Goal: Information Seeking & Learning: Learn about a topic

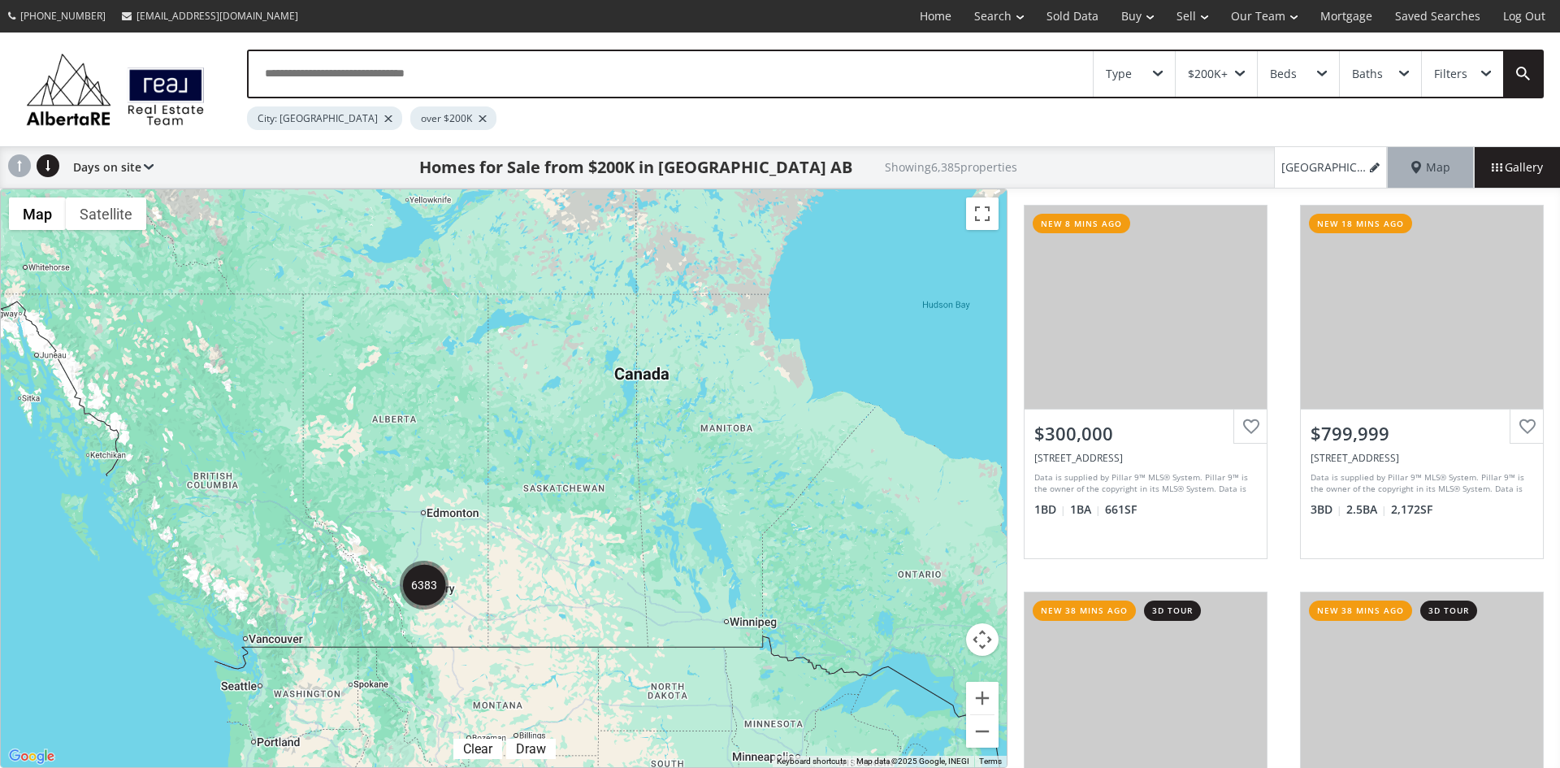
click at [1163, 64] on div "Type" at bounding box center [1134, 74] width 81 height 46
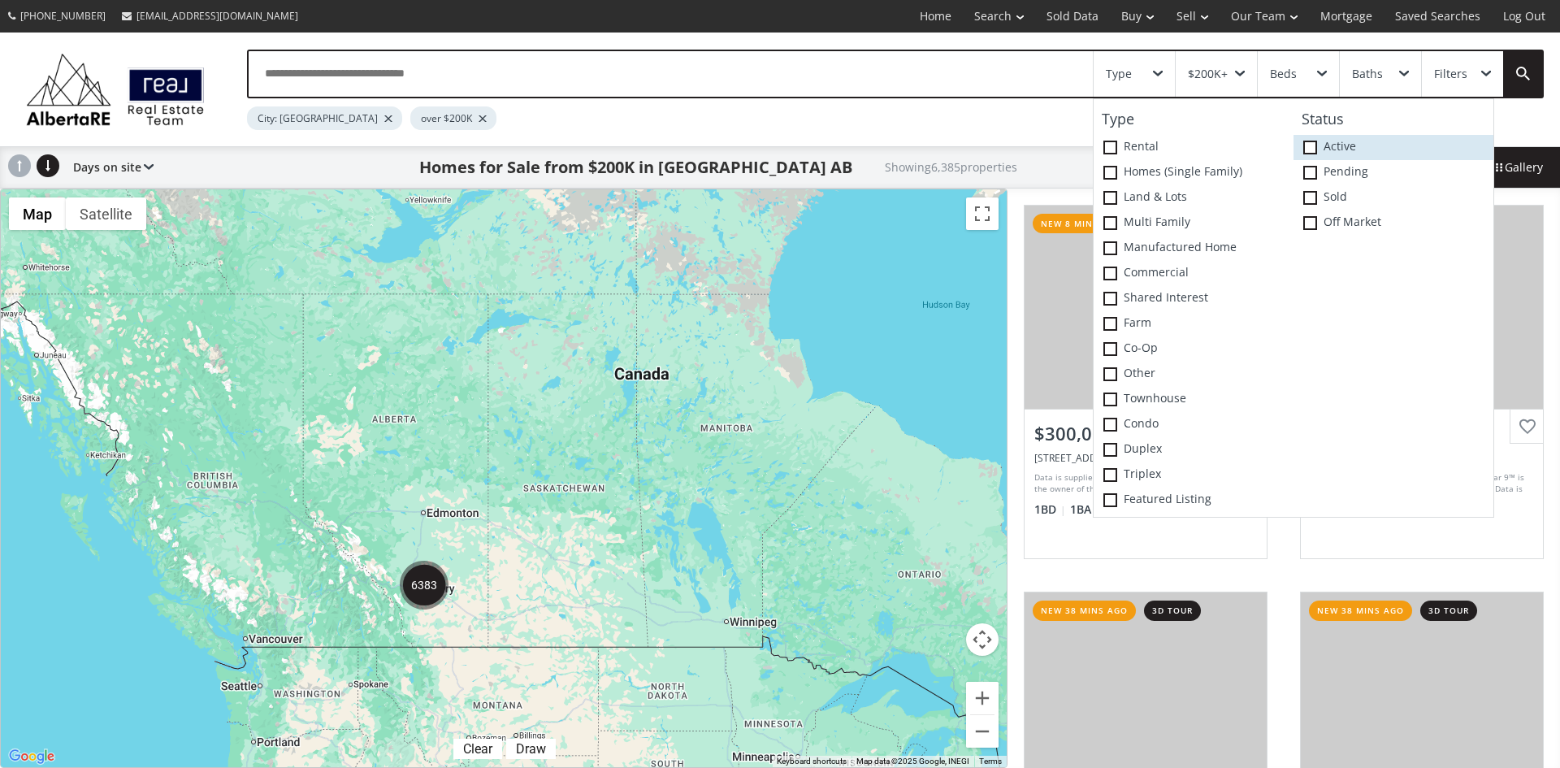
click at [1310, 149] on span at bounding box center [1310, 148] width 14 height 14
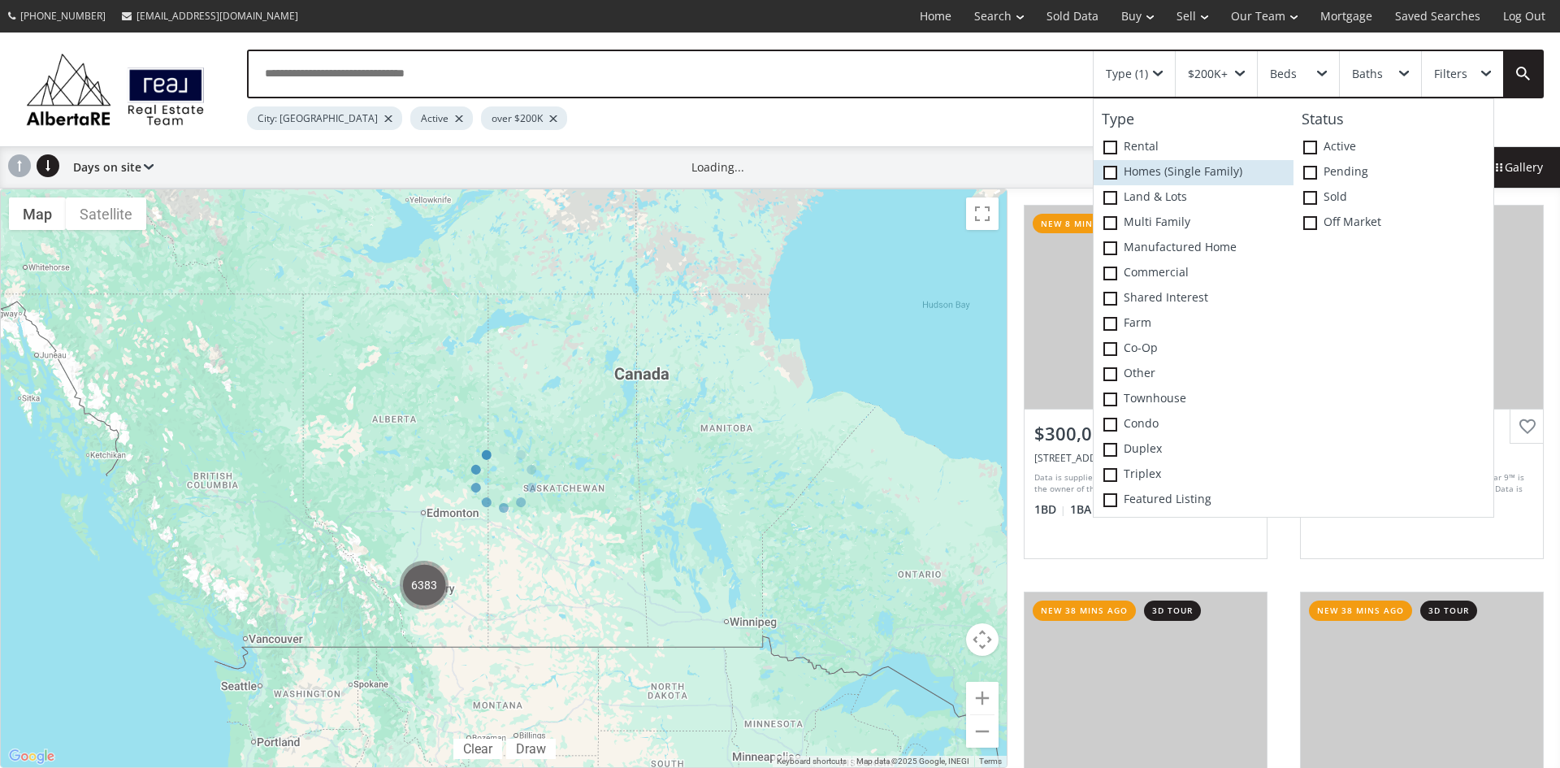
click at [1112, 171] on span at bounding box center [1111, 173] width 14 height 14
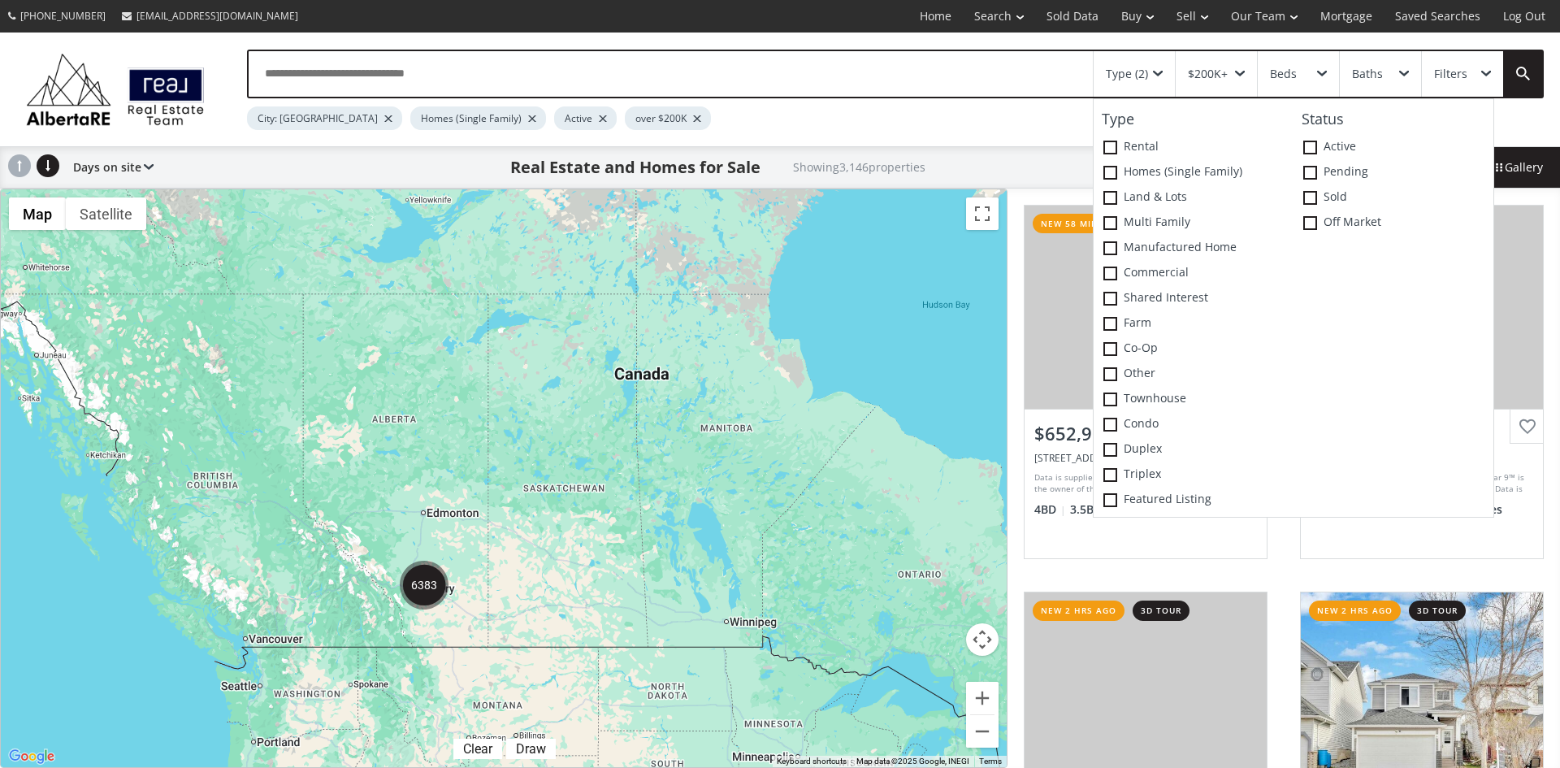
click at [688, 446] on div "To navigate, press the arrow keys." at bounding box center [504, 478] width 1006 height 578
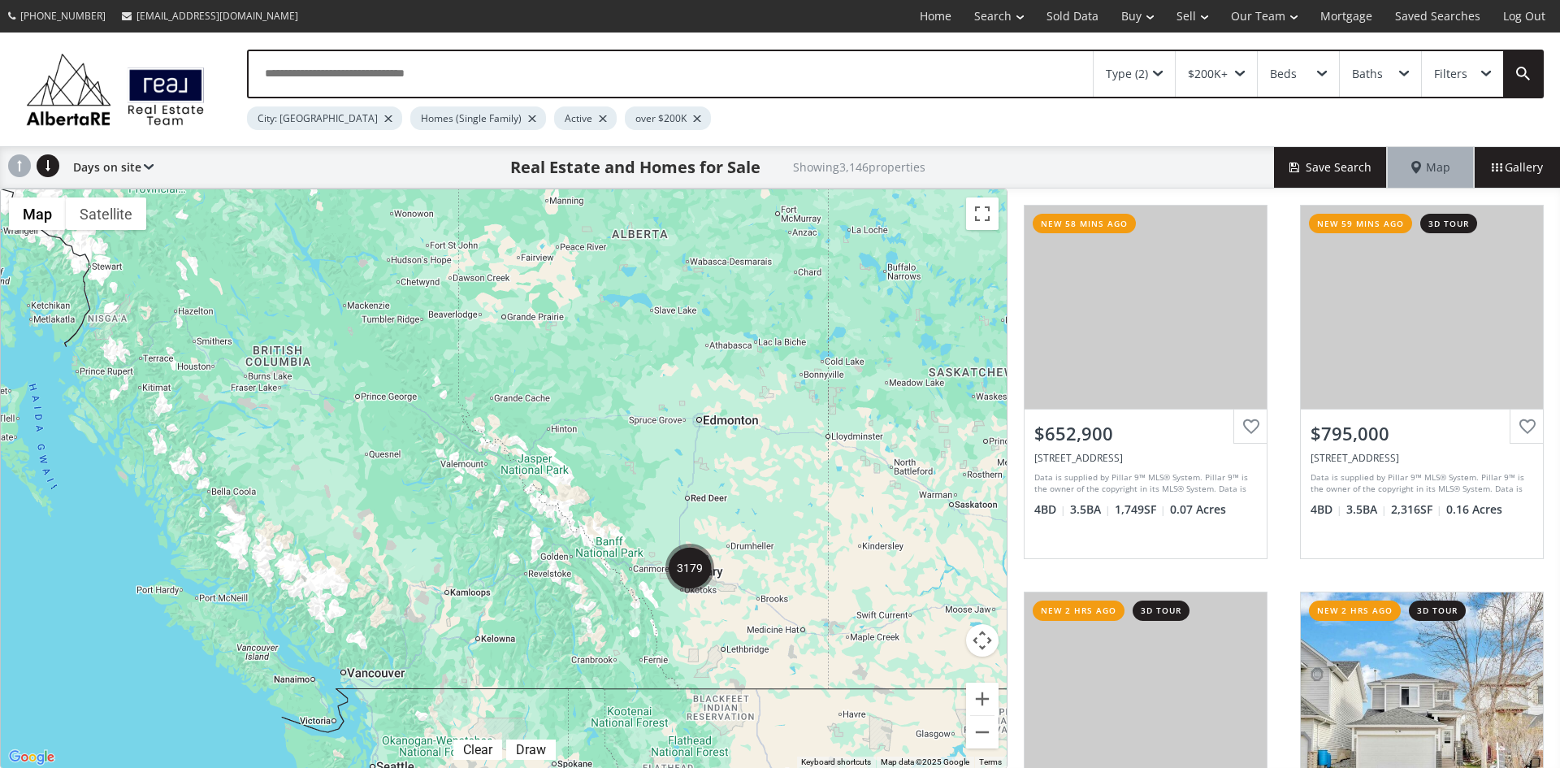
drag, startPoint x: 130, startPoint y: 433, endPoint x: 738, endPoint y: 426, distance: 607.9
click at [738, 426] on div "To navigate, press the arrow keys." at bounding box center [504, 478] width 1006 height 579
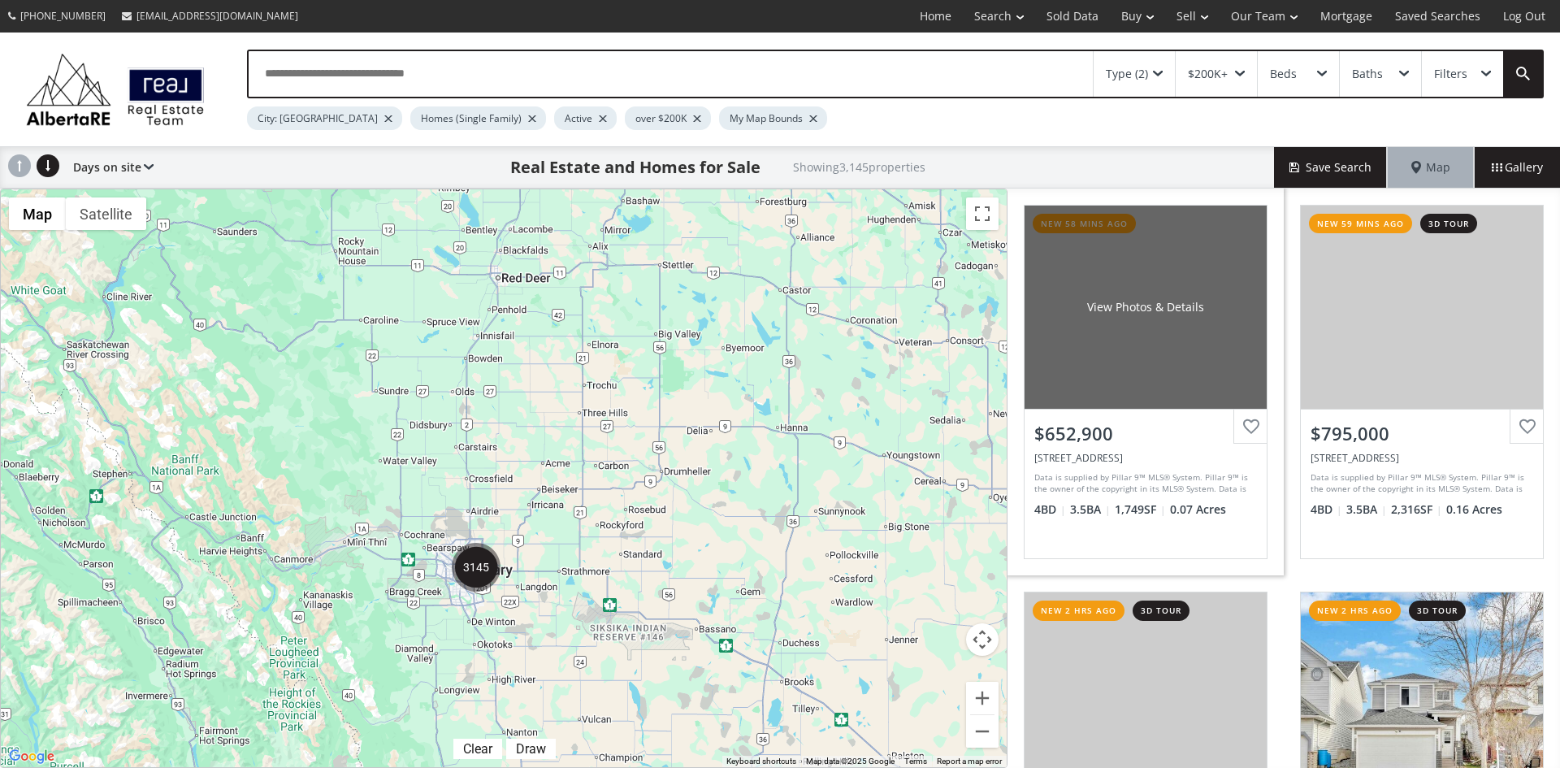
scroll to position [244, 0]
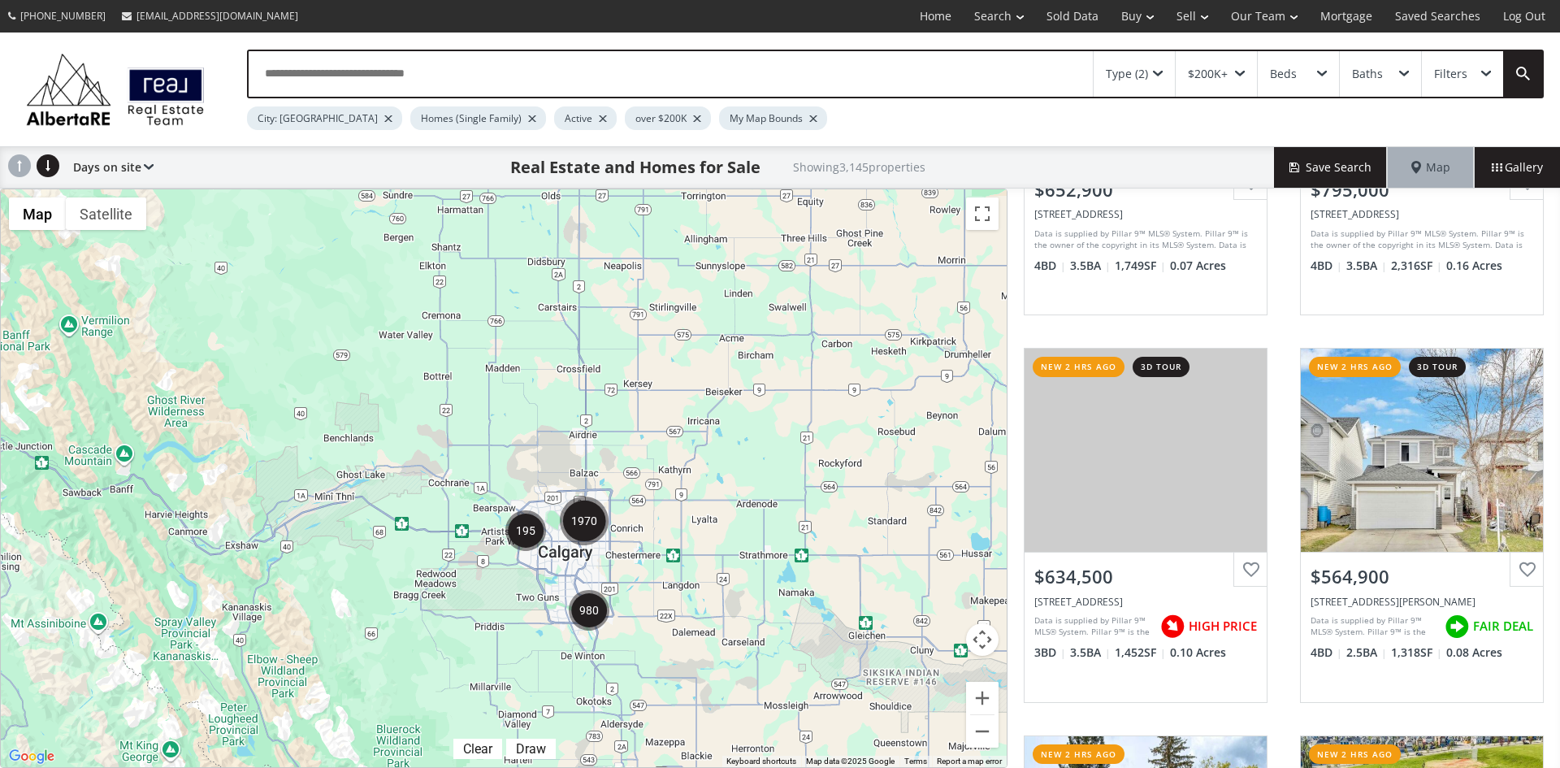
drag, startPoint x: 340, startPoint y: 512, endPoint x: 645, endPoint y: 411, distance: 321.7
click at [645, 411] on div "To navigate, press the arrow keys." at bounding box center [504, 478] width 1006 height 578
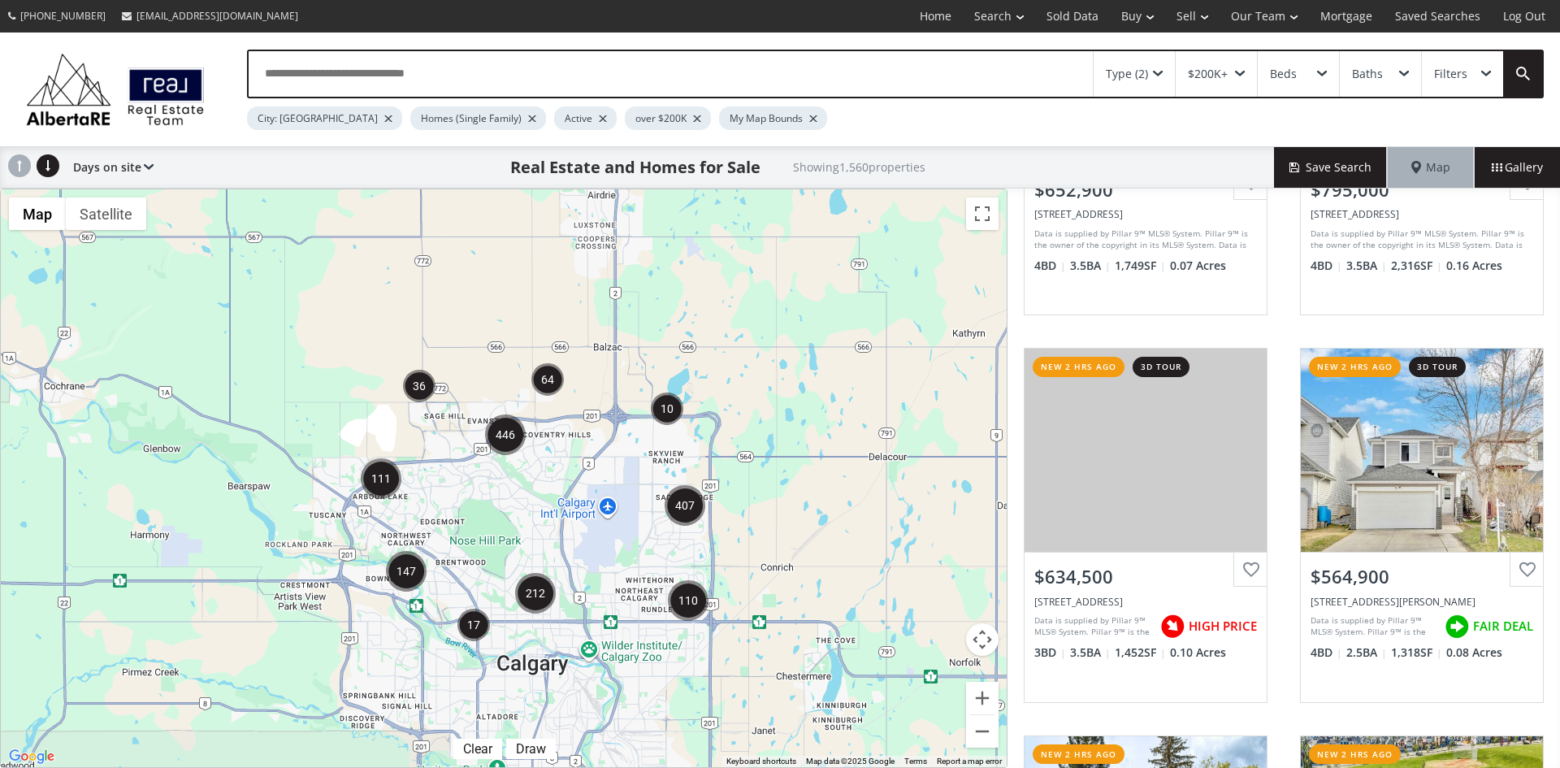
drag, startPoint x: 313, startPoint y: 569, endPoint x: 641, endPoint y: 447, distance: 350.2
click at [641, 447] on div "To navigate, press the arrow keys." at bounding box center [504, 478] width 1006 height 578
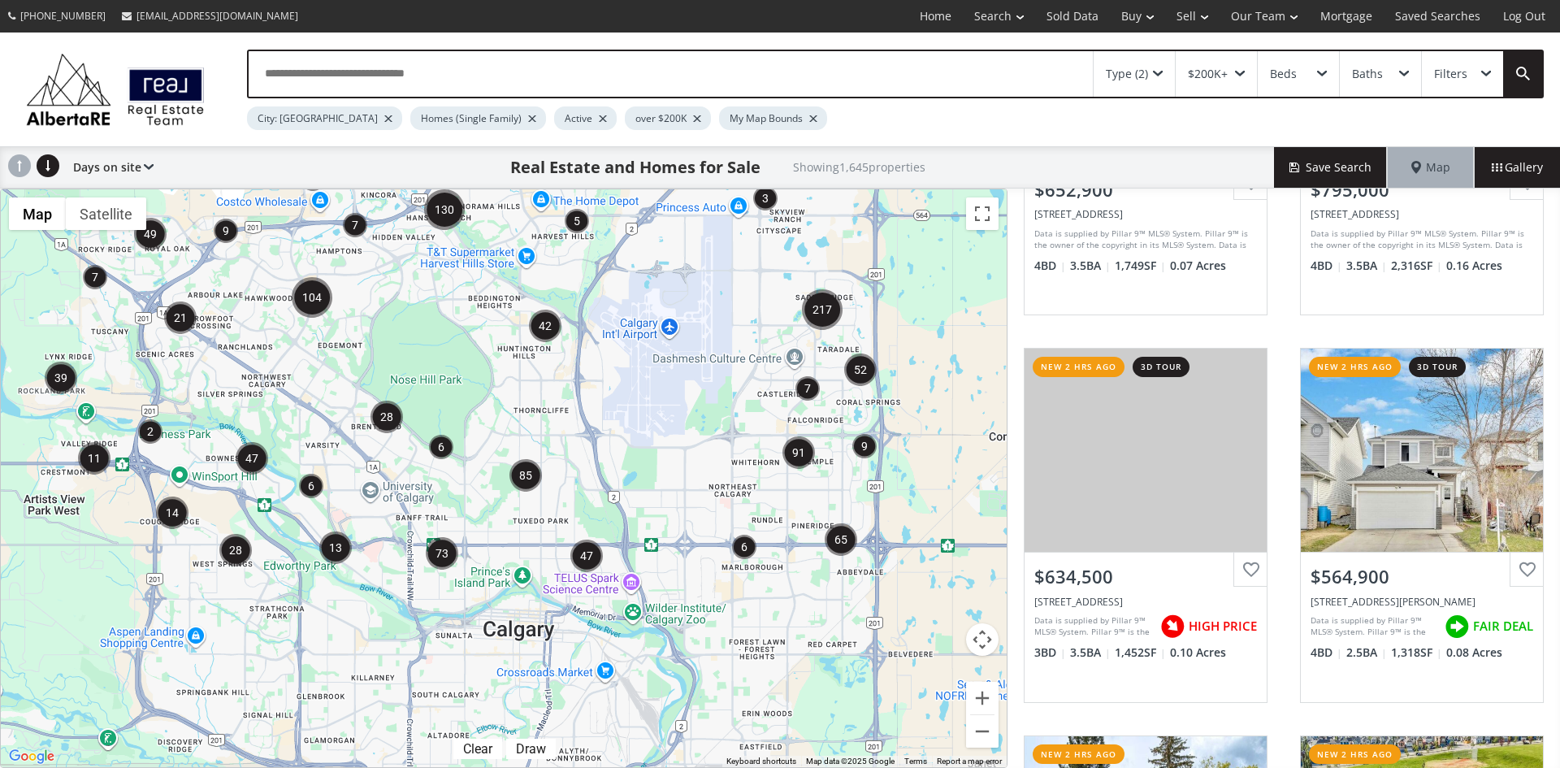
drag, startPoint x: 605, startPoint y: 640, endPoint x: 622, endPoint y: 474, distance: 166.7
click at [622, 474] on div "To navigate, press the arrow keys." at bounding box center [504, 478] width 1006 height 578
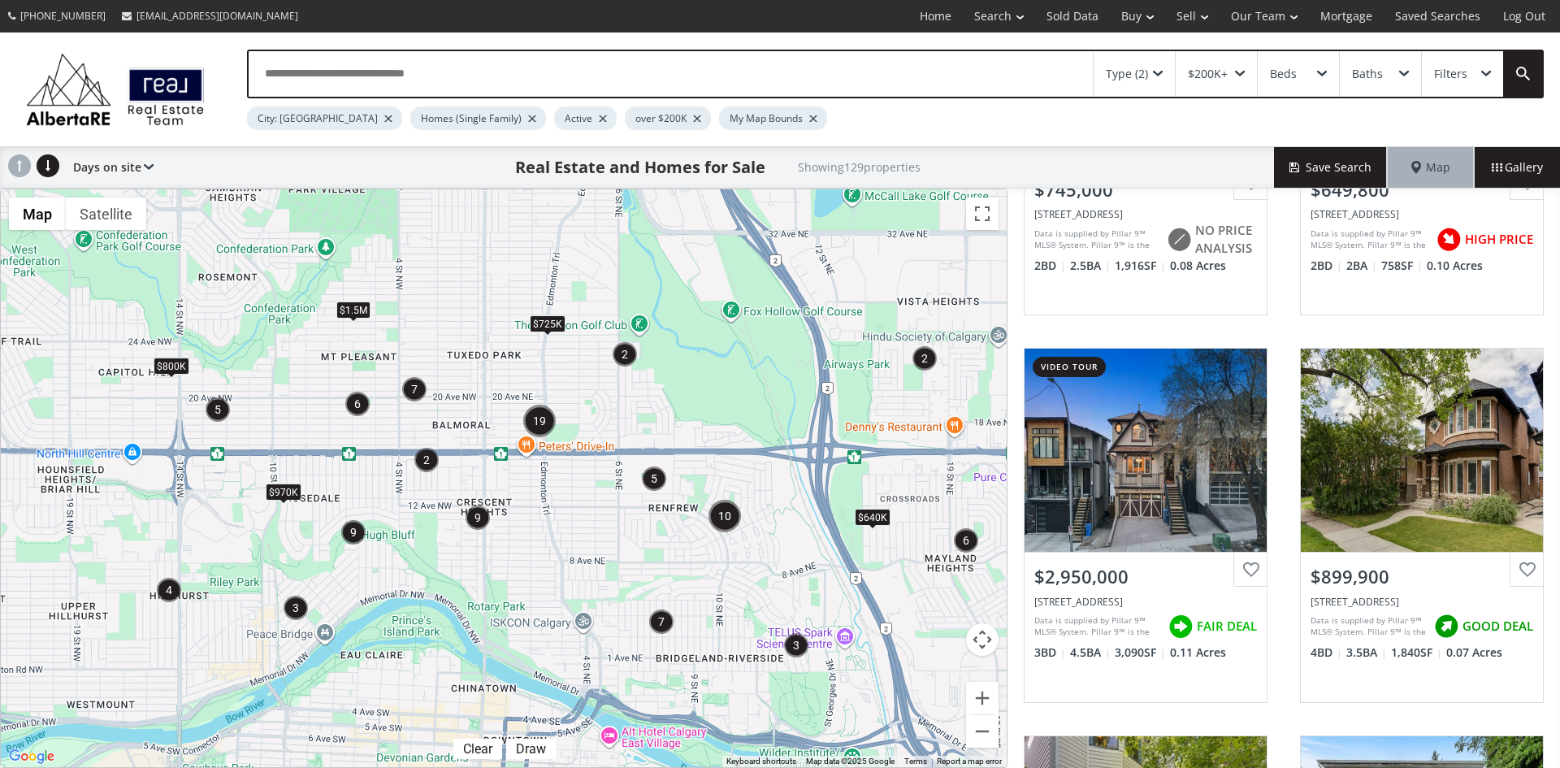
drag, startPoint x: 604, startPoint y: 527, endPoint x: 754, endPoint y: 645, distance: 191.5
click at [754, 645] on div "To navigate, press the arrow keys. $725K $970K $800K $1.5M $640K $1.5M" at bounding box center [504, 478] width 1006 height 578
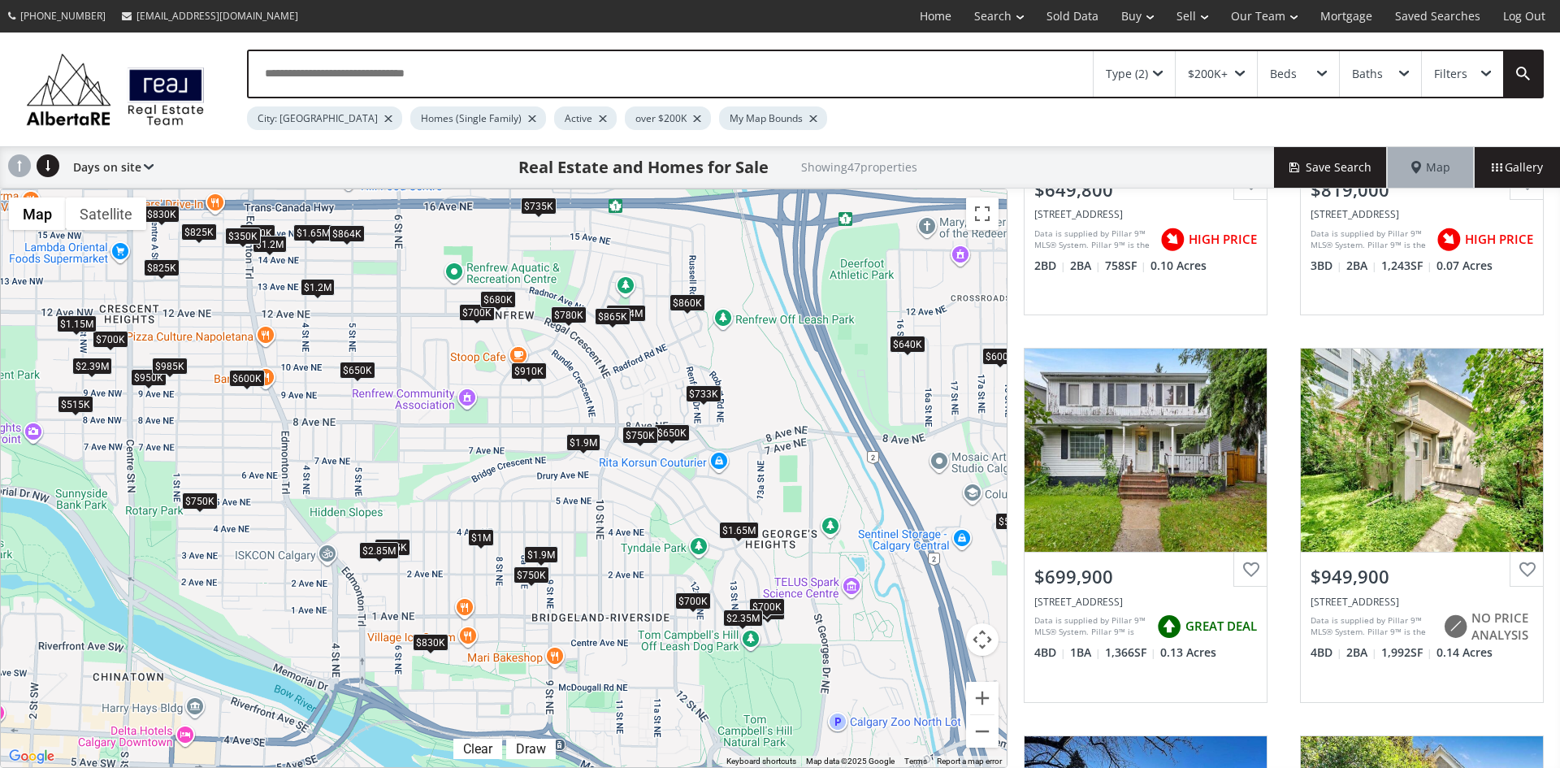
drag, startPoint x: 824, startPoint y: 592, endPoint x: 834, endPoint y: 550, distance: 43.4
click at [834, 550] on div "To navigate, press the arrow keys. $650K $819K $700K $950K $860K $650K $515K $7…" at bounding box center [504, 478] width 1006 height 578
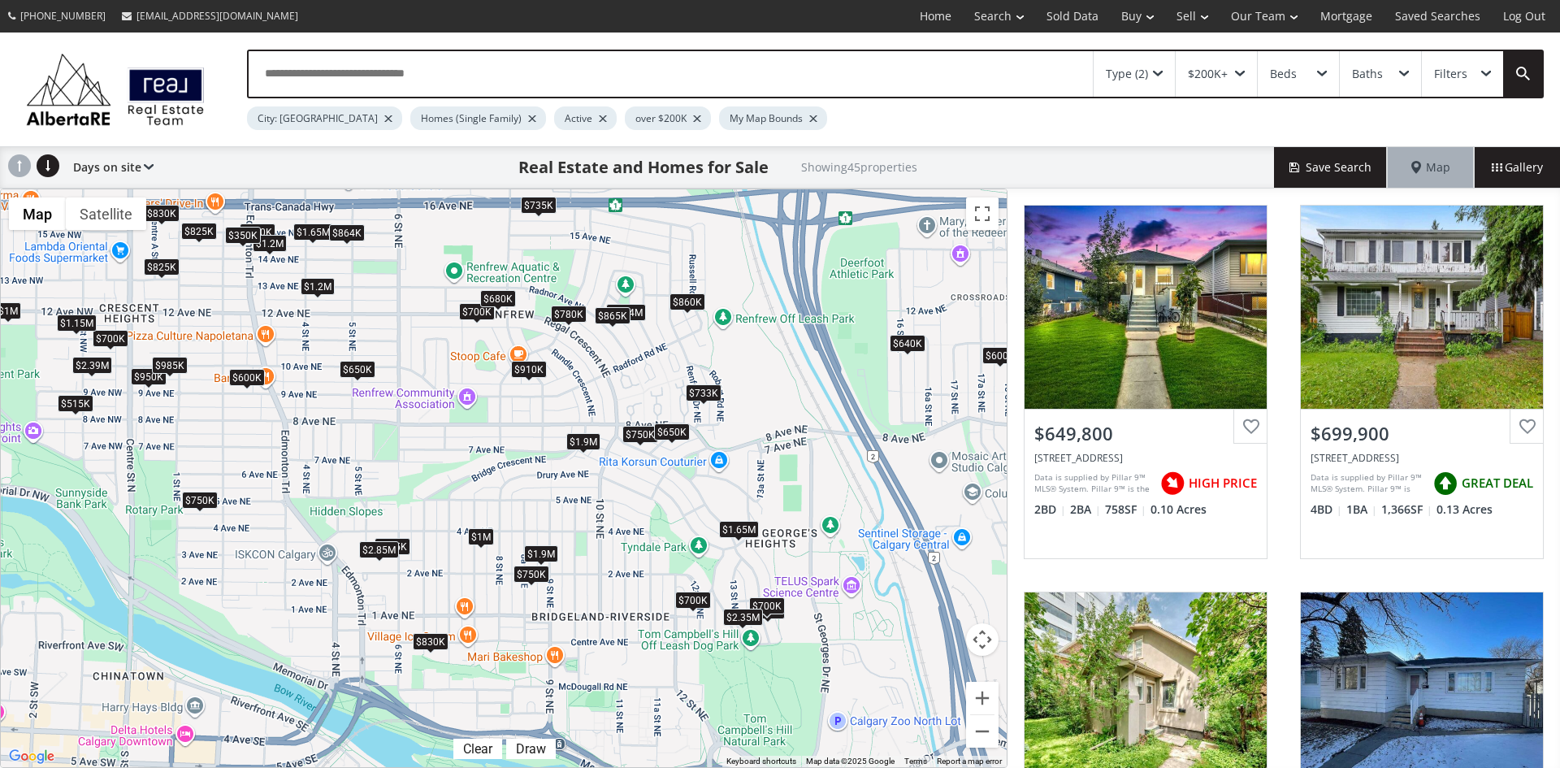
click at [675, 430] on div "$650K" at bounding box center [672, 431] width 36 height 17
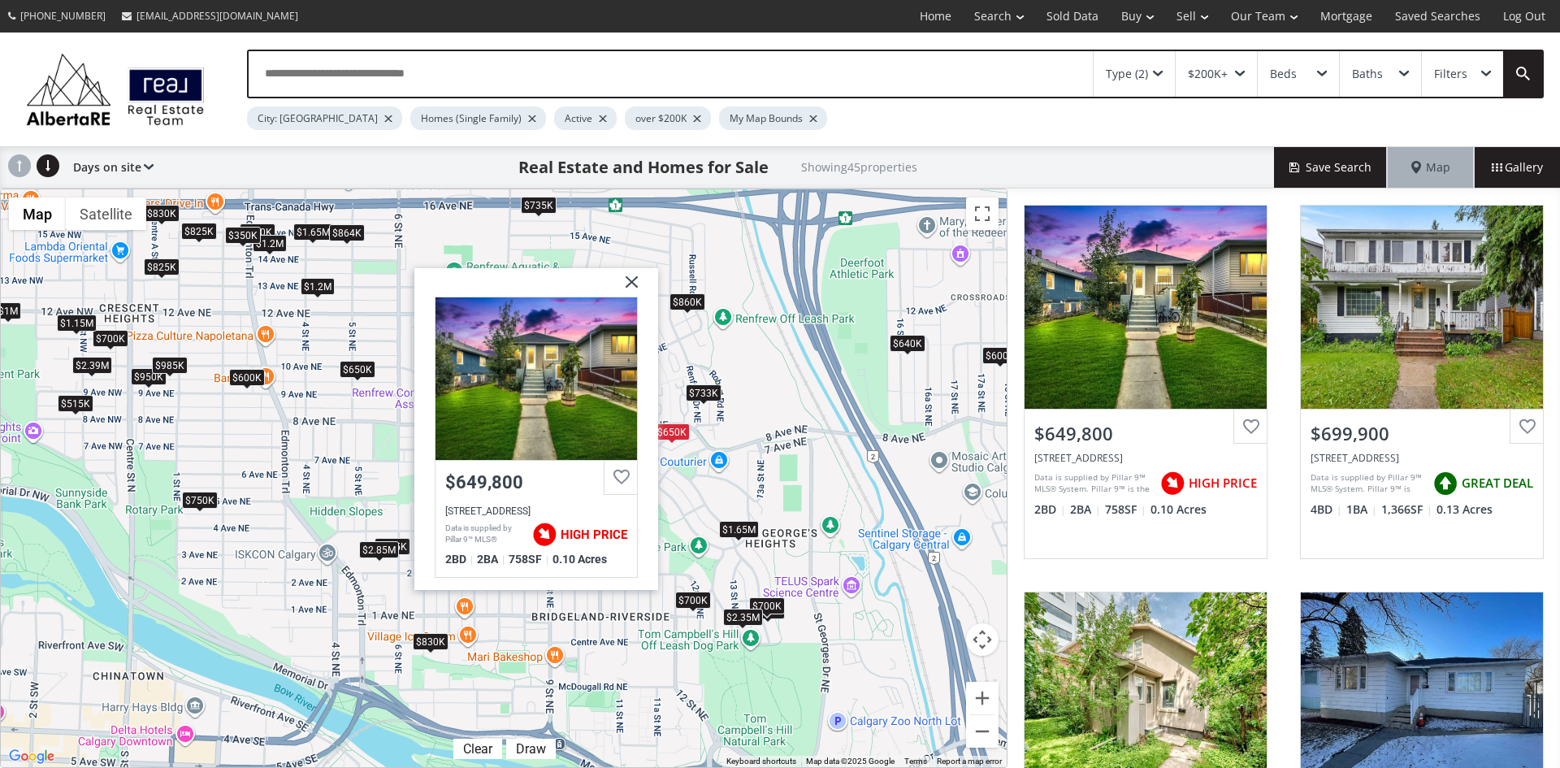
drag, startPoint x: 625, startPoint y: 278, endPoint x: 593, endPoint y: 358, distance: 86.5
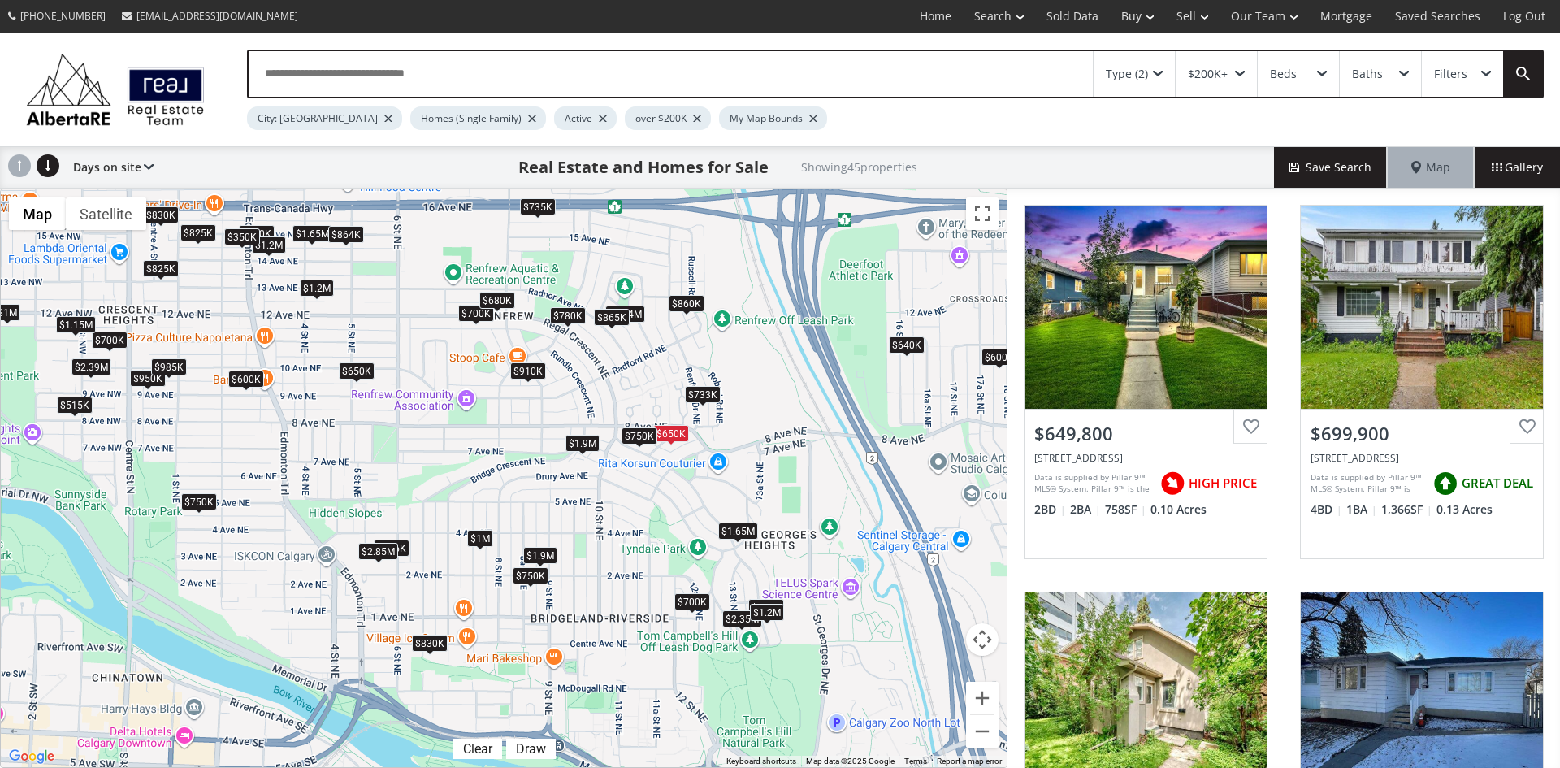
click at [775, 615] on div "$1.2M" at bounding box center [767, 611] width 34 height 17
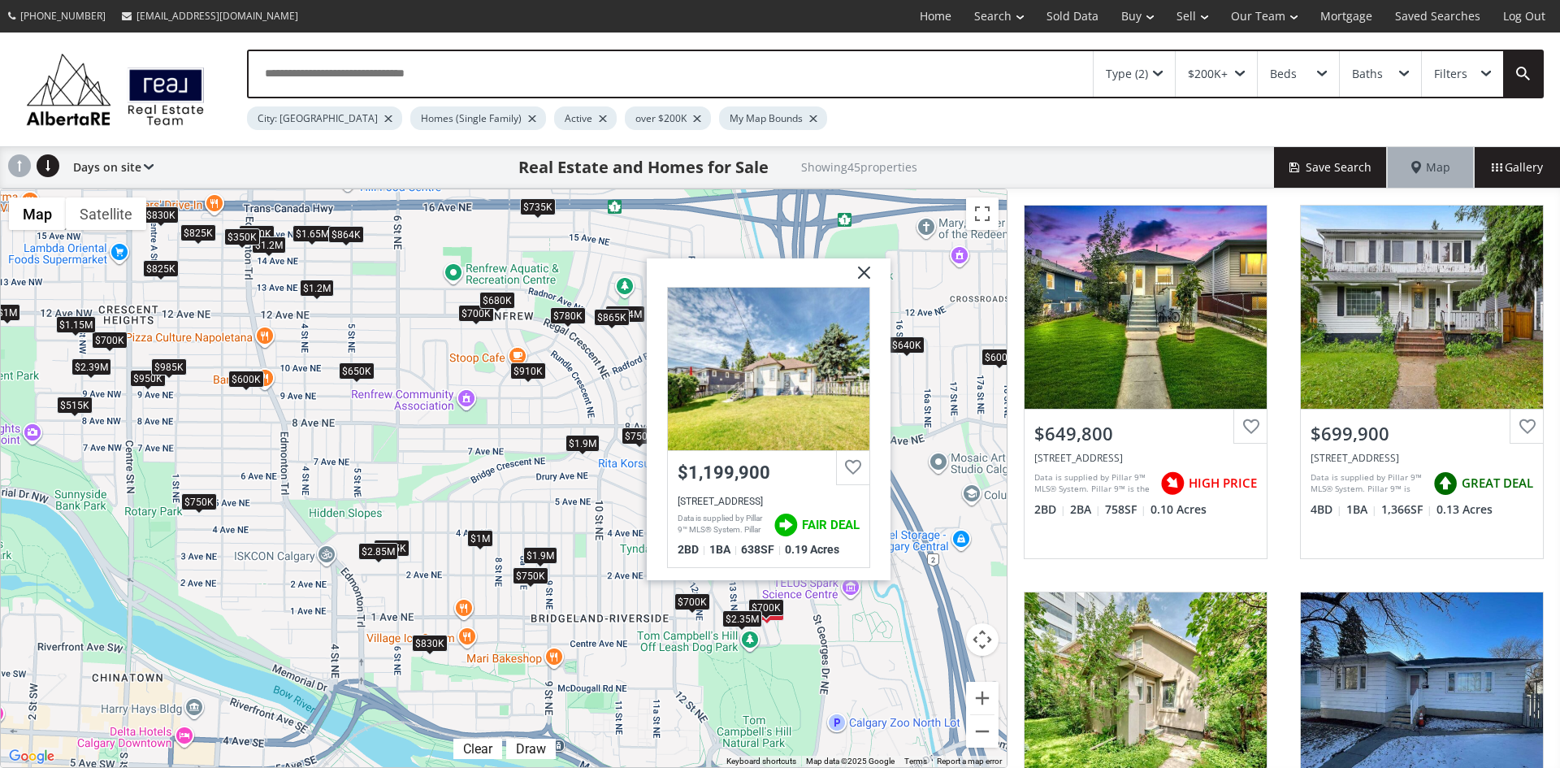
click at [863, 269] on img at bounding box center [858, 278] width 41 height 41
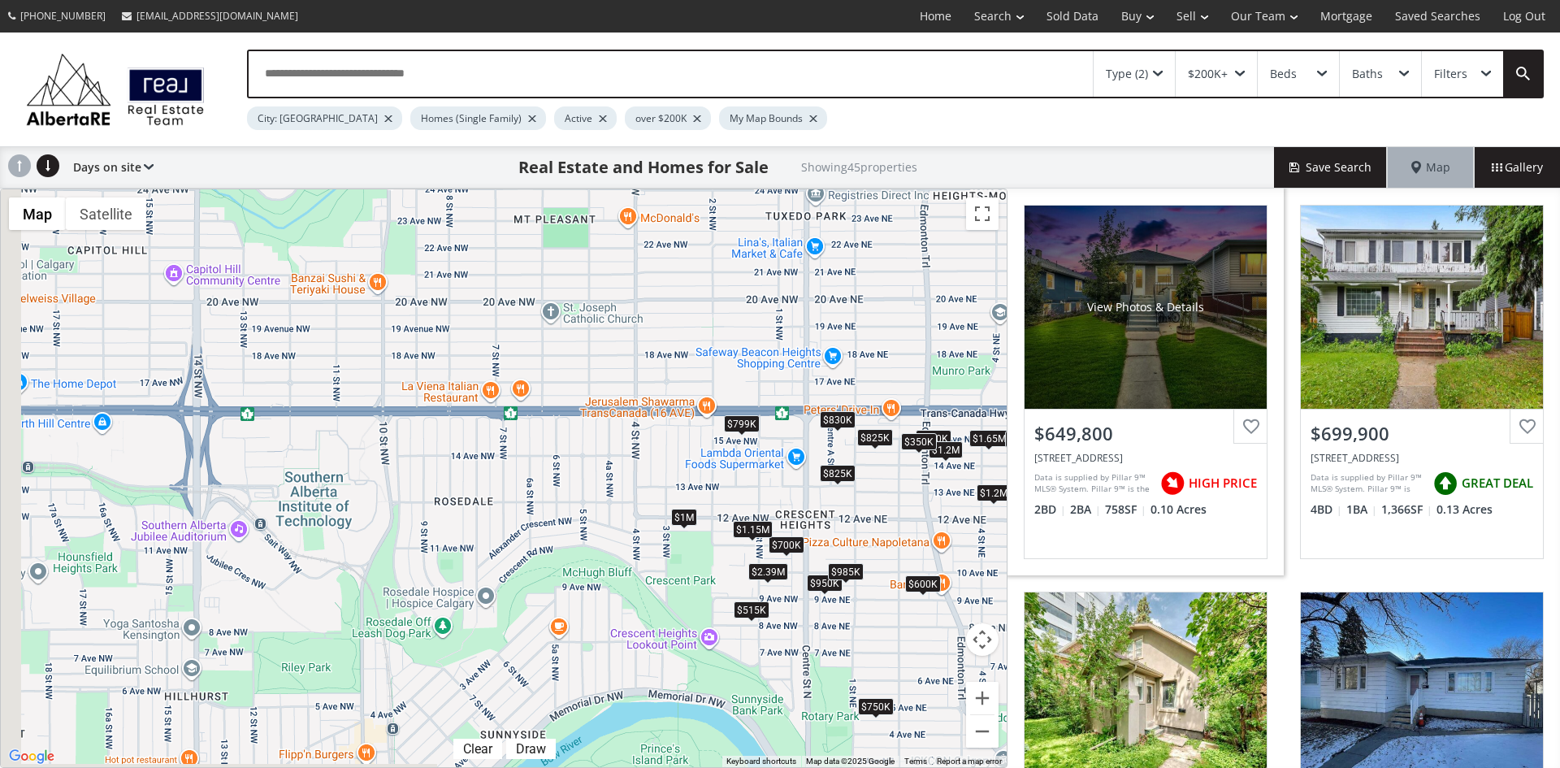
drag, startPoint x: 410, startPoint y: 306, endPoint x: 1089, endPoint y: 514, distance: 710.8
click at [1089, 514] on div "← Move left → Move right ↑ Move up ↓ Move down + Zoom in - Zoom out Home Jump l…" at bounding box center [780, 478] width 1560 height 579
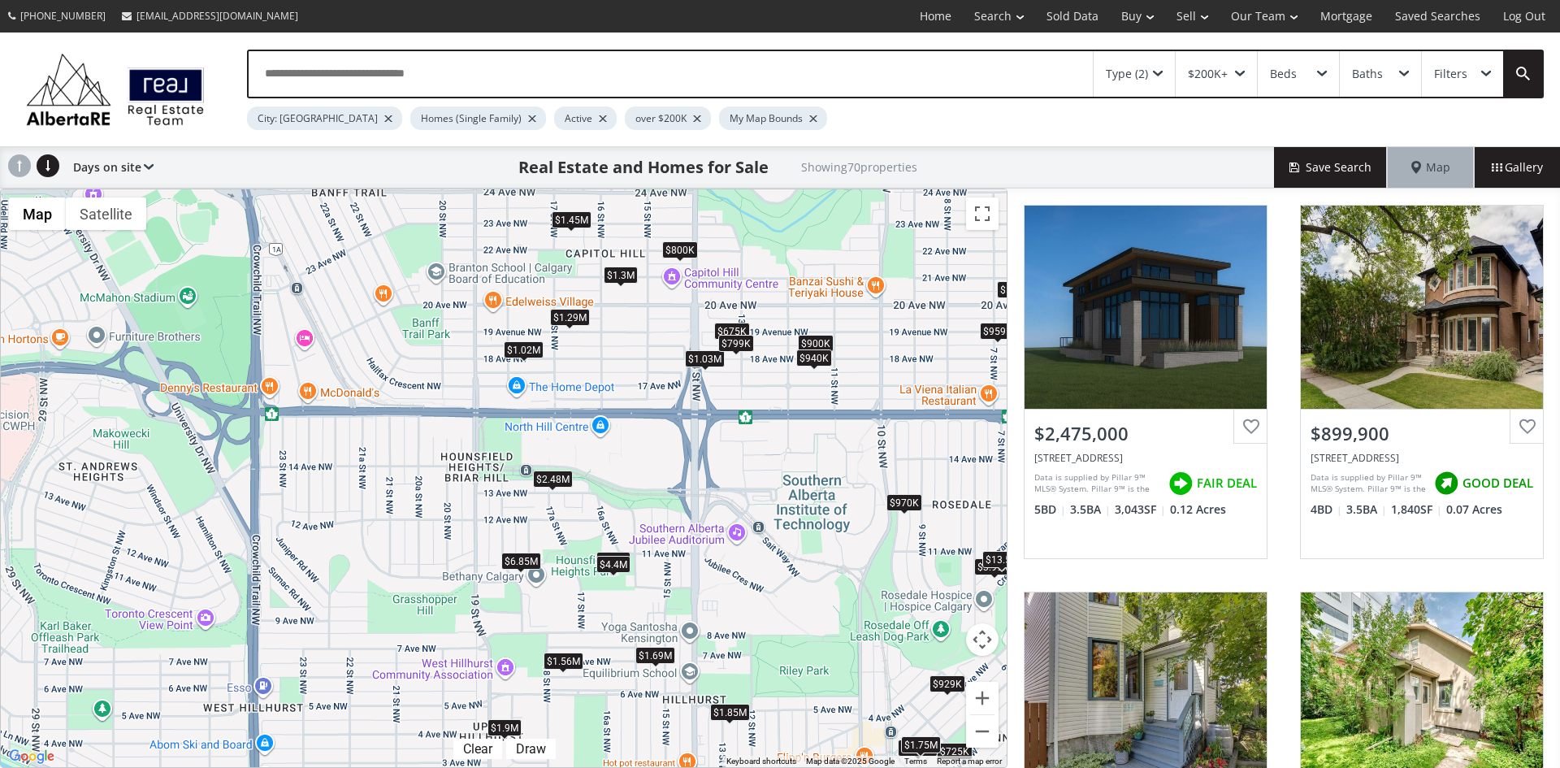
drag, startPoint x: 214, startPoint y: 462, endPoint x: 710, endPoint y: 467, distance: 496.6
click at [710, 467] on div "To navigate, press the arrow keys. $2.48M $900K $819K $950K $860K $480K $675K $…" at bounding box center [504, 478] width 1006 height 578
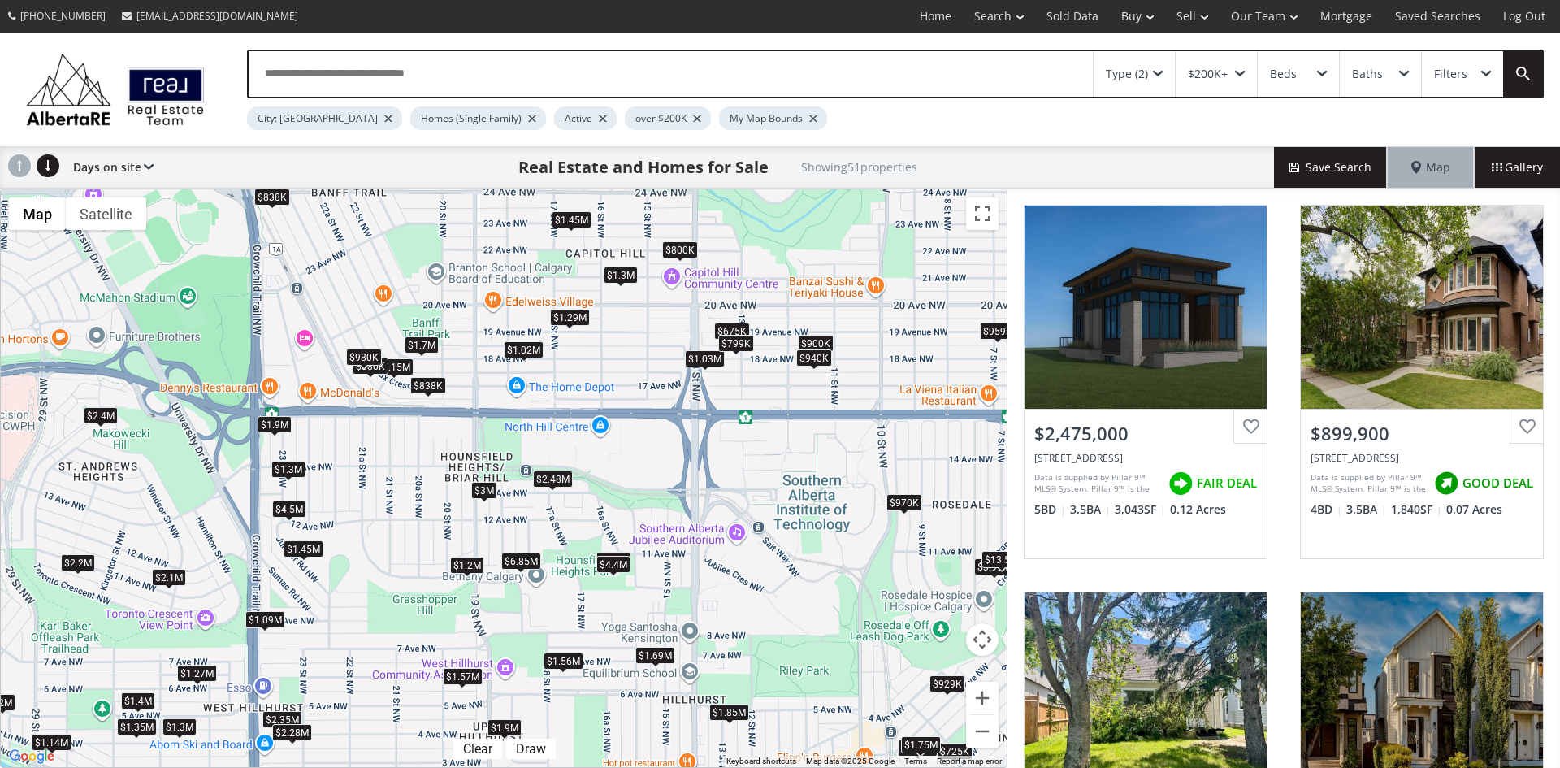
click at [549, 475] on div "$2.48M" at bounding box center [553, 479] width 40 height 17
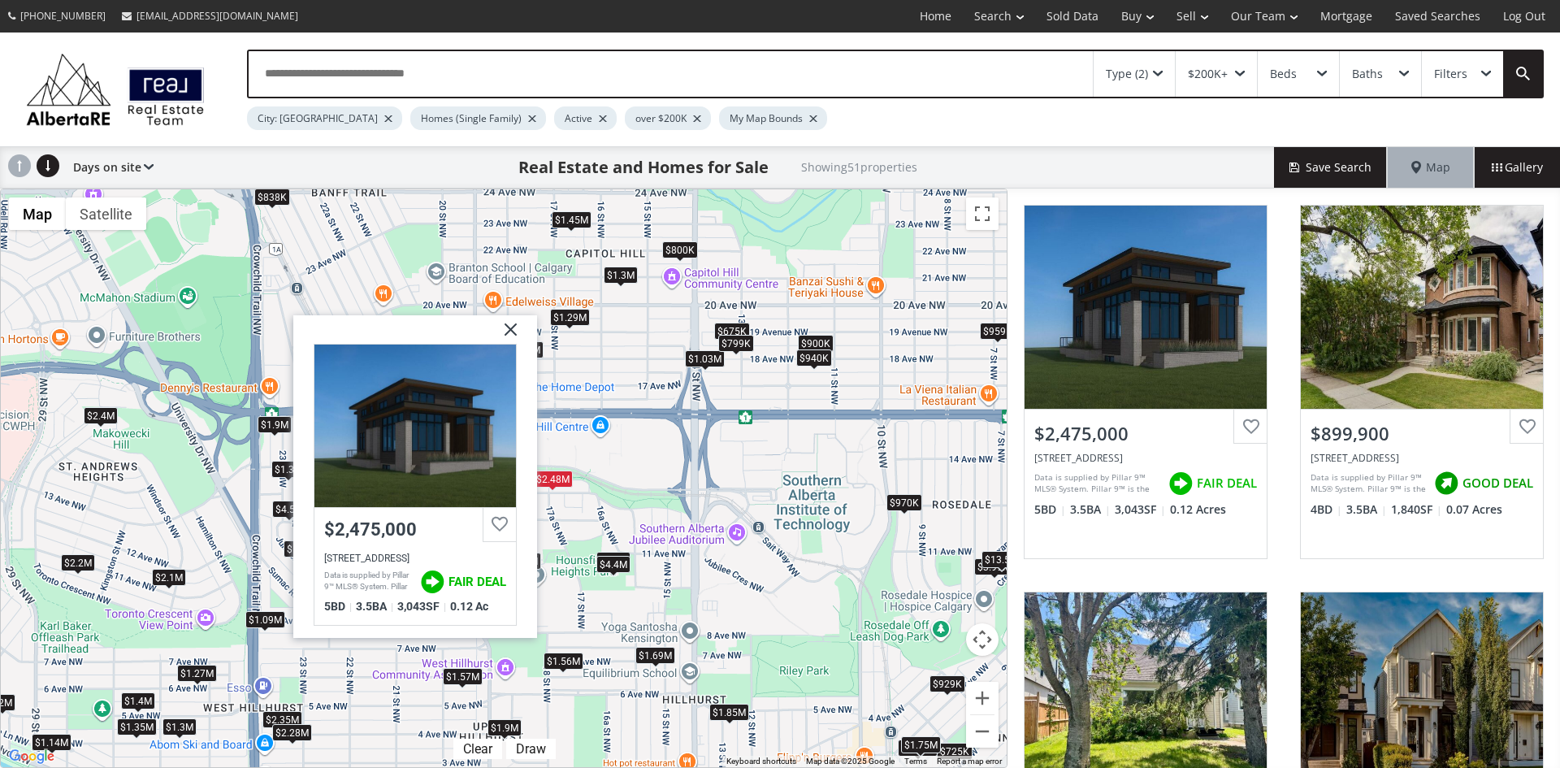
click at [512, 327] on img at bounding box center [504, 334] width 41 height 41
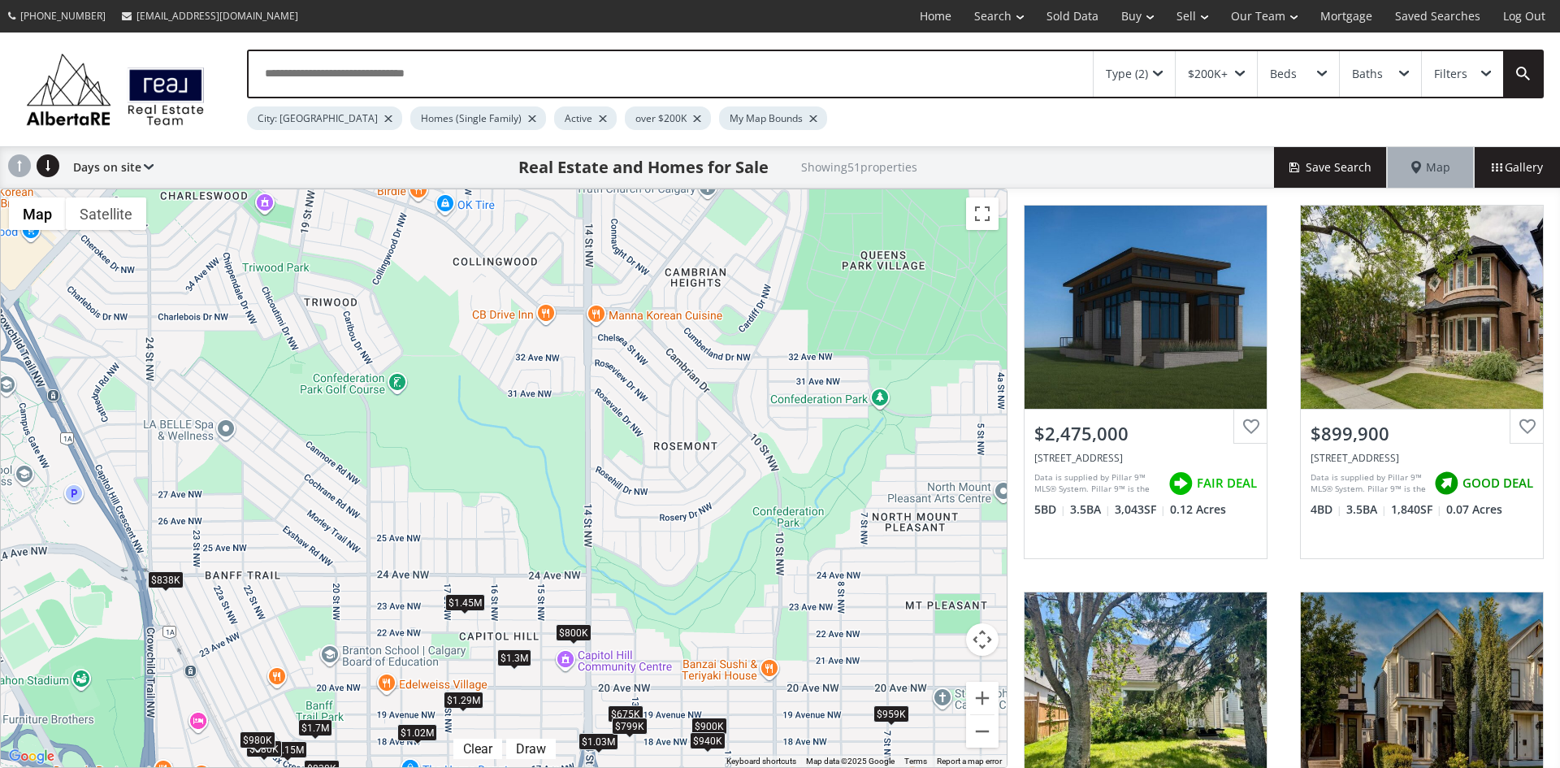
drag, startPoint x: 638, startPoint y: 267, endPoint x: 530, endPoint y: 718, distance: 463.8
click at [530, 718] on div "To navigate, press the arrow keys. $2.48M $900K $675K $1.35M $1.15M $959K $1.03…" at bounding box center [504, 478] width 1006 height 578
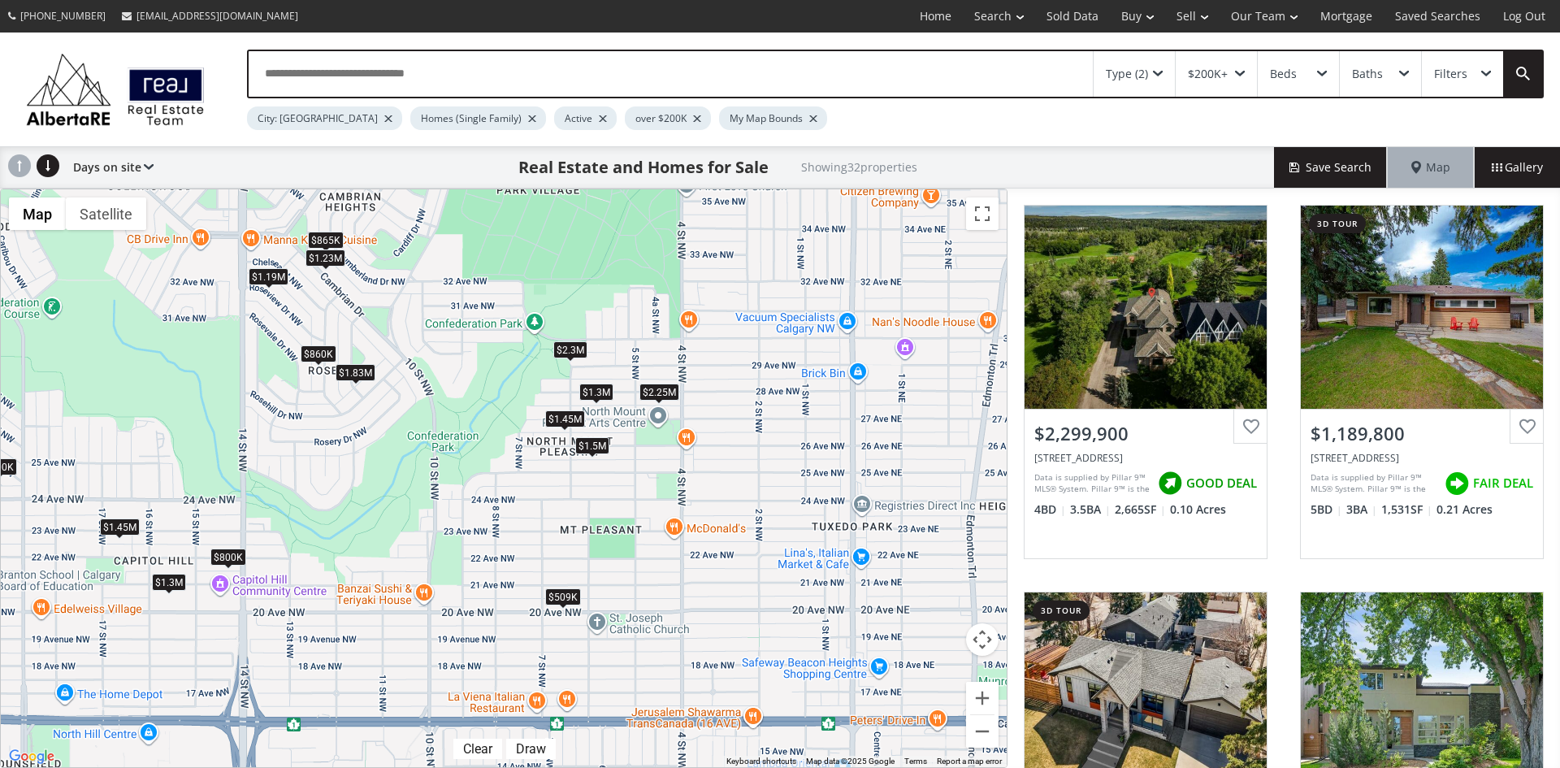
drag, startPoint x: 837, startPoint y: 665, endPoint x: 491, endPoint y: 521, distance: 374.9
click at [491, 521] on div "To navigate, press the arrow keys. $2.3M $1.19M $1.03M $1.7M $700K $700K $1.11M…" at bounding box center [504, 478] width 1006 height 578
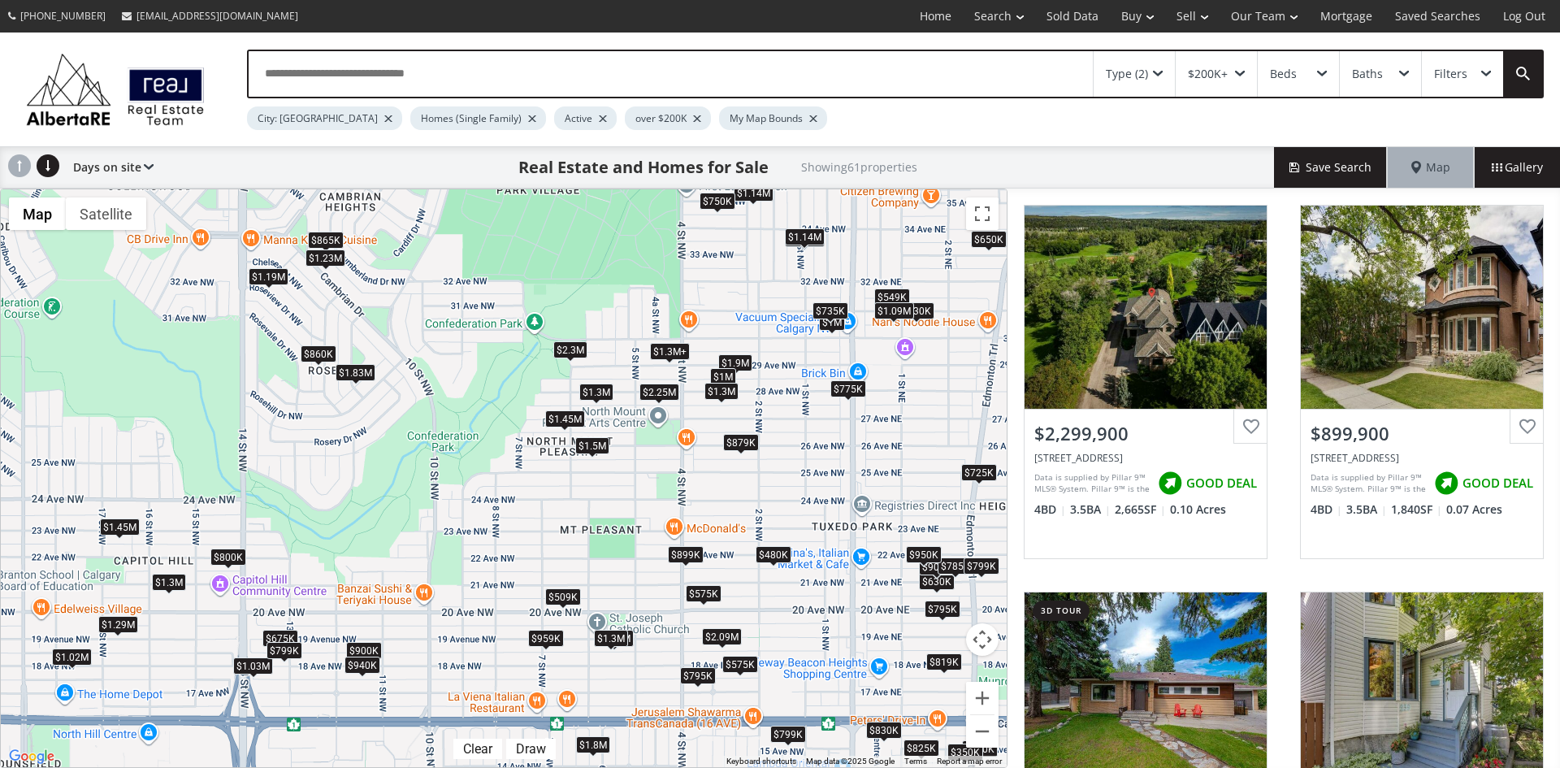
click at [548, 639] on div "$959K" at bounding box center [546, 638] width 36 height 17
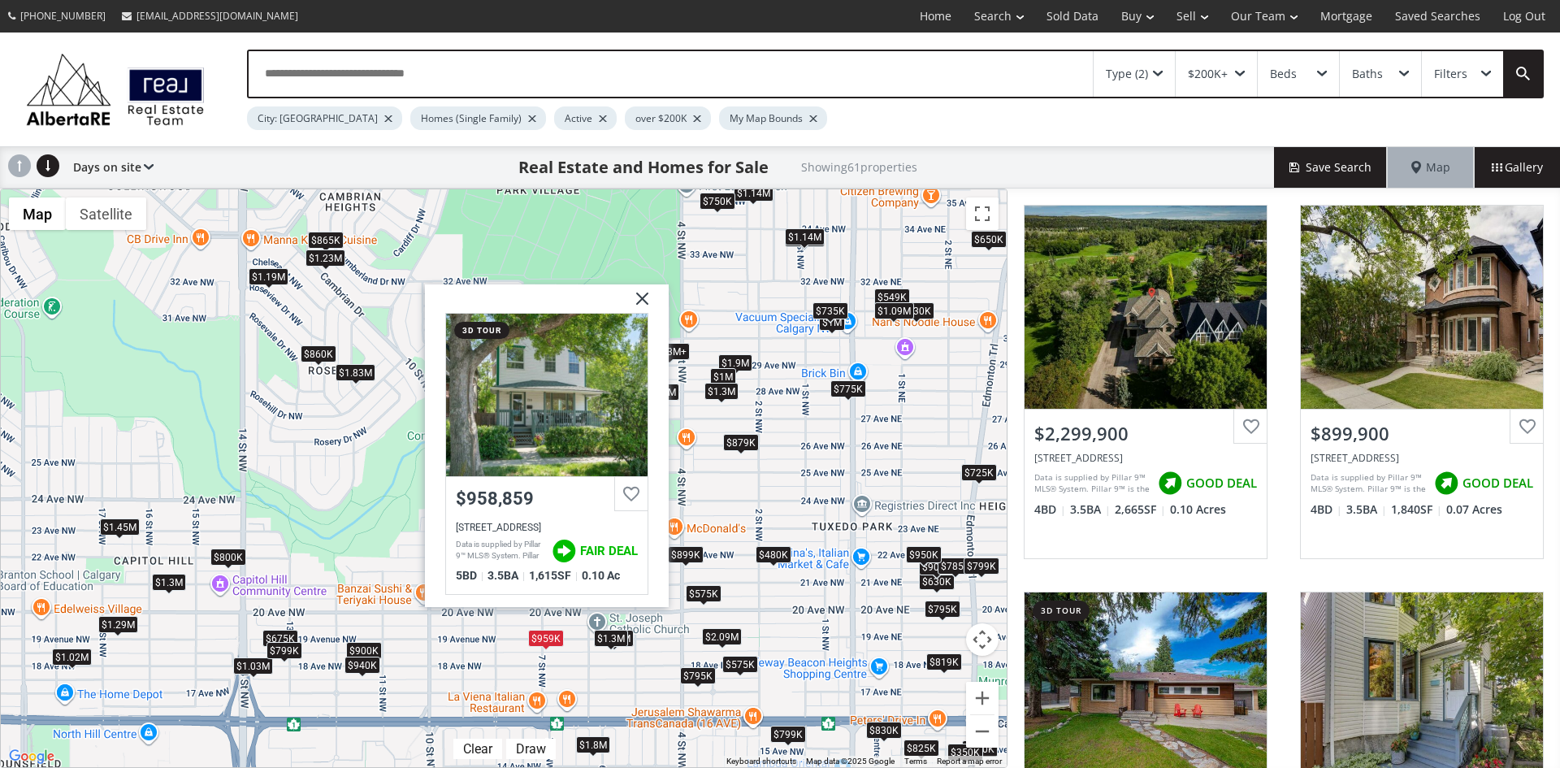
click at [641, 297] on img at bounding box center [636, 304] width 41 height 41
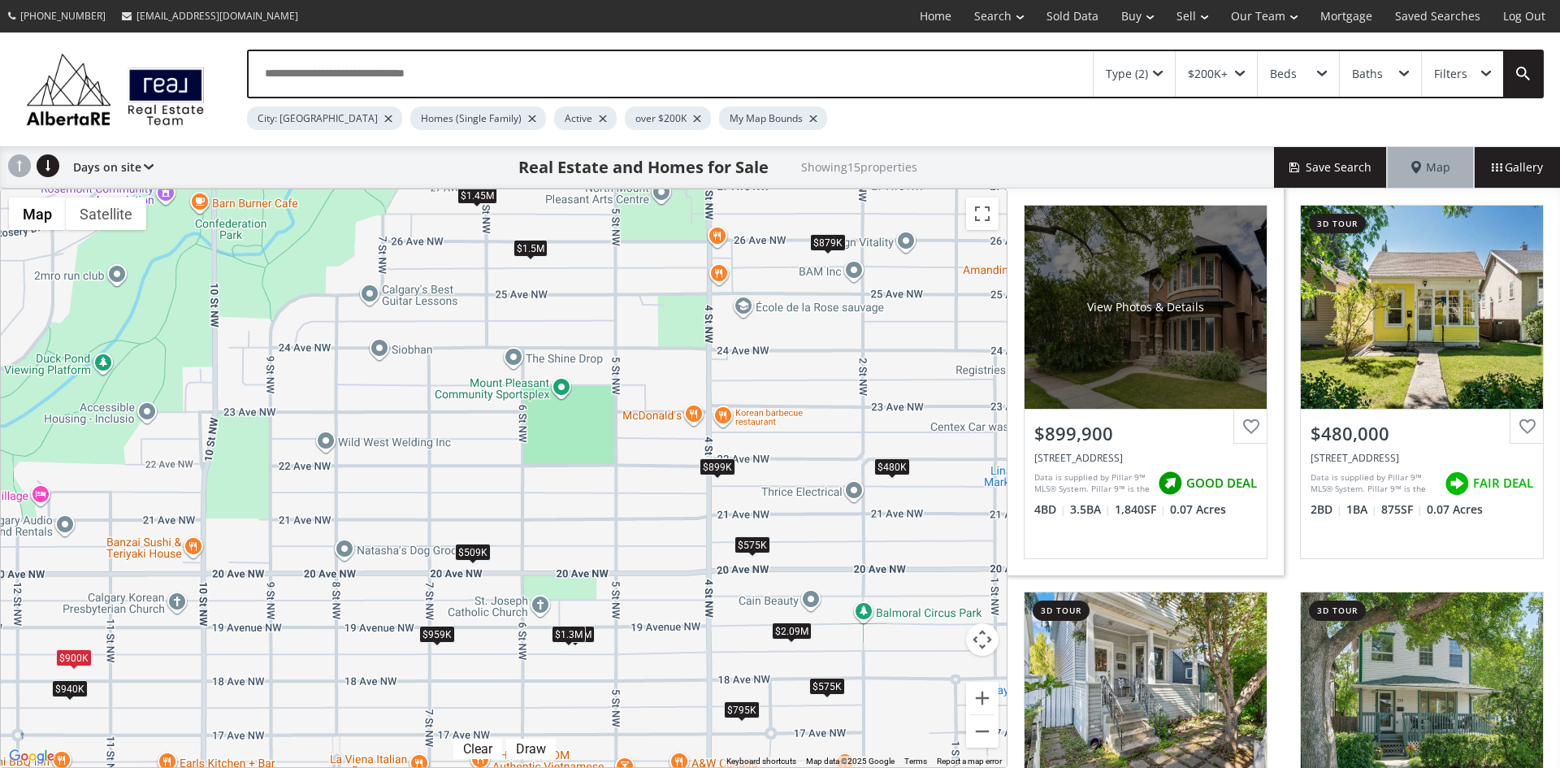
scroll to position [163, 0]
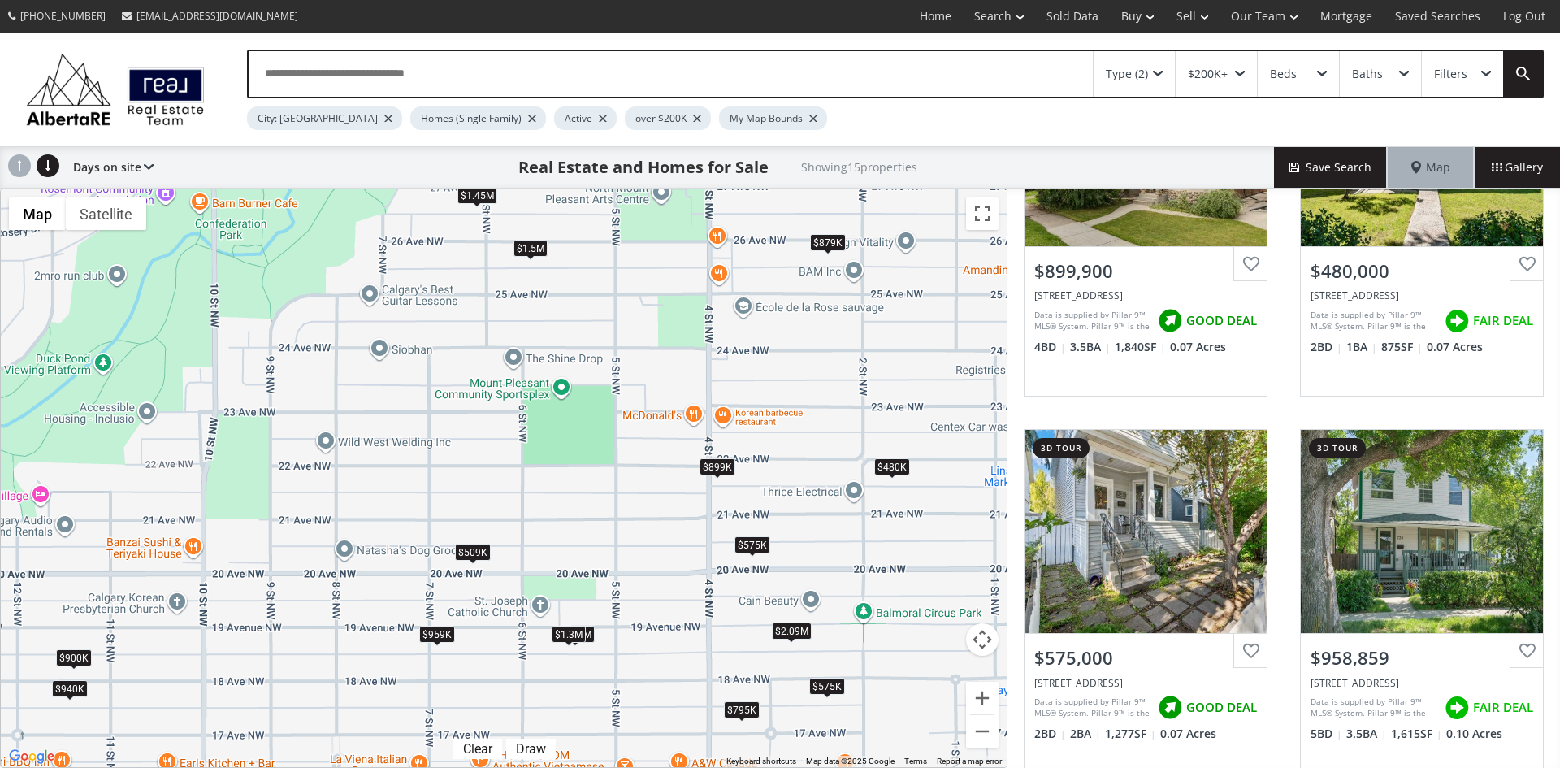
click at [896, 469] on div "$480K" at bounding box center [892, 466] width 36 height 17
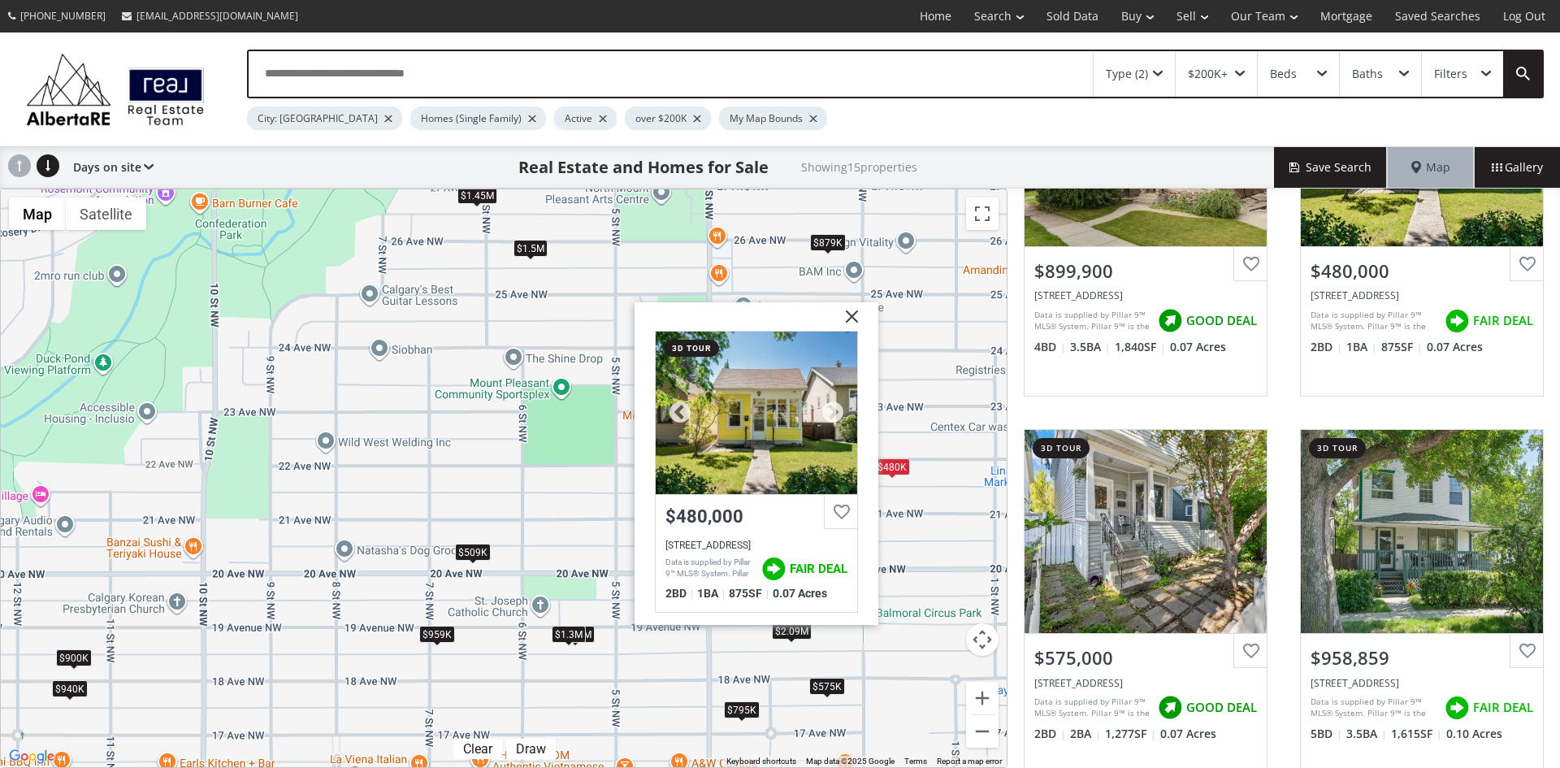
click at [775, 427] on div at bounding box center [757, 413] width 202 height 163
click at [855, 319] on img at bounding box center [846, 322] width 41 height 41
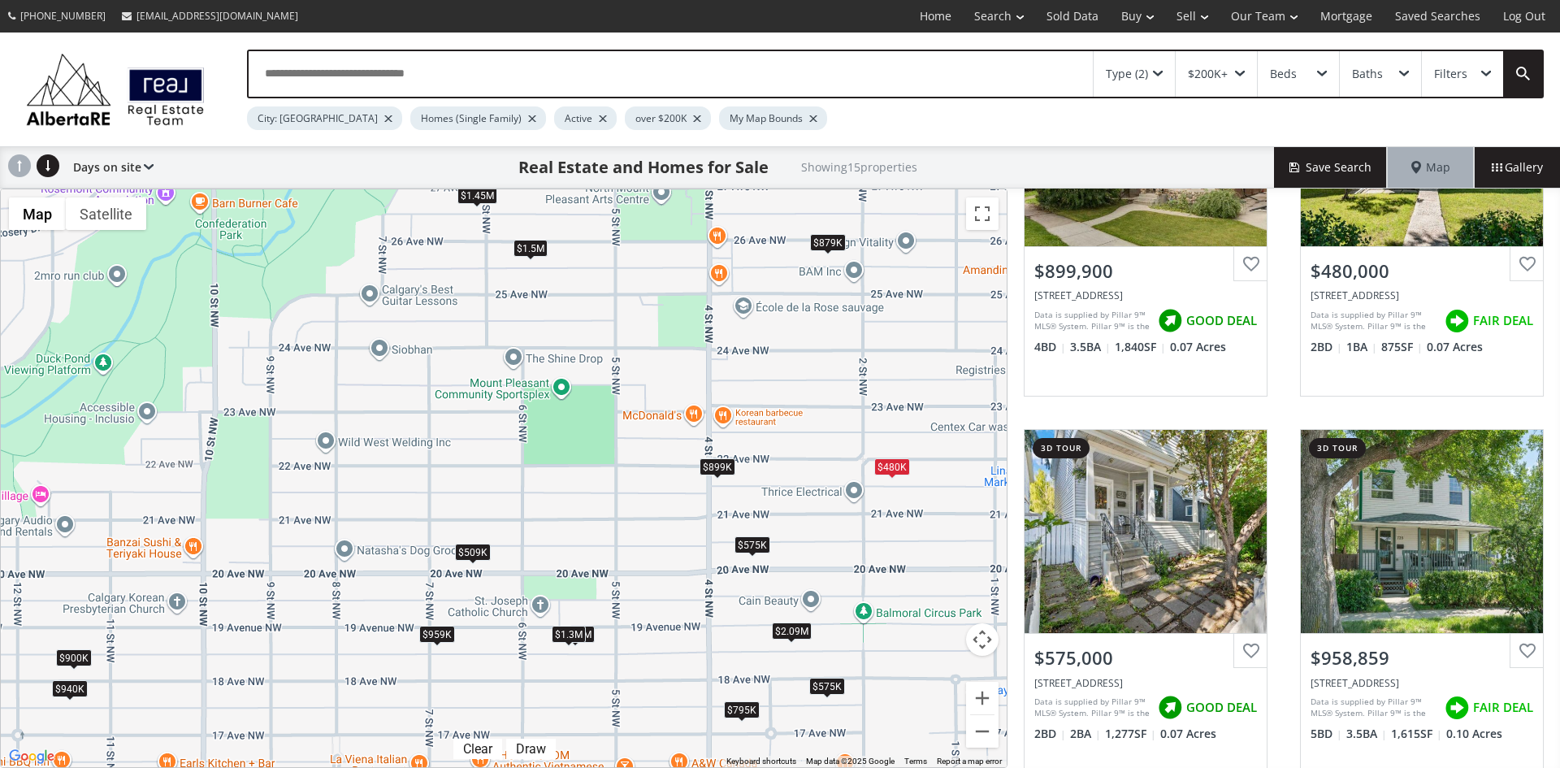
click at [831, 245] on div "$879K" at bounding box center [828, 242] width 36 height 17
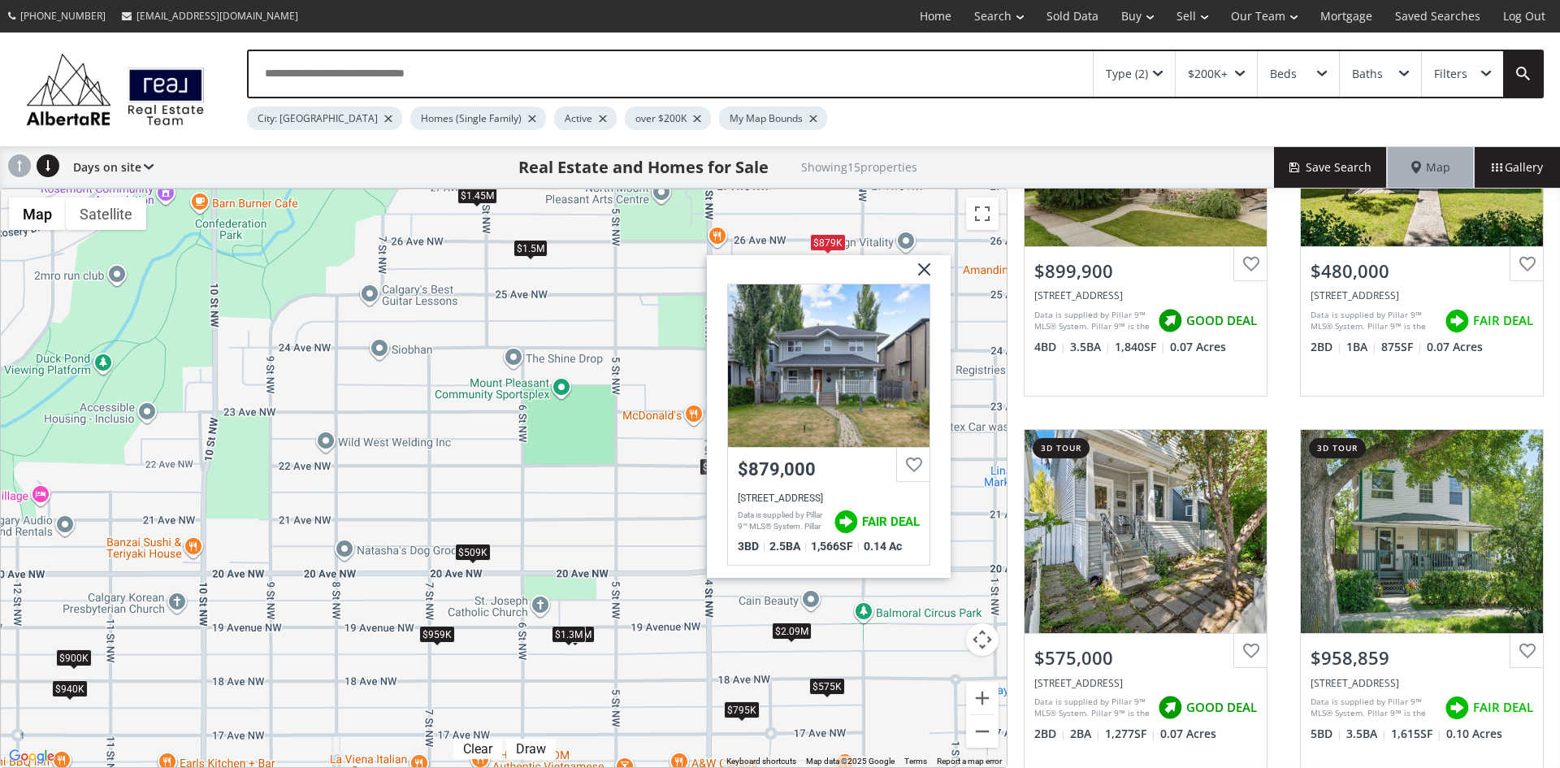
click at [926, 269] on img at bounding box center [918, 275] width 41 height 41
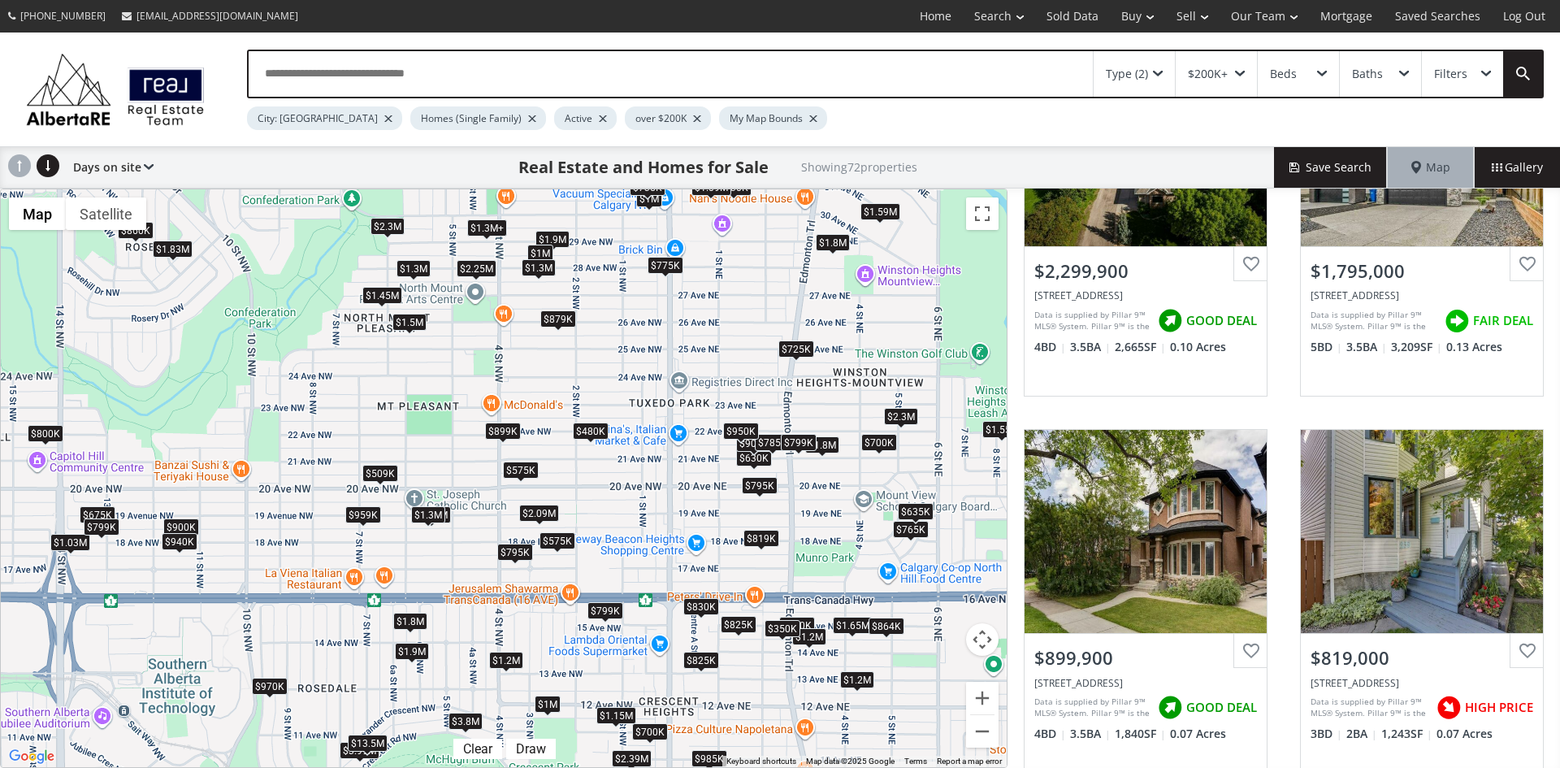
click at [922, 508] on div "$635K" at bounding box center [916, 511] width 36 height 17
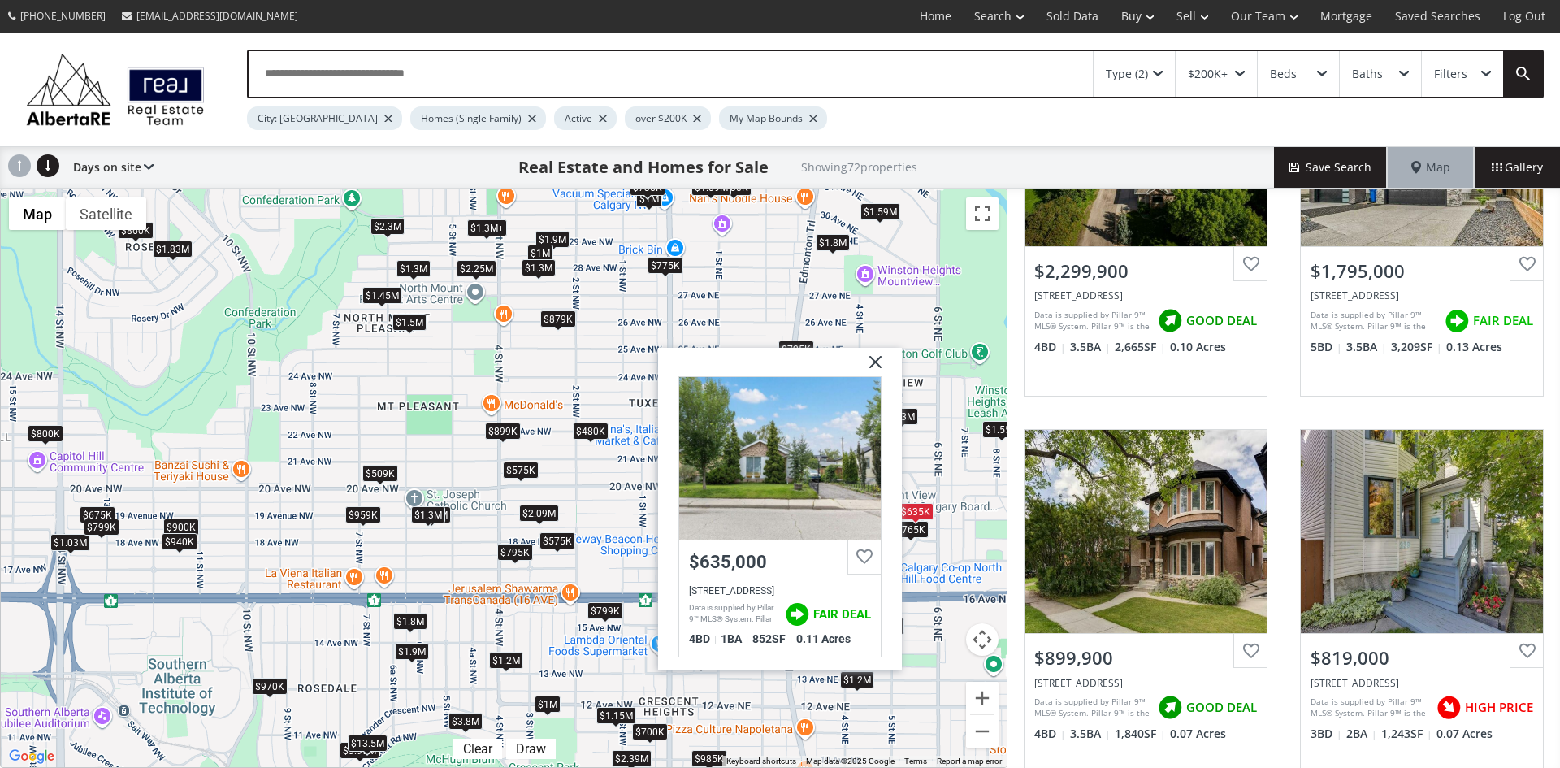
click at [877, 361] on img at bounding box center [869, 367] width 41 height 41
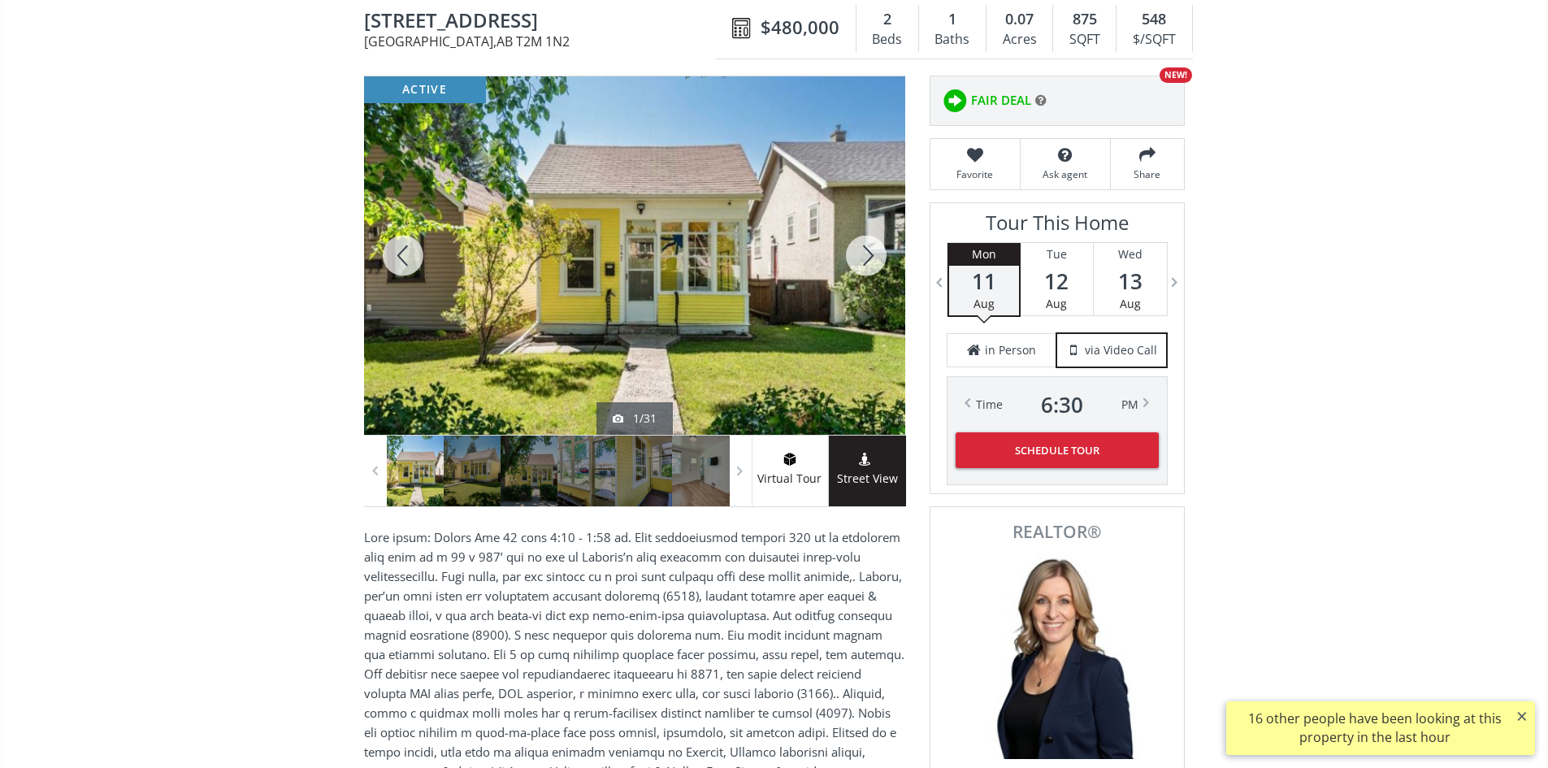
scroll to position [81, 0]
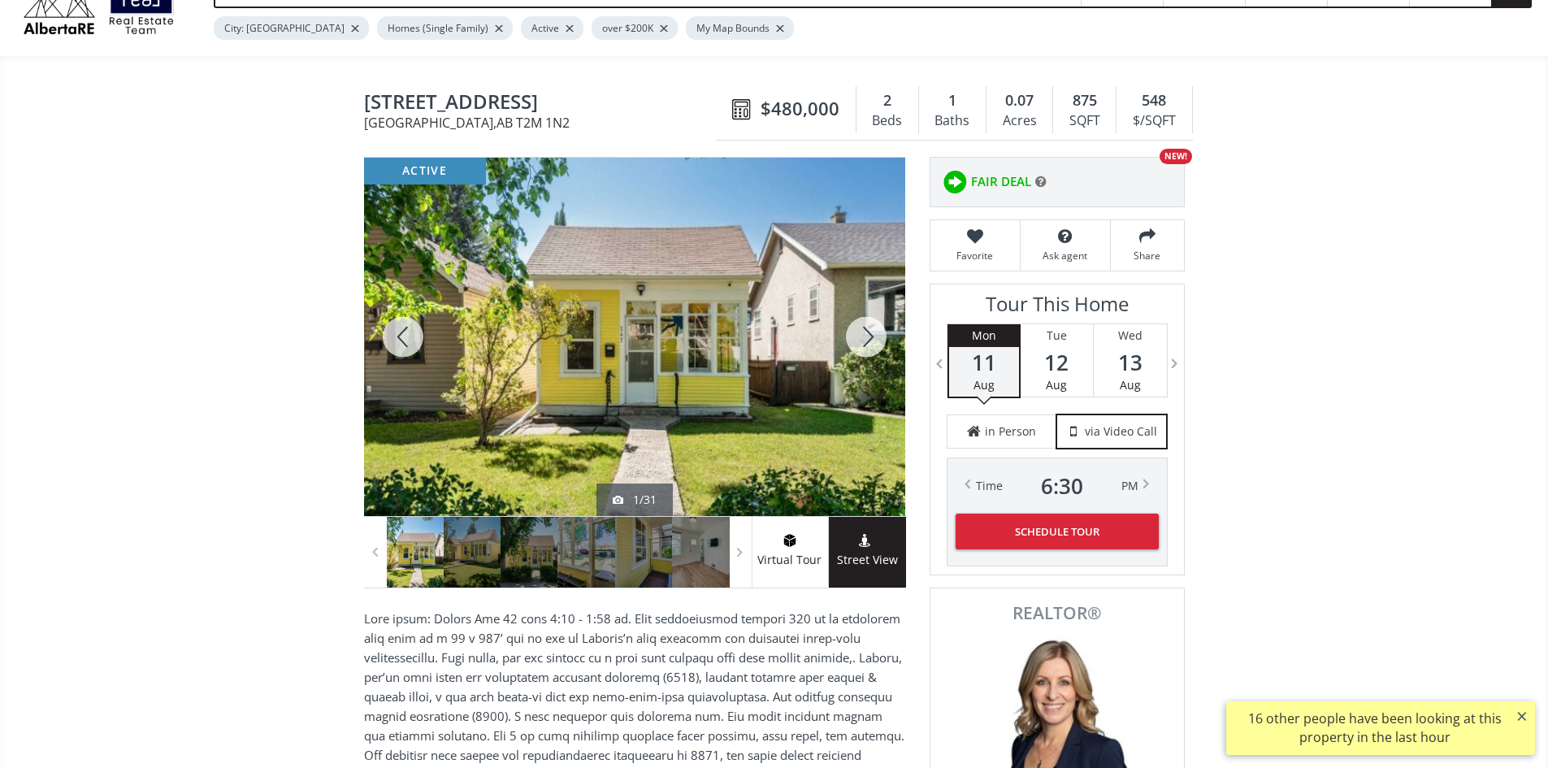
click at [871, 348] on div at bounding box center [866, 337] width 78 height 358
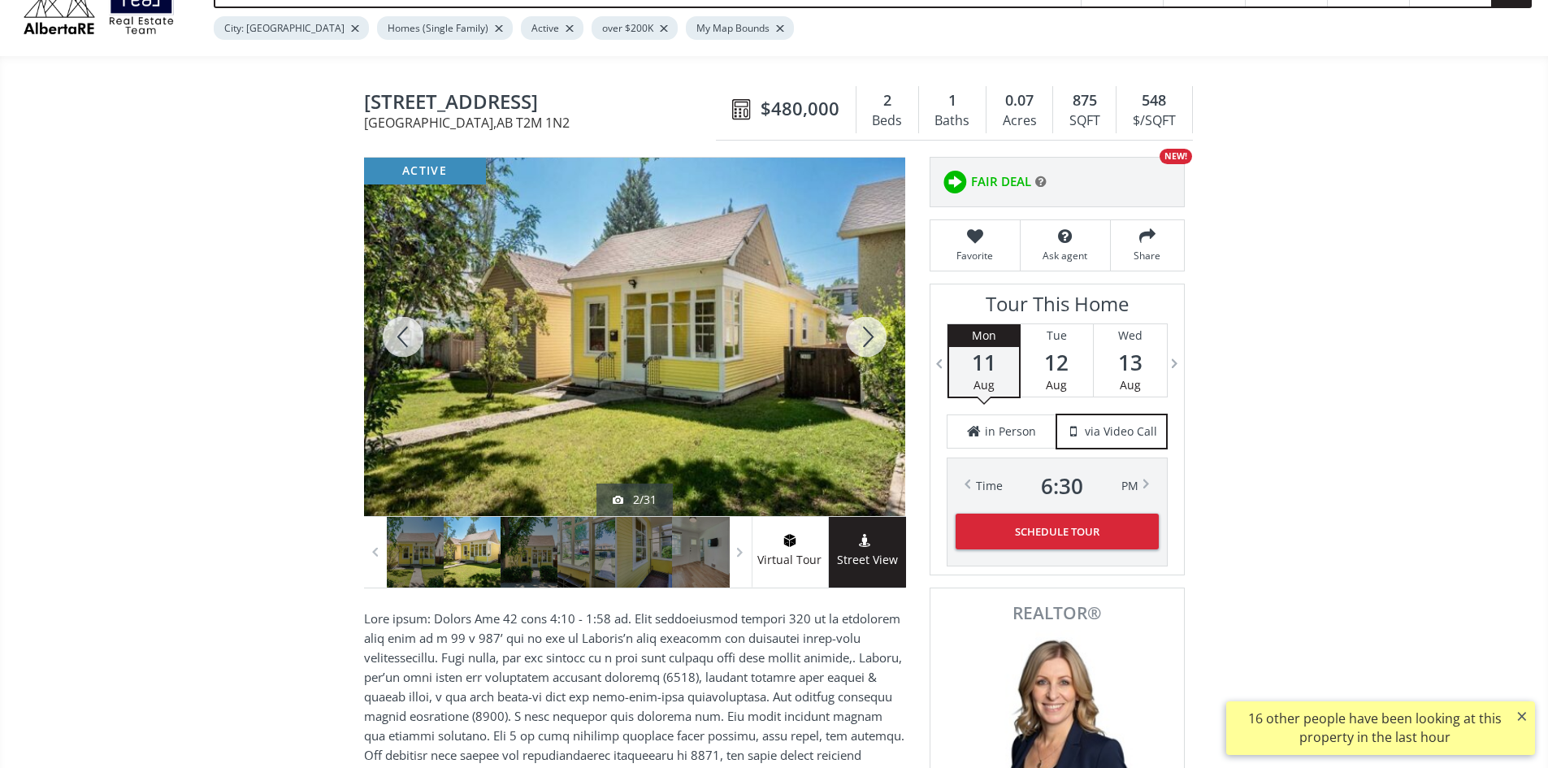
click at [874, 344] on div at bounding box center [866, 337] width 78 height 358
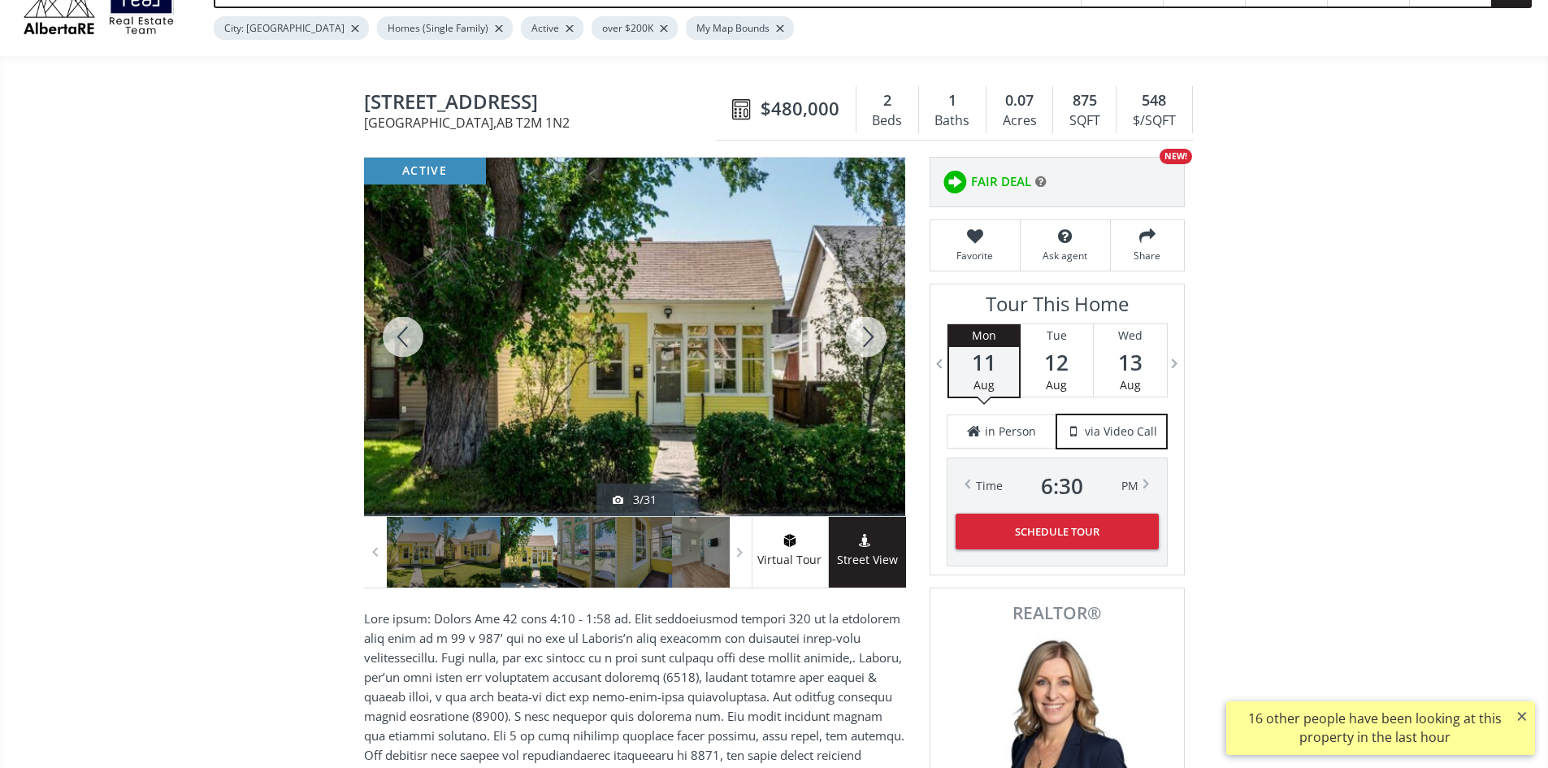
click at [874, 344] on div at bounding box center [866, 337] width 78 height 358
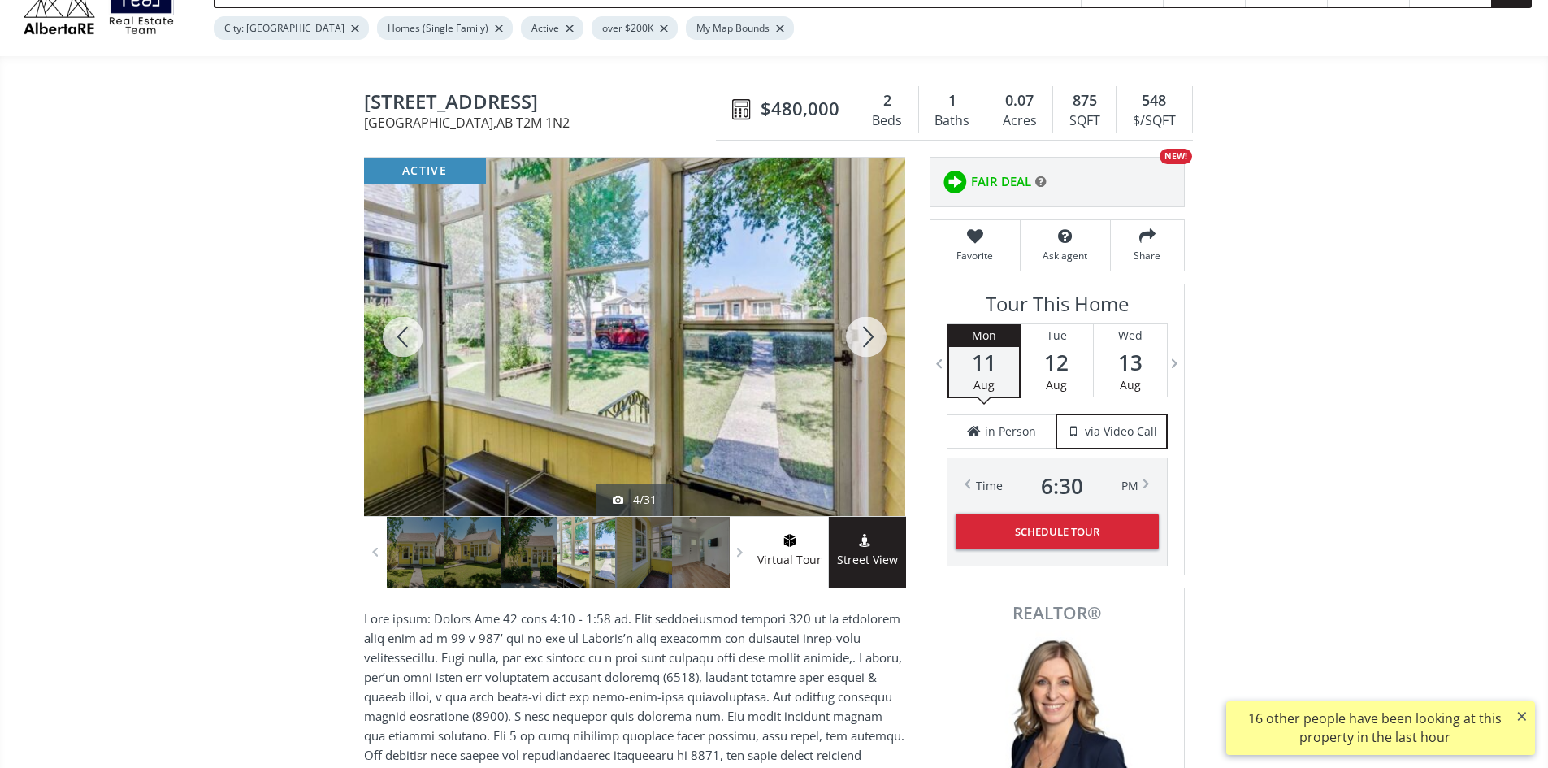
click at [874, 343] on div at bounding box center [866, 337] width 78 height 358
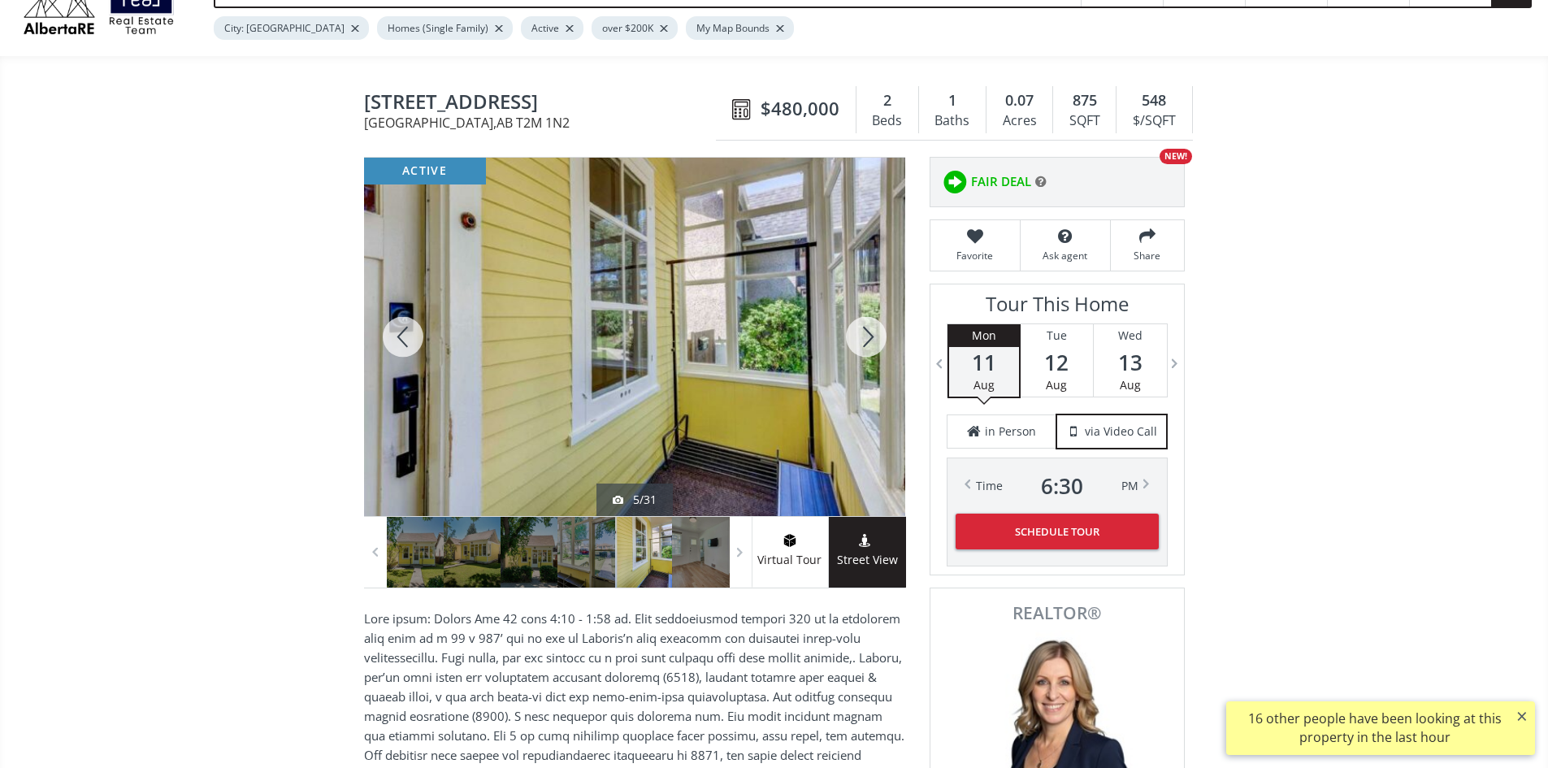
click at [874, 343] on div at bounding box center [866, 337] width 78 height 358
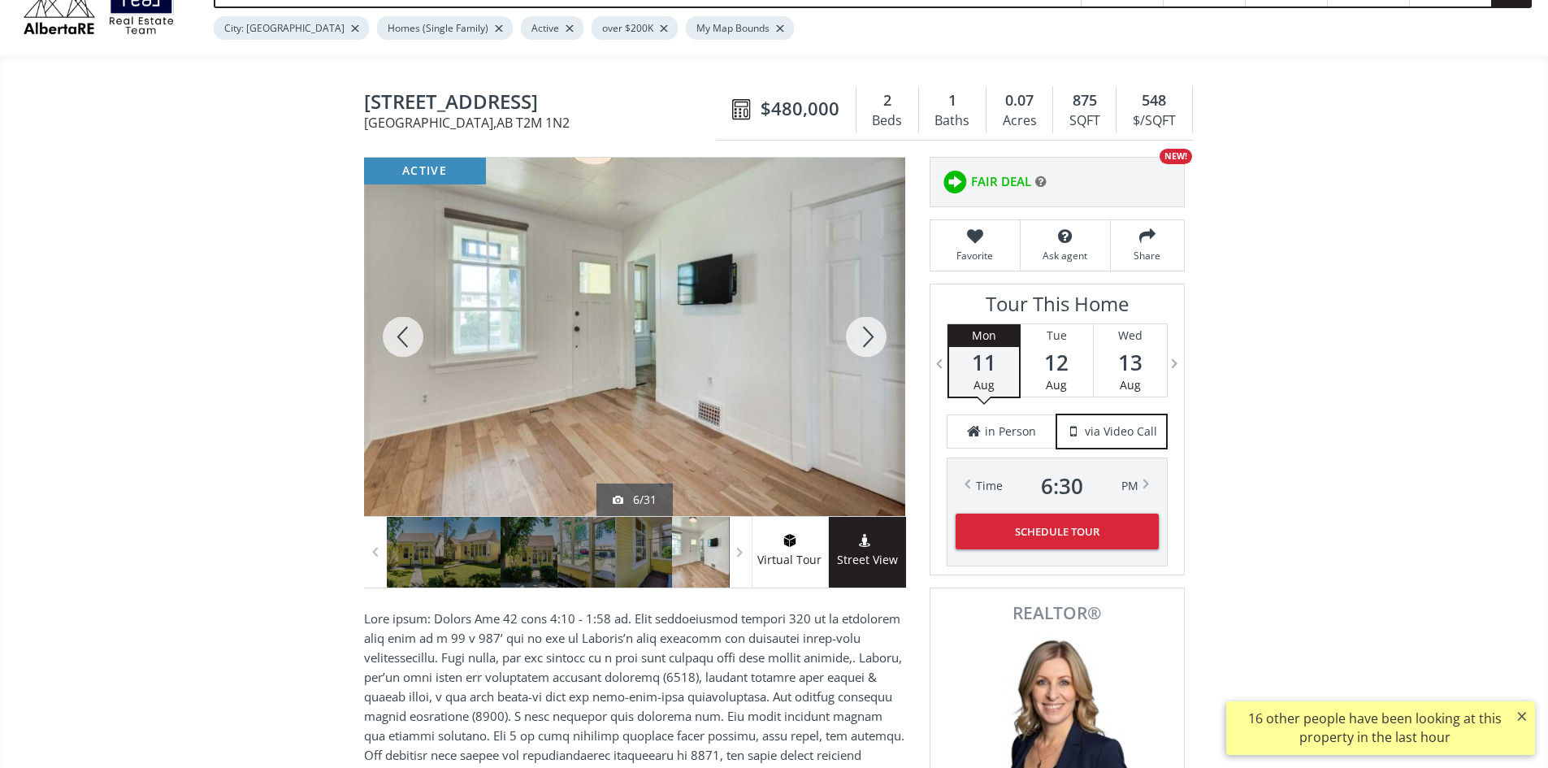
click at [400, 349] on div at bounding box center [403, 337] width 78 height 358
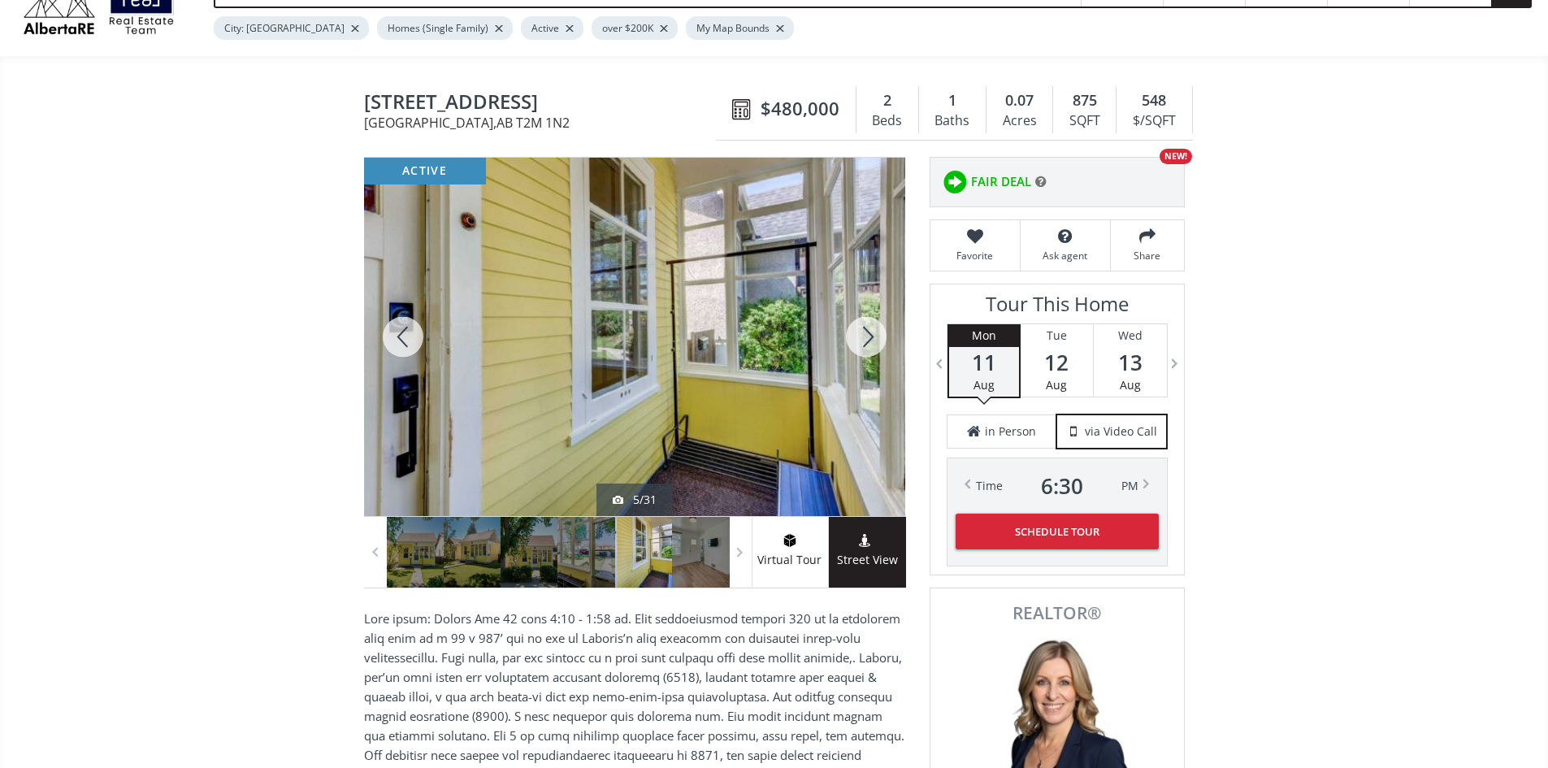
click at [866, 345] on div at bounding box center [866, 337] width 78 height 358
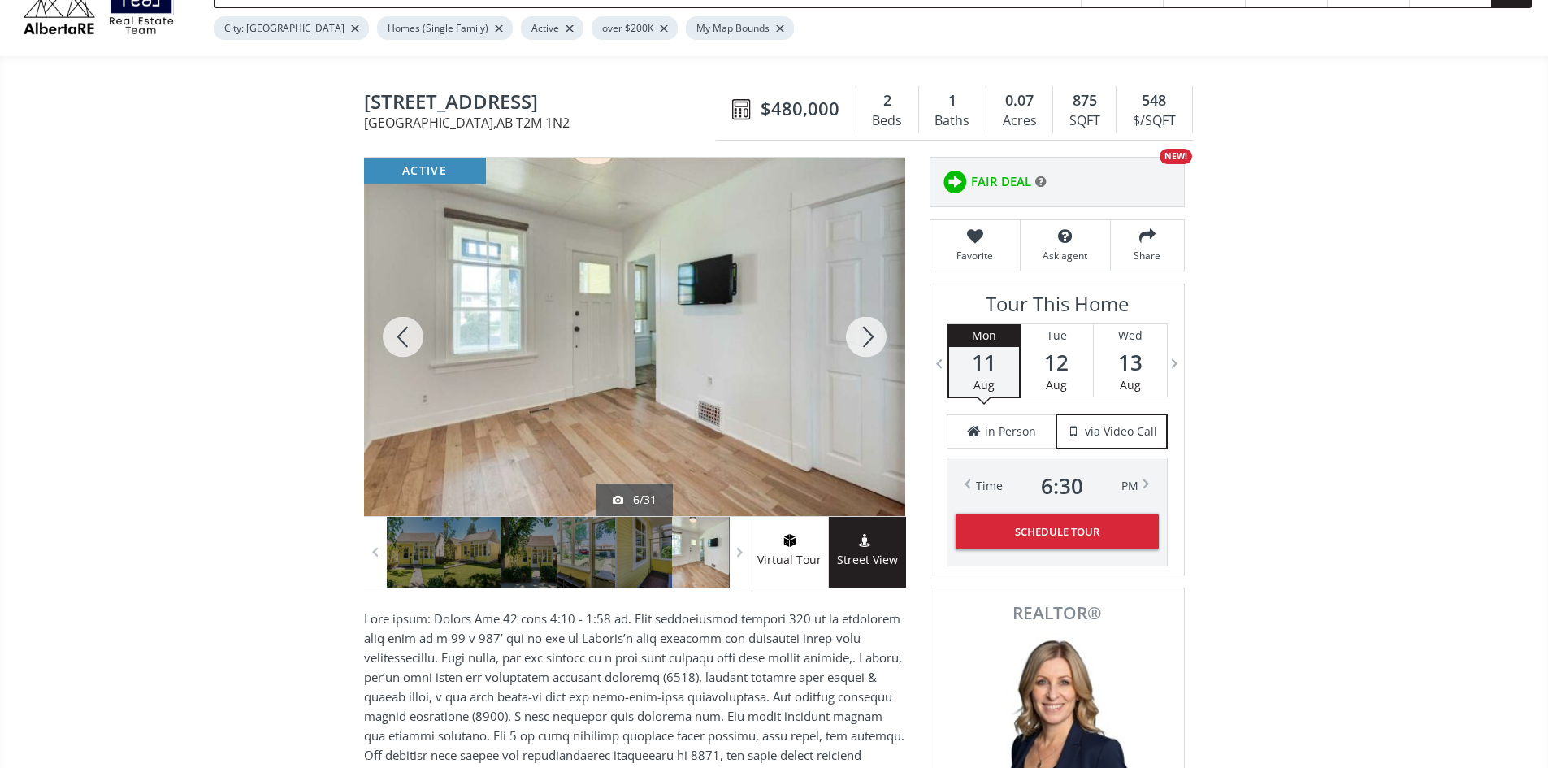
click at [866, 345] on div at bounding box center [866, 337] width 78 height 358
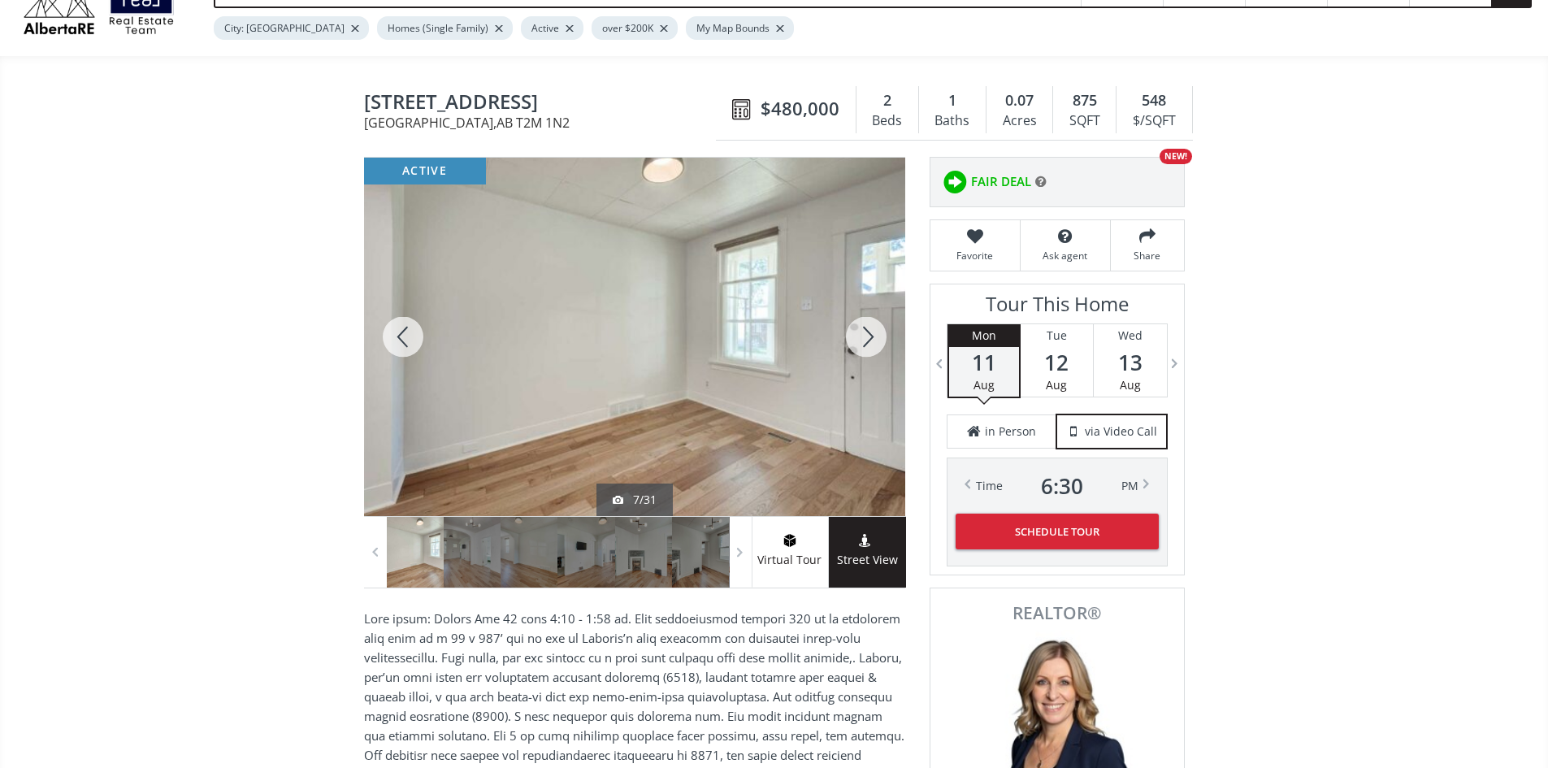
click at [866, 345] on div at bounding box center [866, 337] width 78 height 358
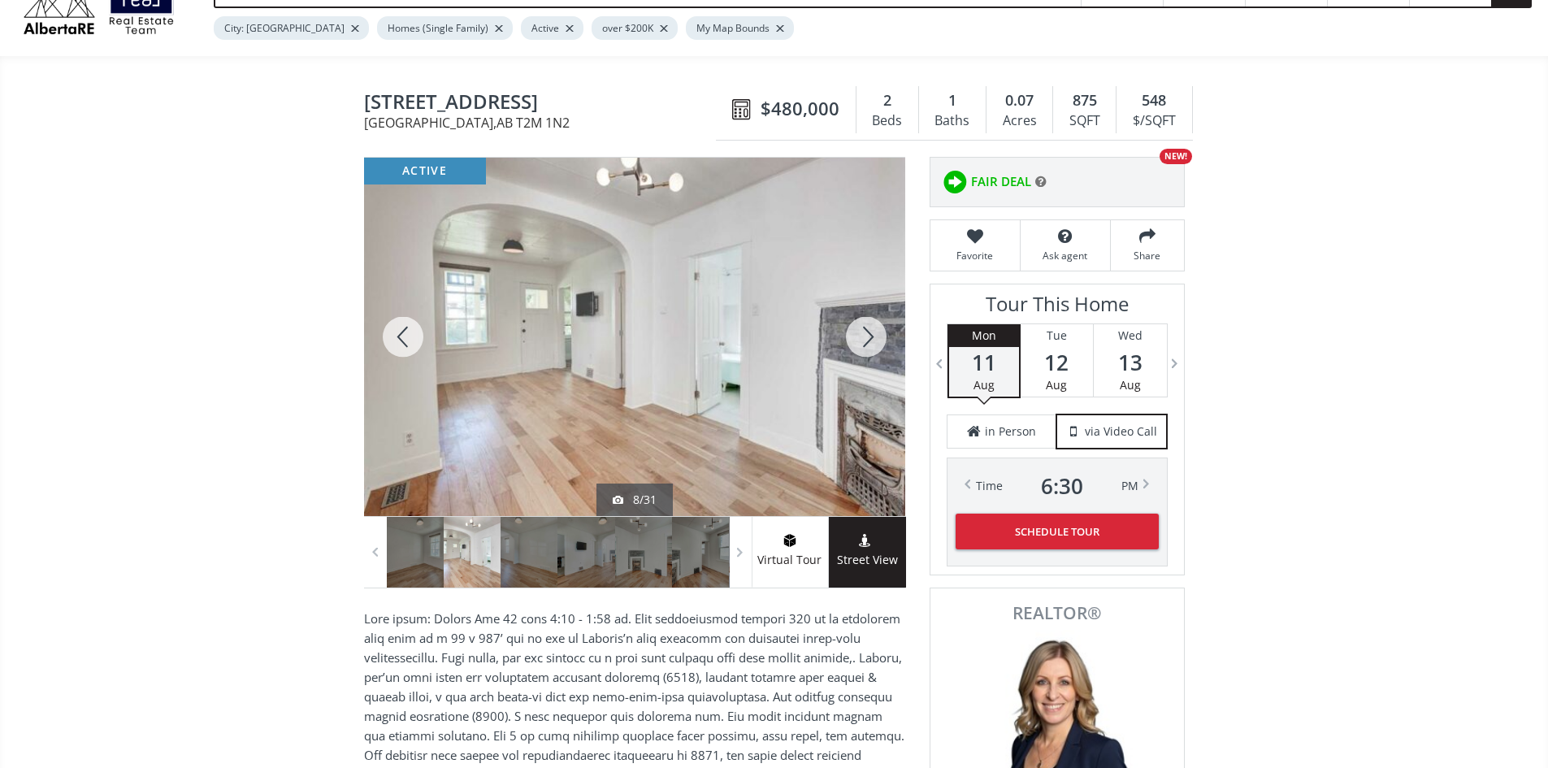
click at [869, 345] on div at bounding box center [866, 337] width 78 height 358
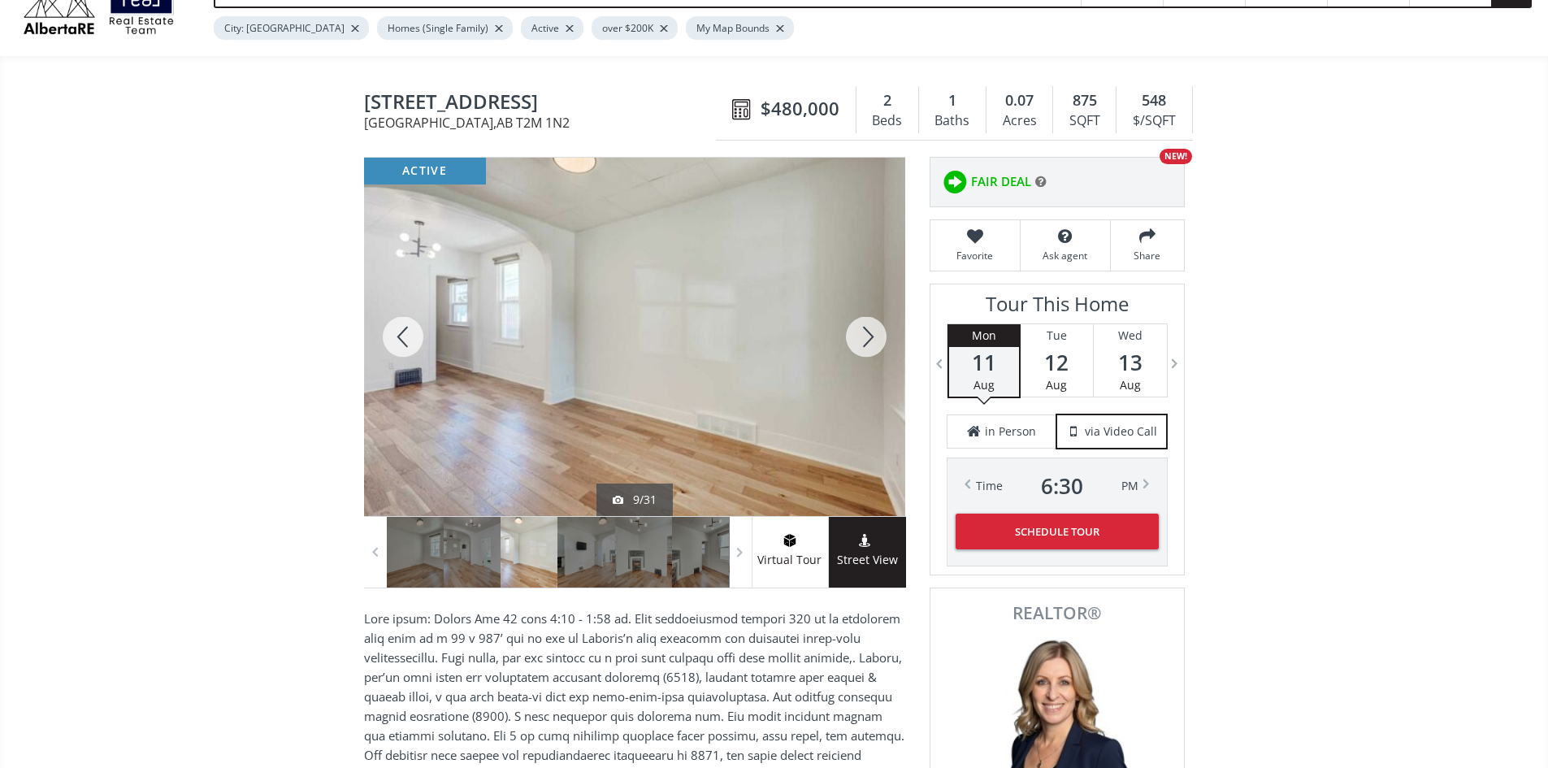
click at [869, 345] on div at bounding box center [866, 337] width 78 height 358
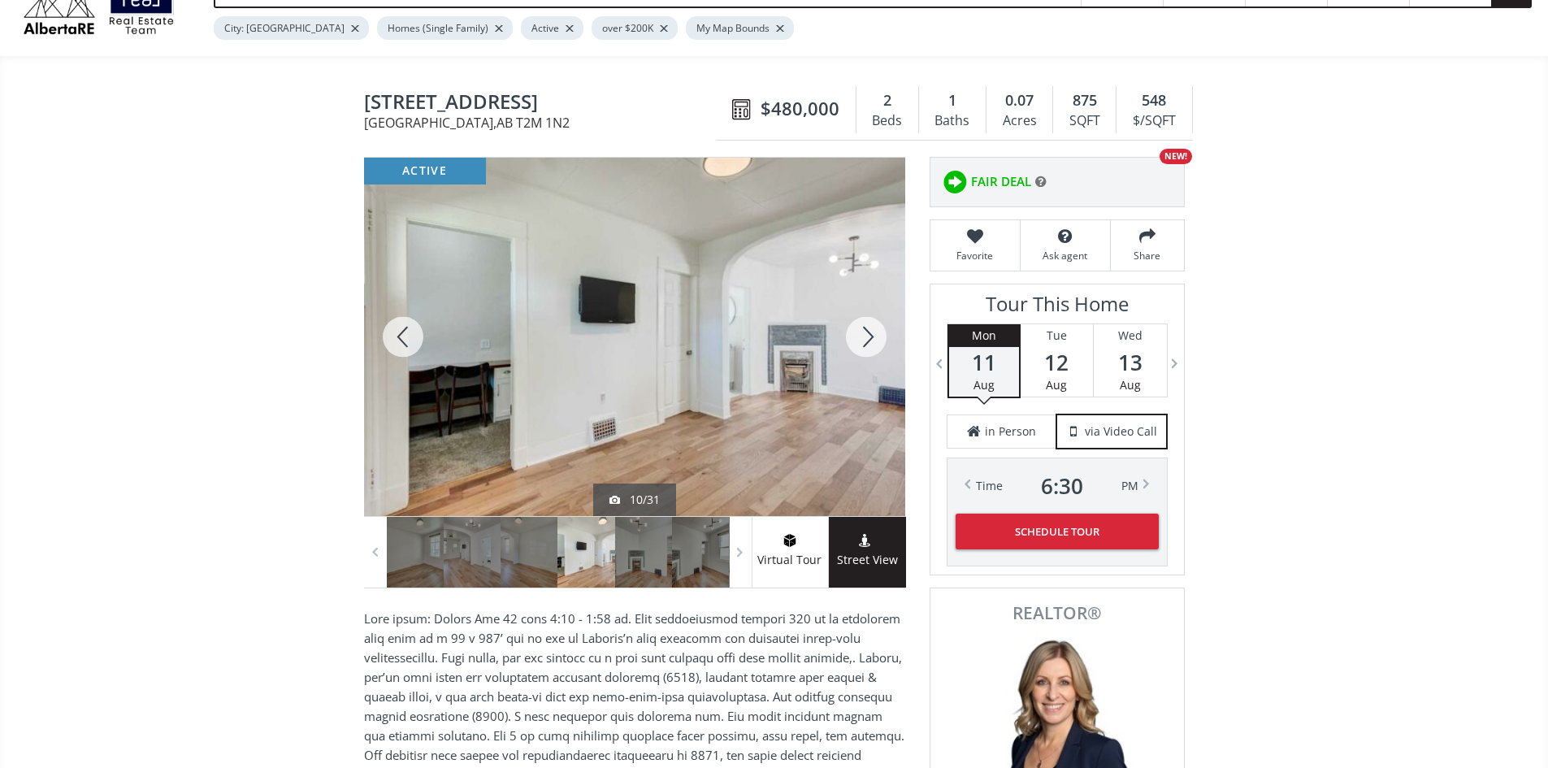
click at [869, 345] on div at bounding box center [866, 337] width 78 height 358
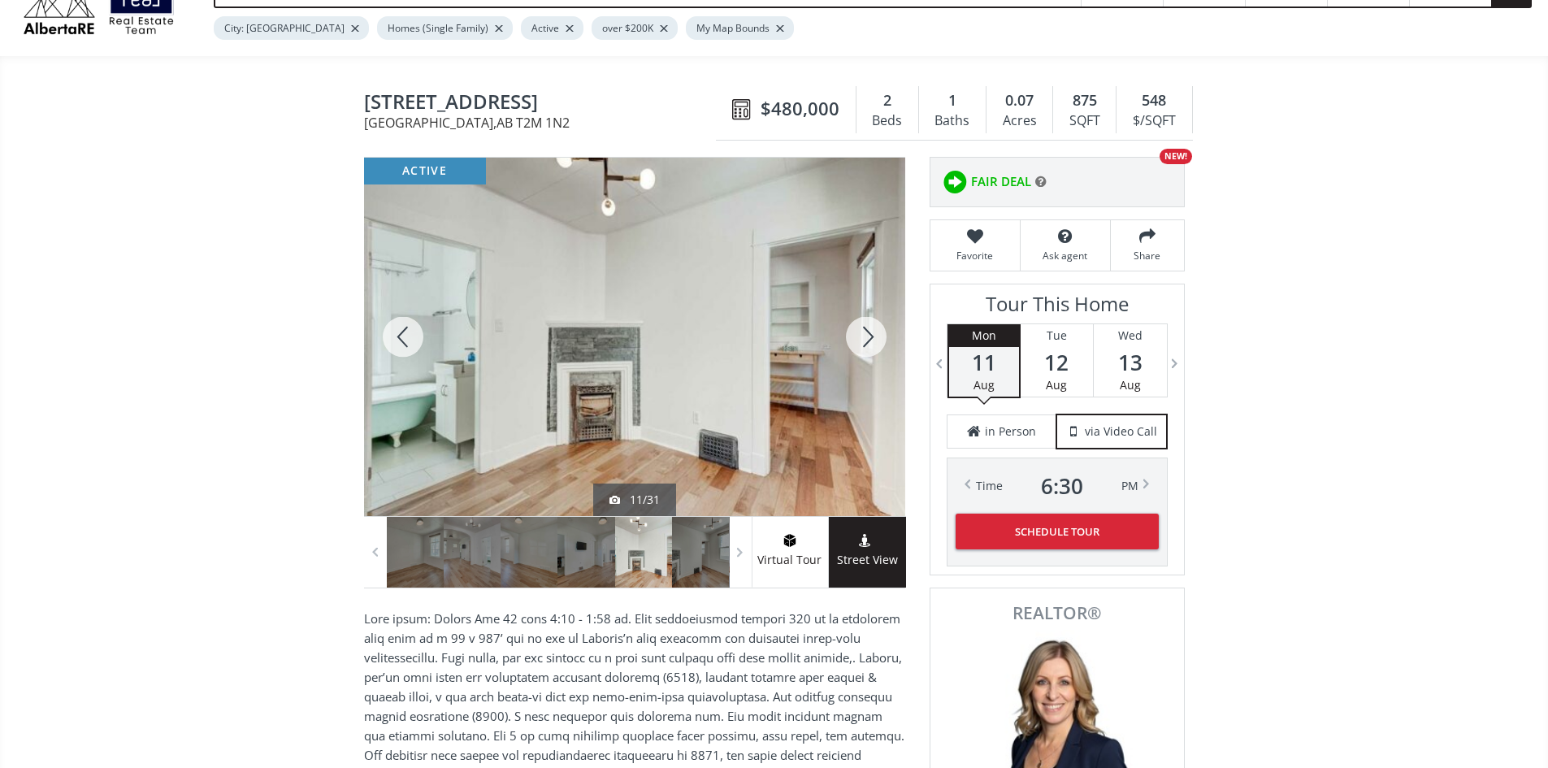
click at [413, 348] on div at bounding box center [403, 337] width 78 height 358
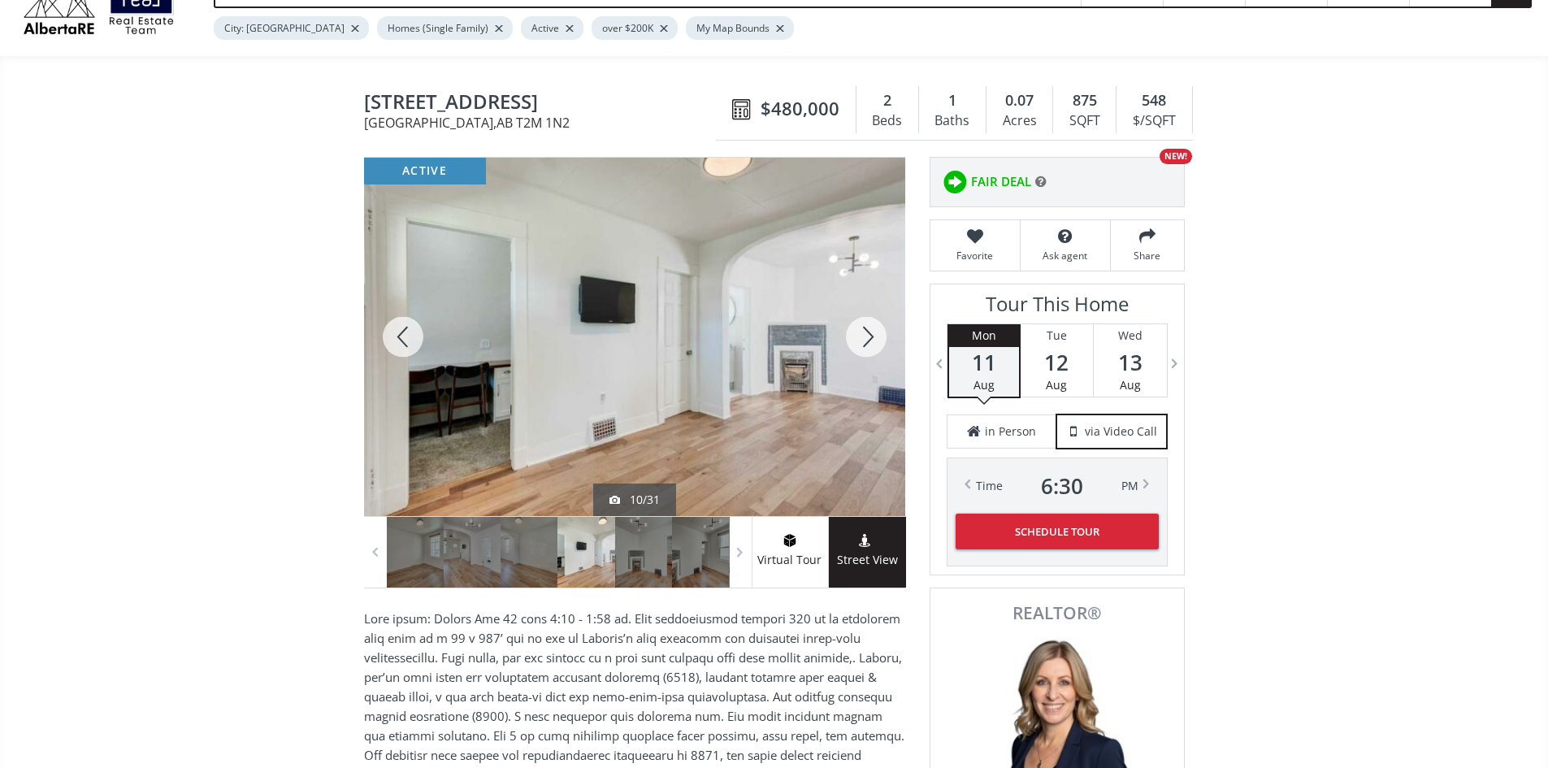
click at [879, 336] on div at bounding box center [866, 337] width 78 height 358
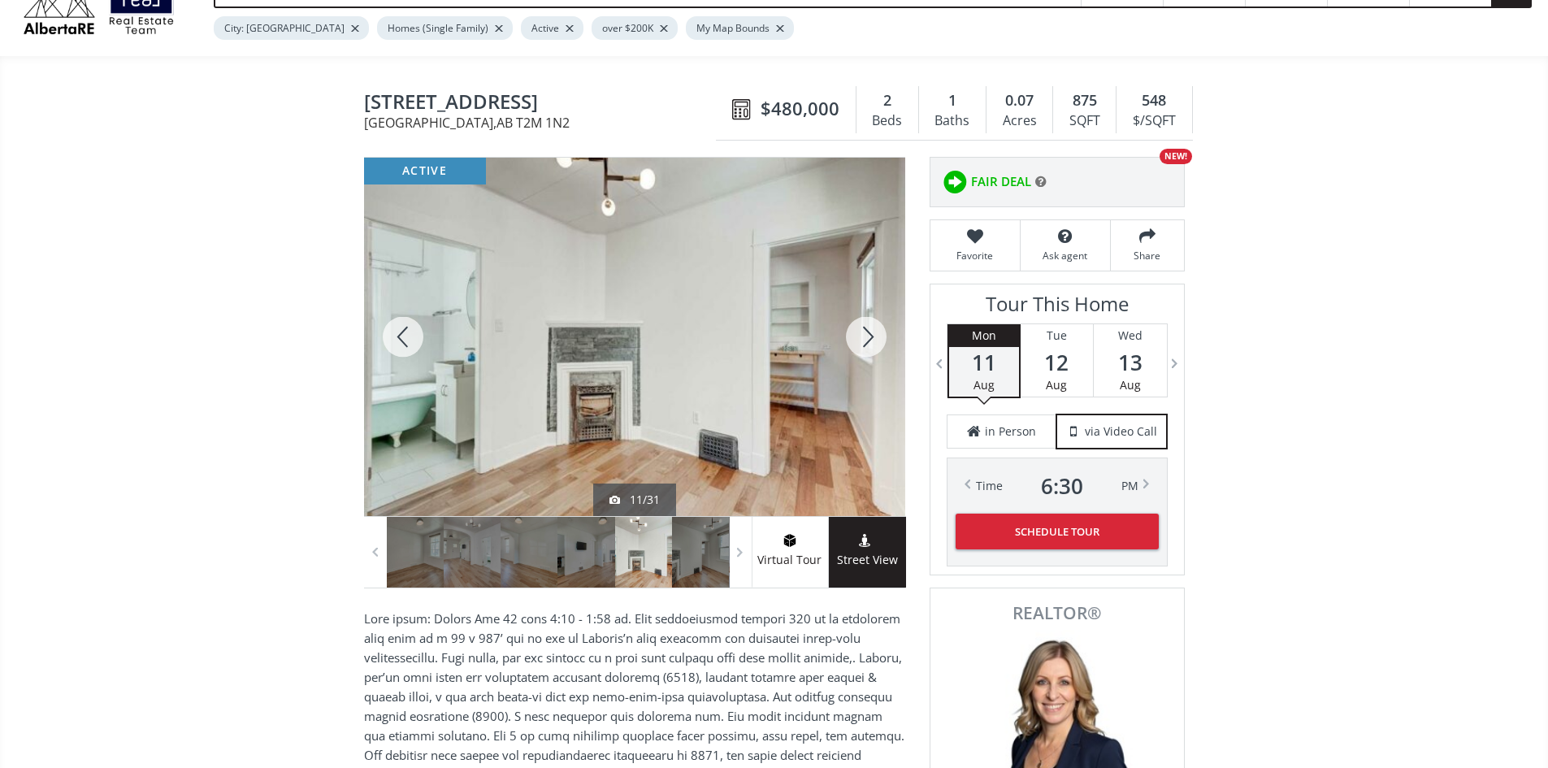
click at [876, 336] on div at bounding box center [866, 337] width 78 height 358
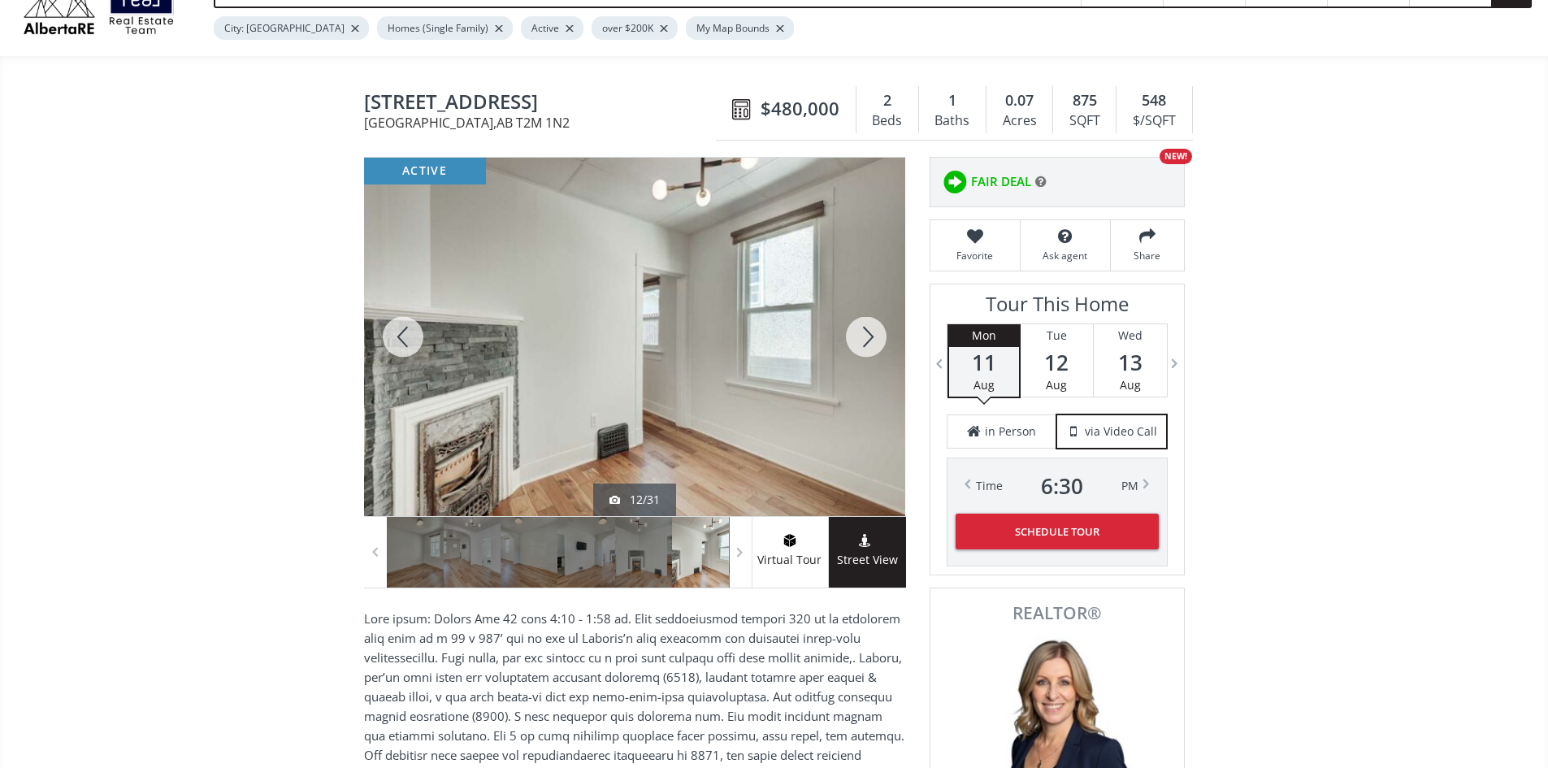
click at [875, 336] on div at bounding box center [866, 337] width 78 height 358
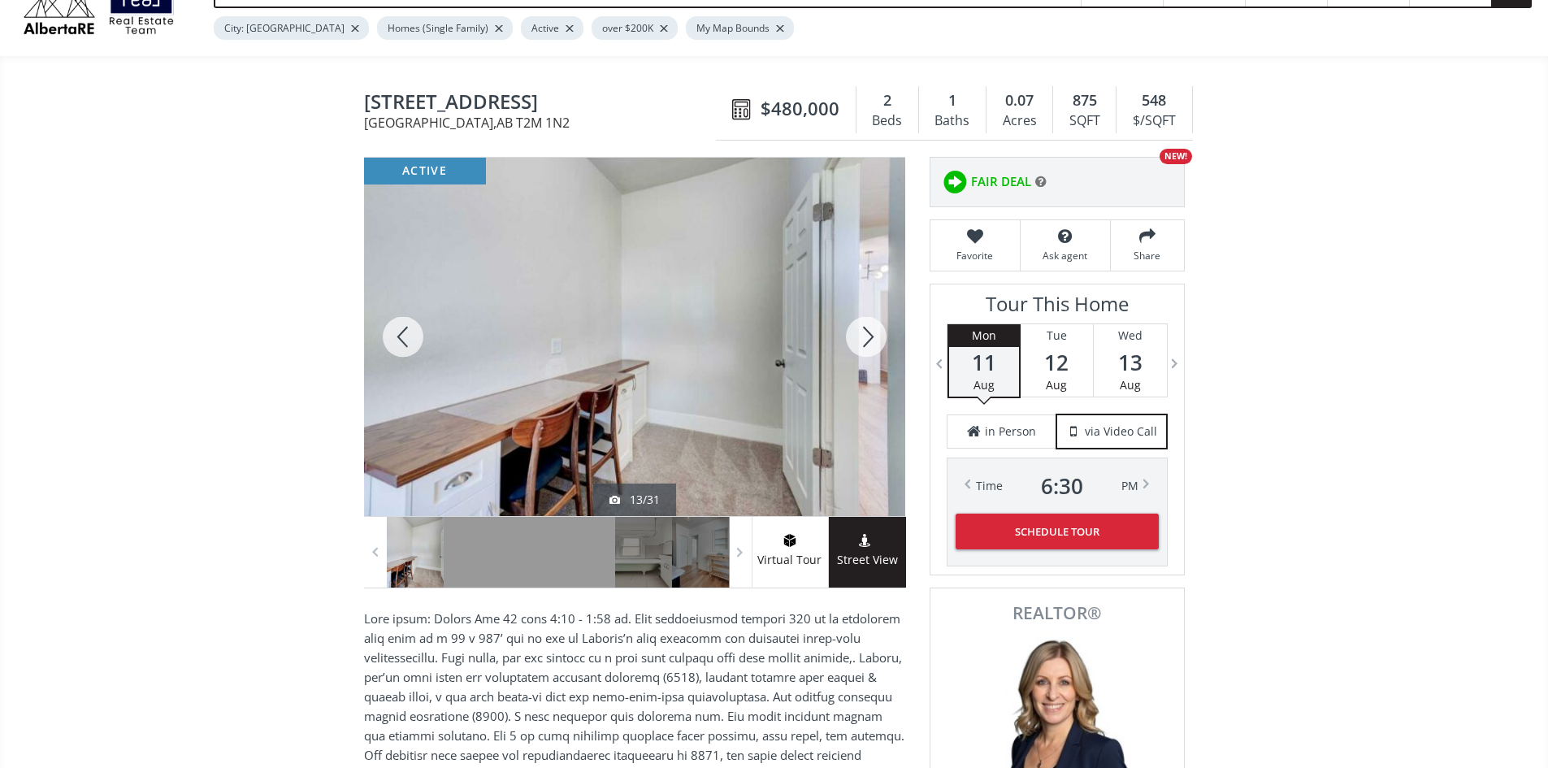
click at [875, 336] on div at bounding box center [866, 337] width 78 height 358
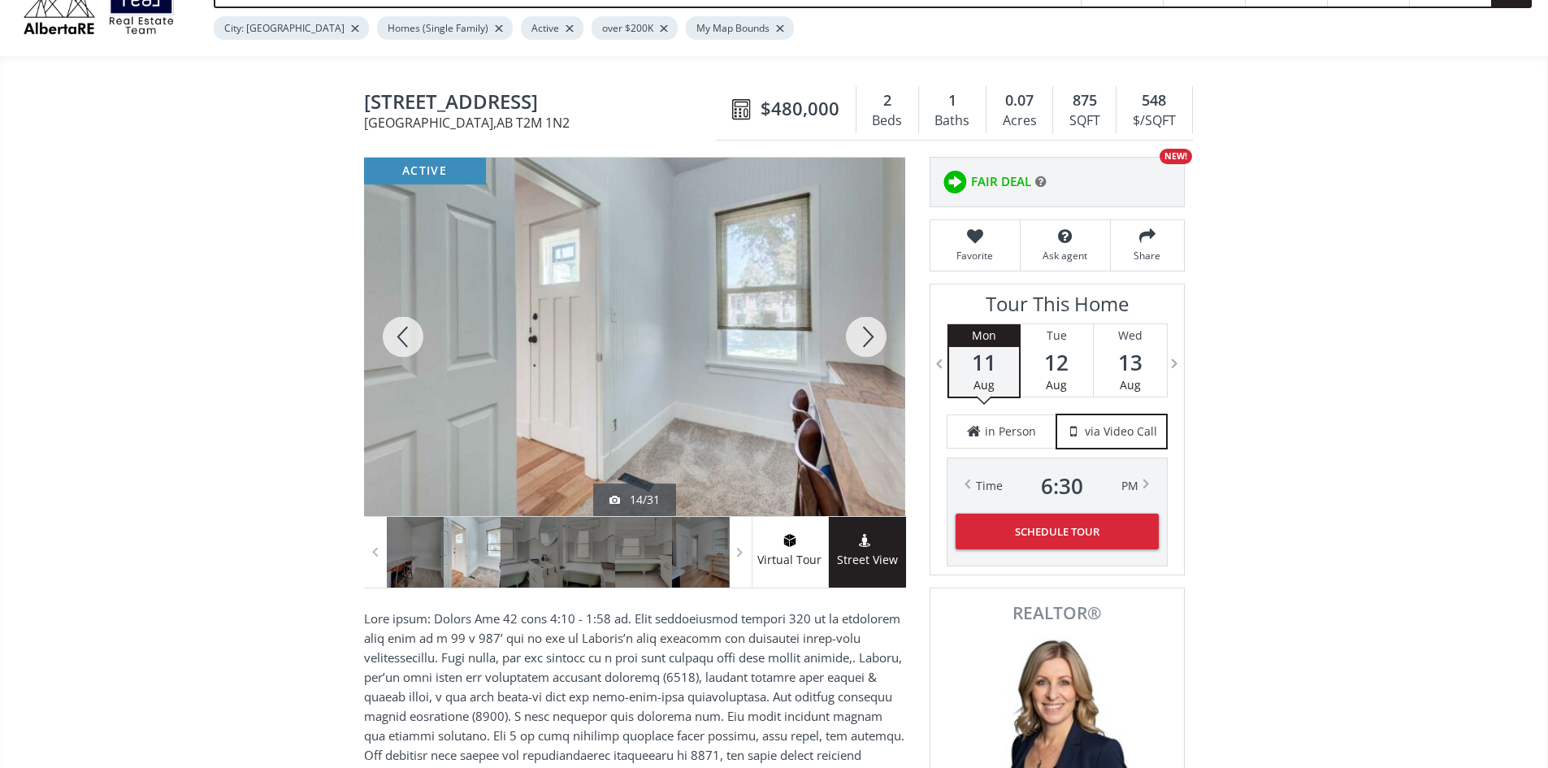
click at [875, 336] on div at bounding box center [866, 337] width 78 height 358
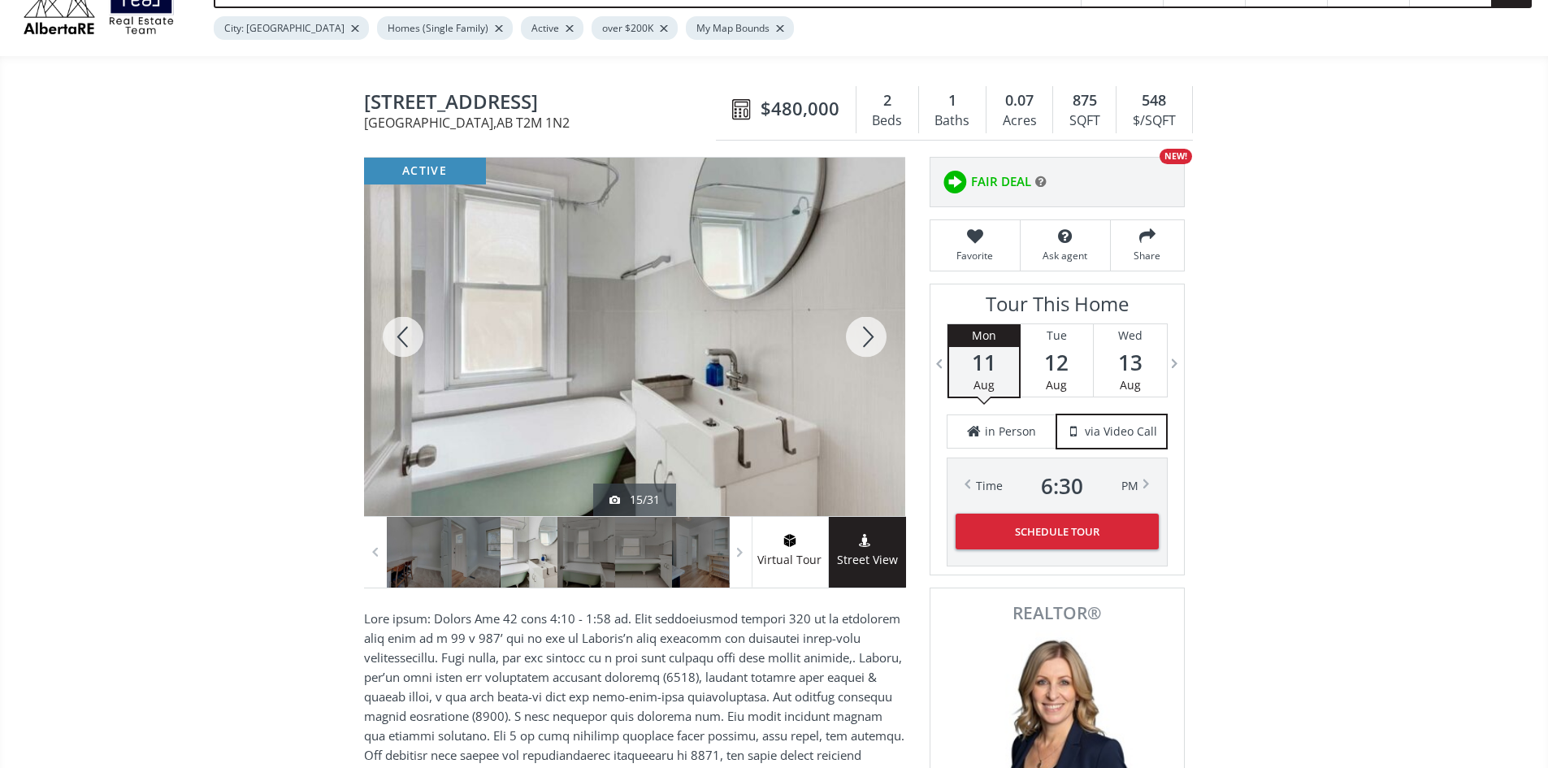
click at [875, 336] on div at bounding box center [866, 337] width 78 height 358
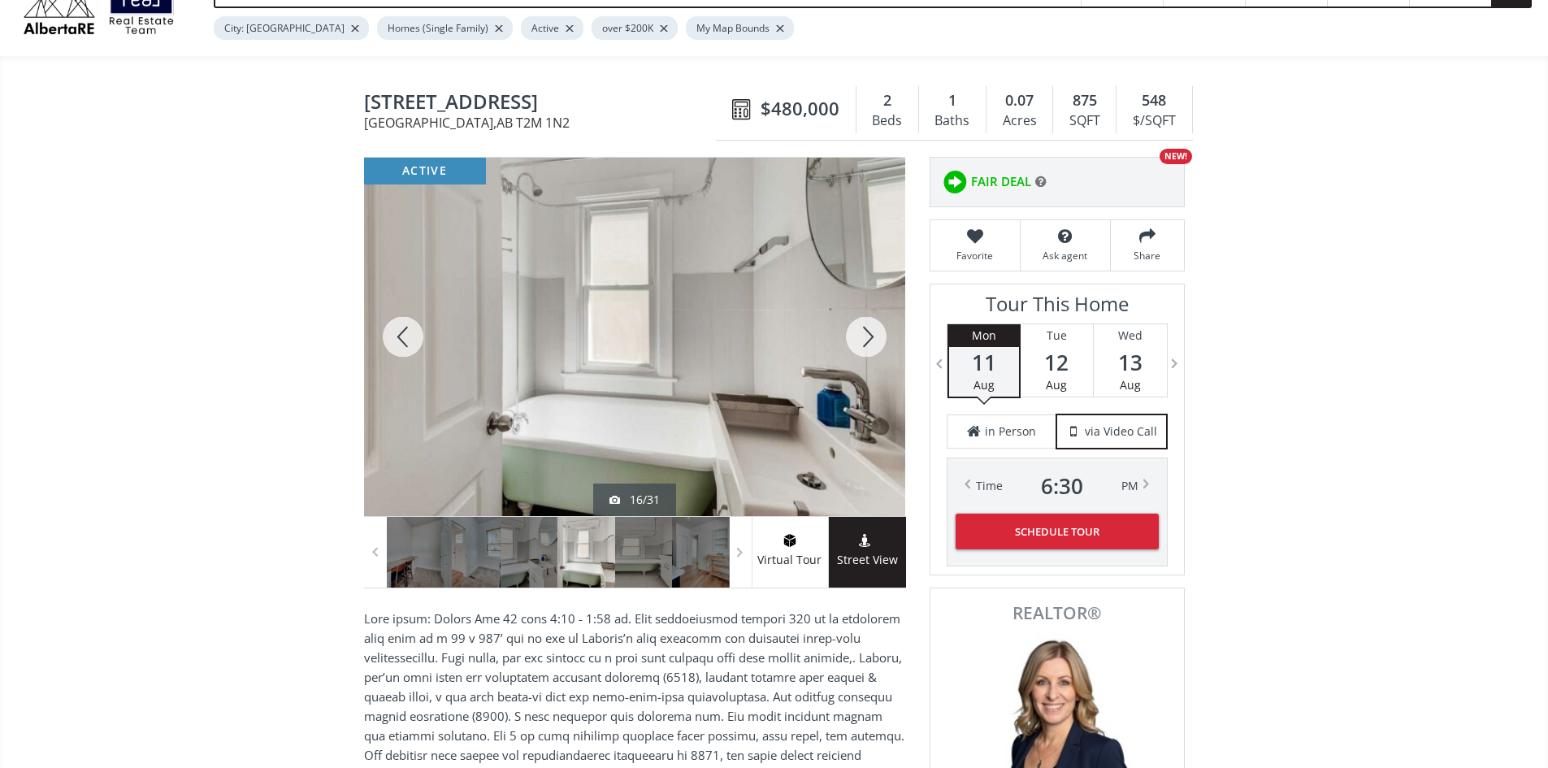
click at [875, 336] on div at bounding box center [866, 337] width 78 height 358
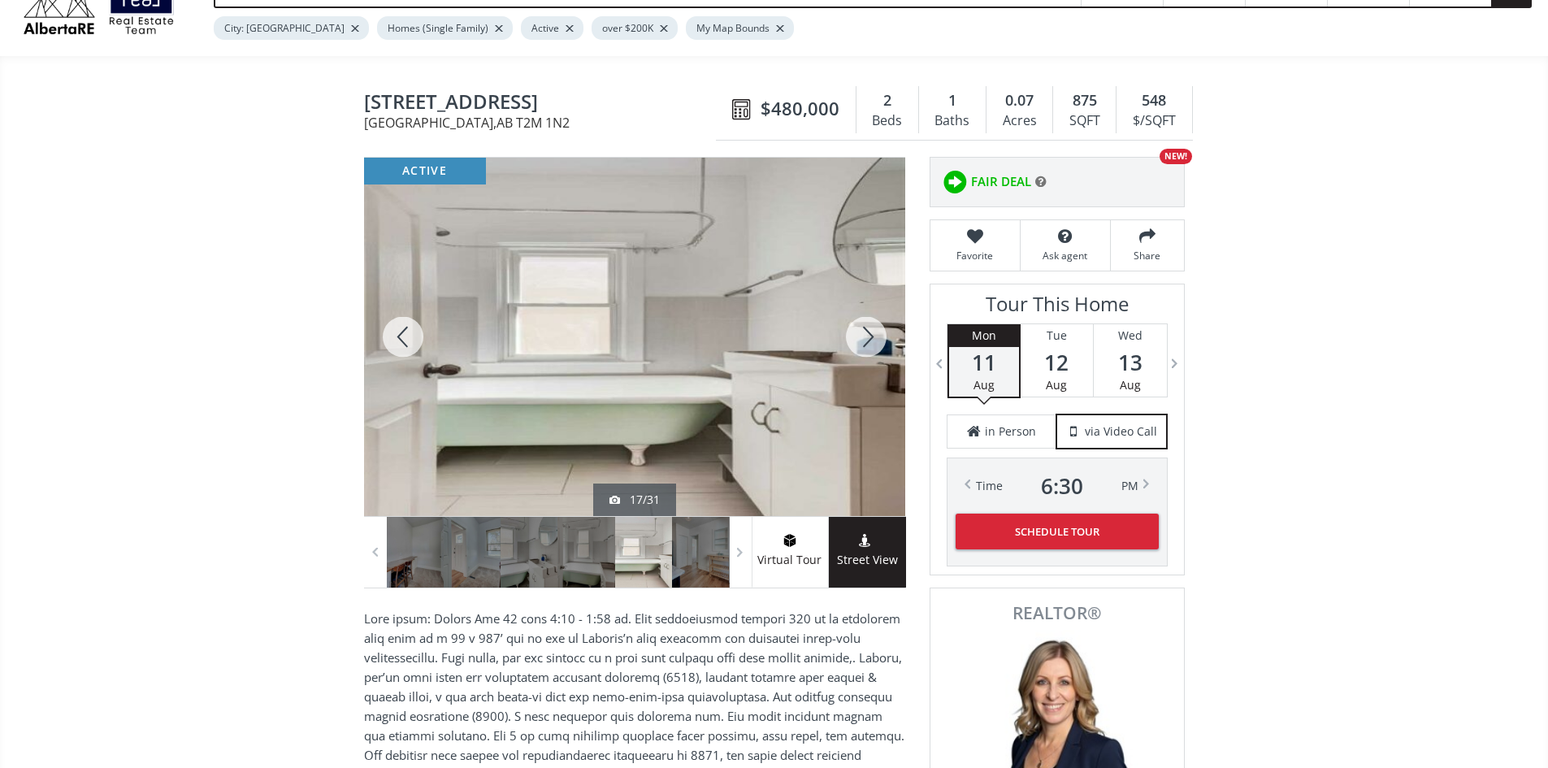
click at [875, 336] on div at bounding box center [866, 337] width 78 height 358
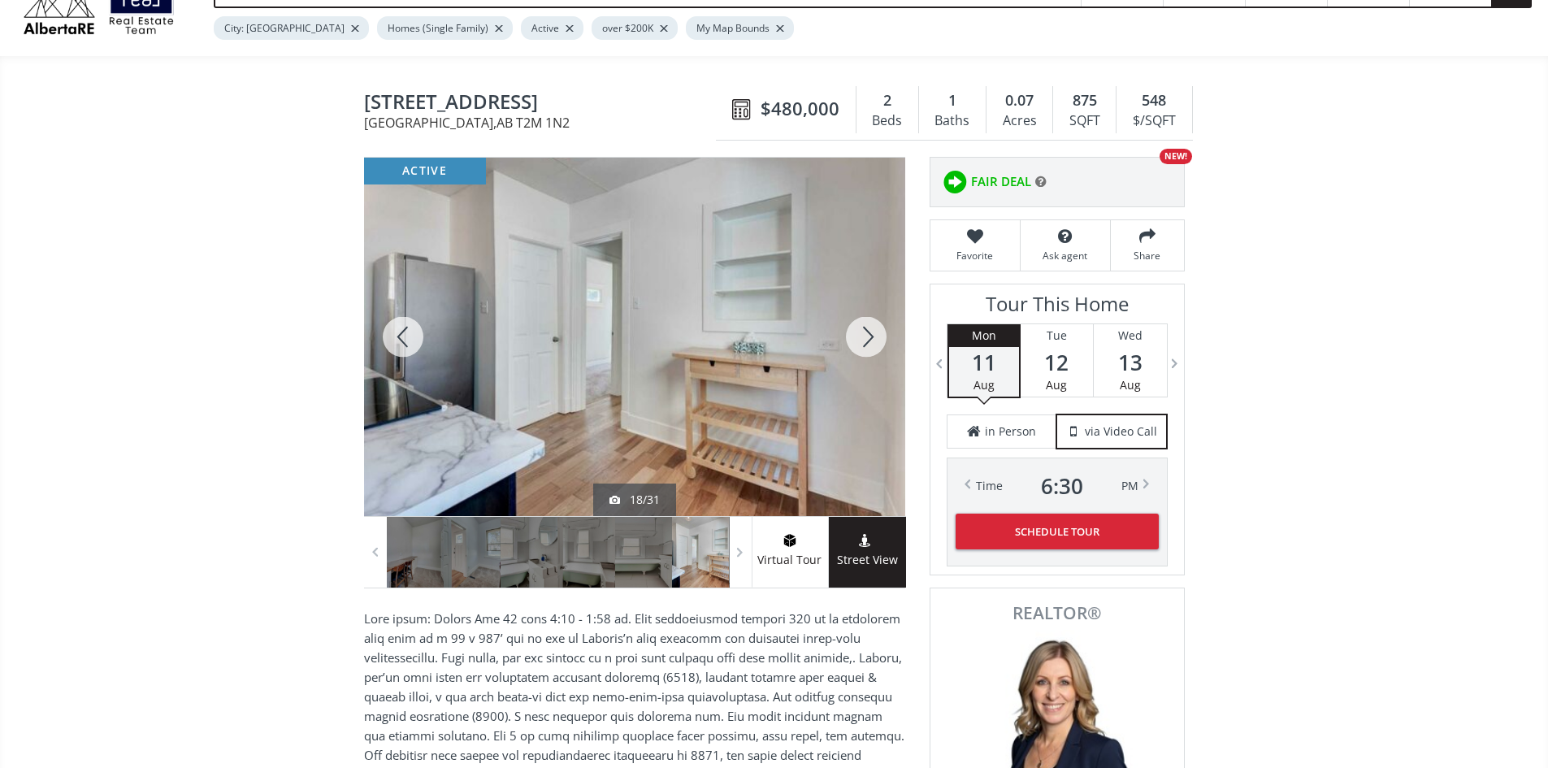
click at [874, 337] on div at bounding box center [866, 337] width 78 height 358
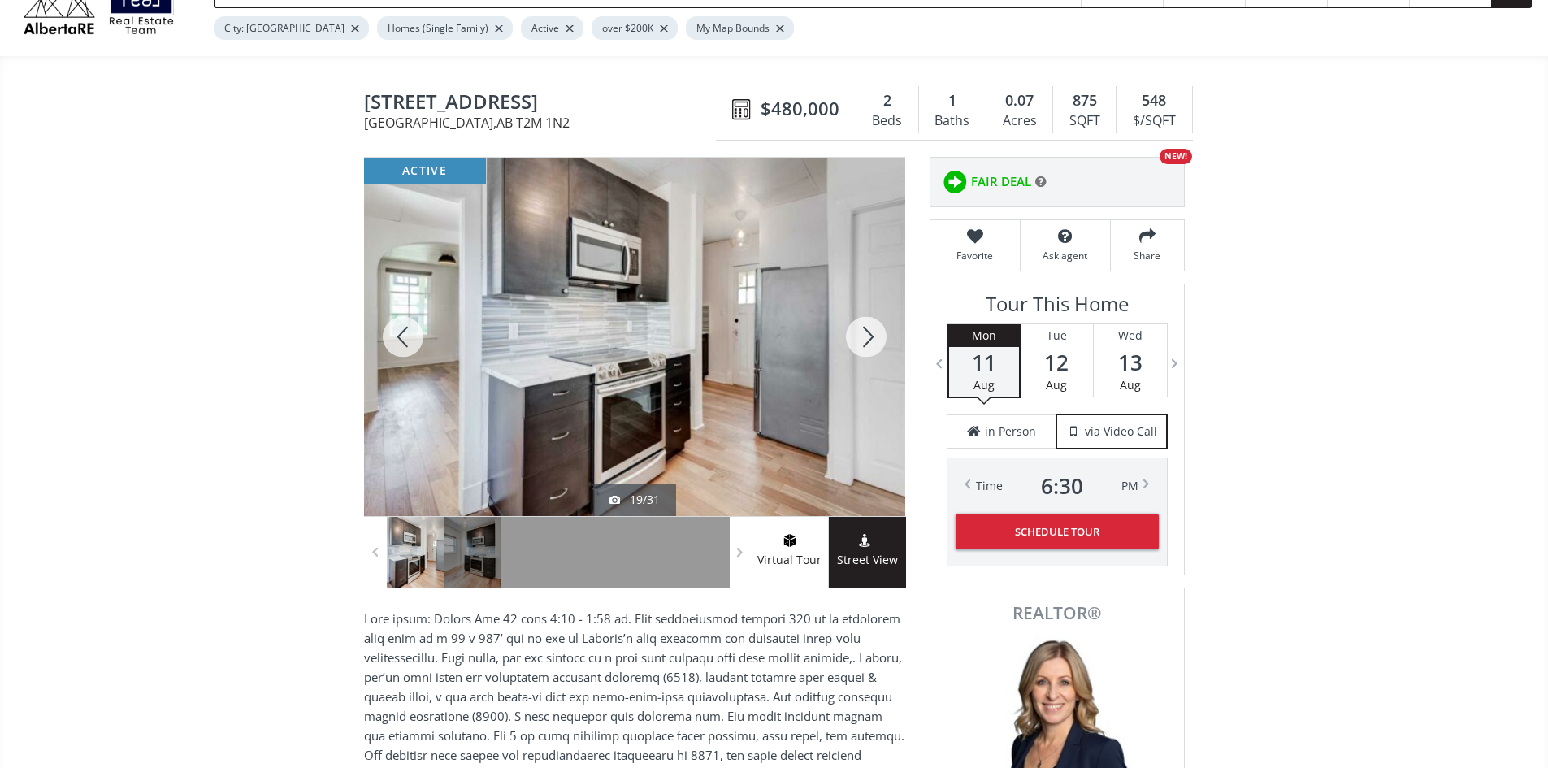
click at [878, 342] on div at bounding box center [866, 337] width 78 height 358
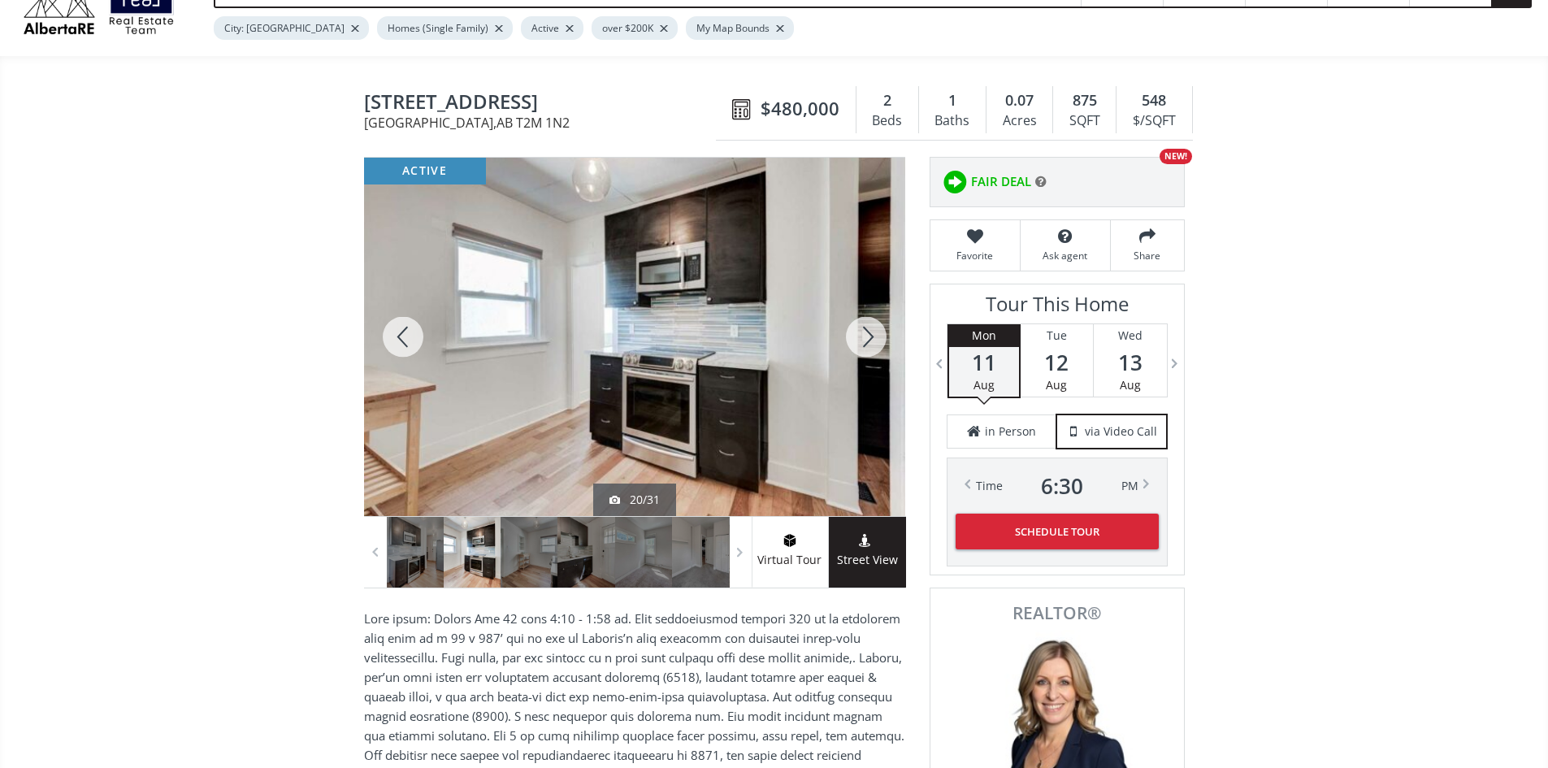
click at [401, 338] on div at bounding box center [403, 337] width 78 height 358
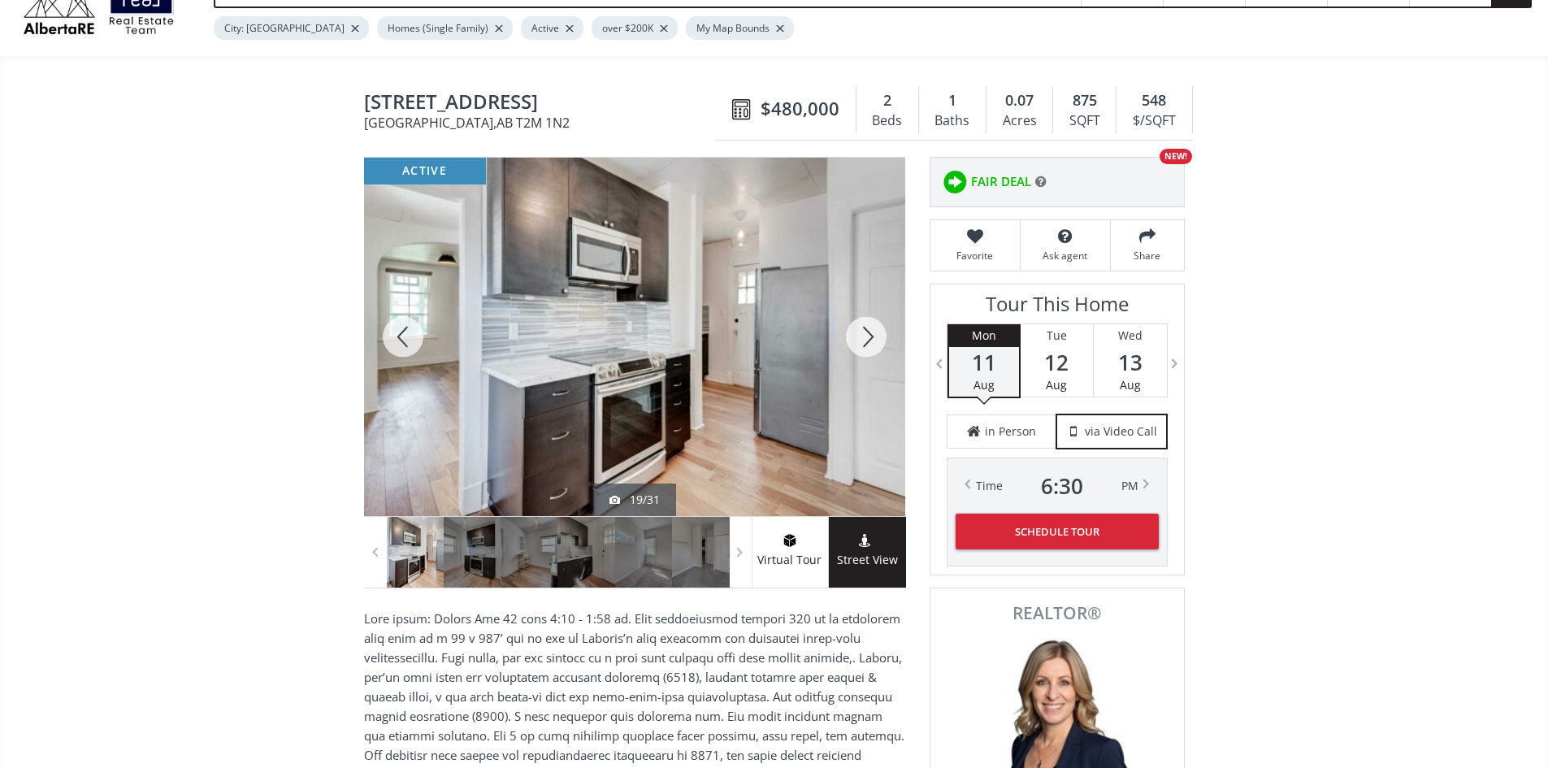
click at [857, 339] on div at bounding box center [866, 337] width 78 height 358
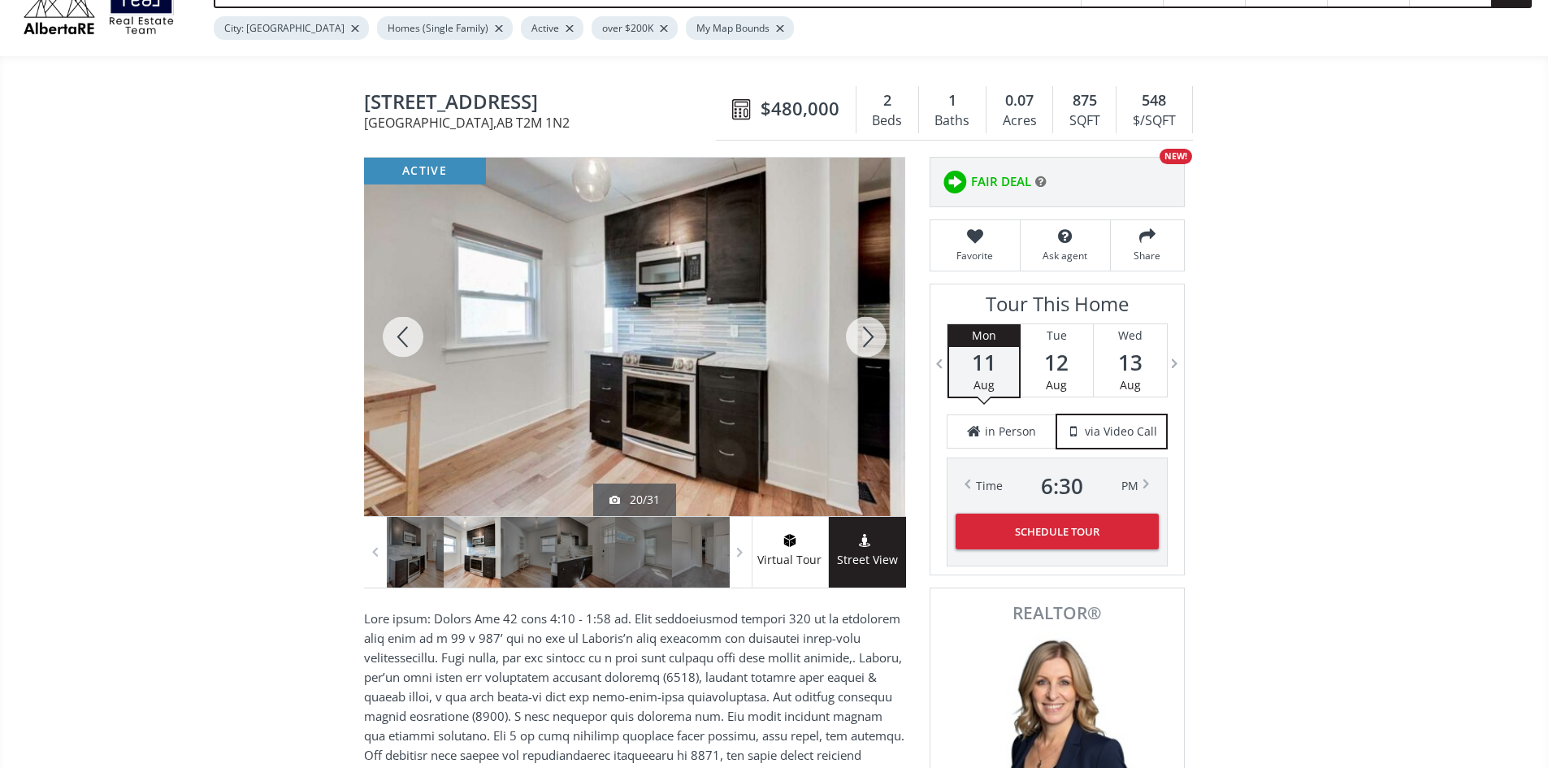
click at [861, 341] on div at bounding box center [866, 337] width 78 height 358
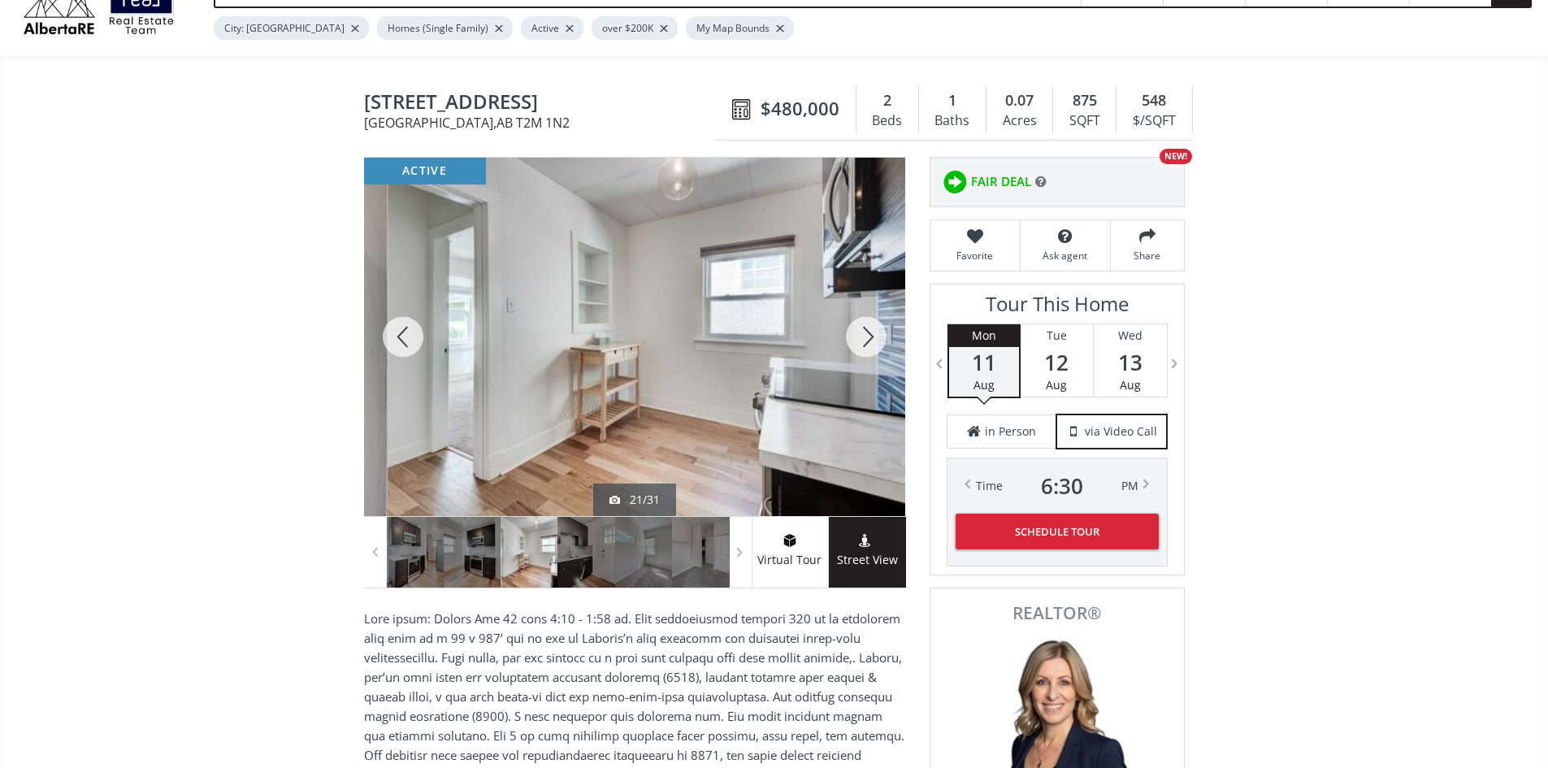
click at [874, 342] on div at bounding box center [866, 337] width 78 height 358
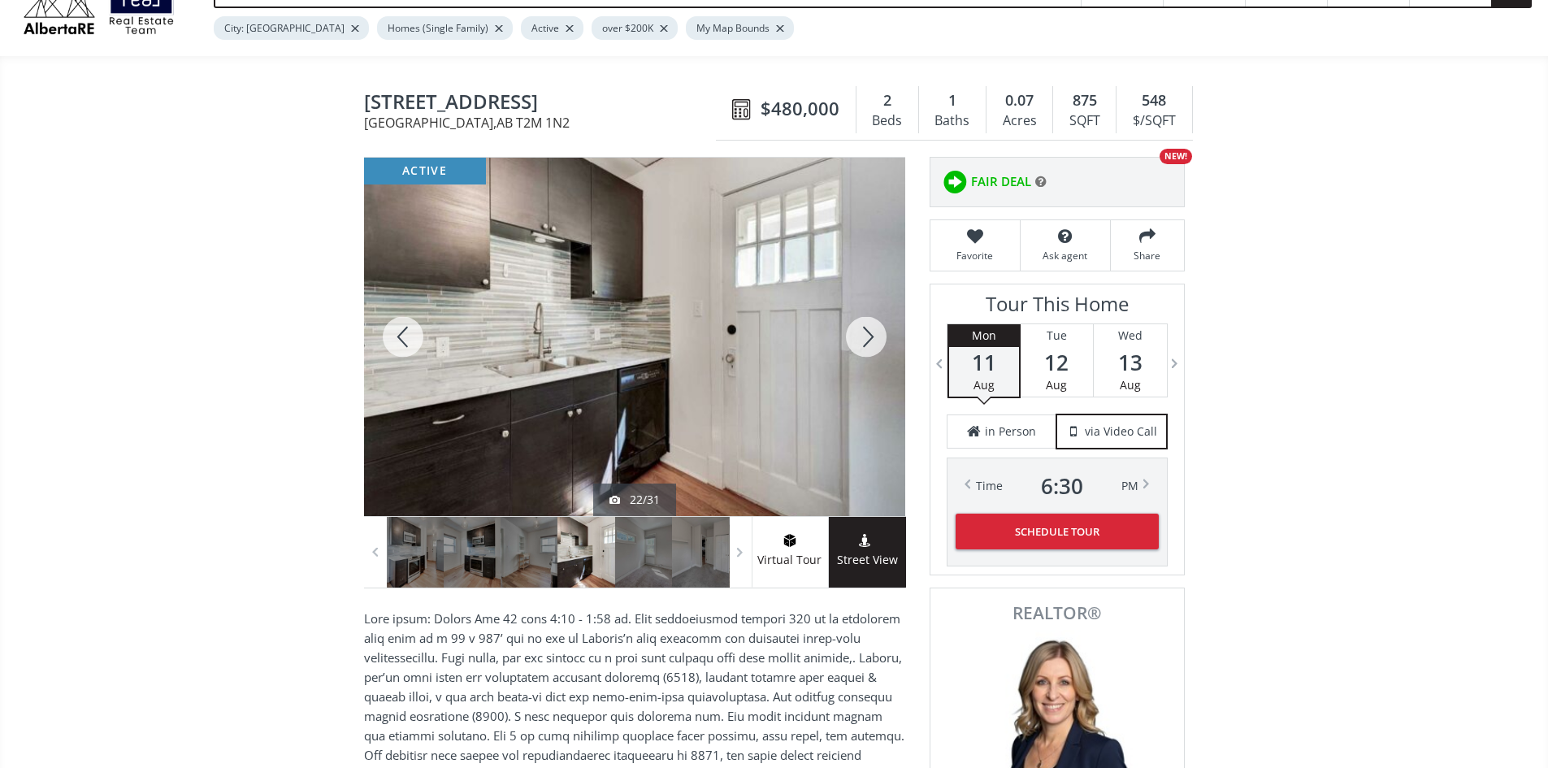
click at [874, 342] on div at bounding box center [866, 337] width 78 height 358
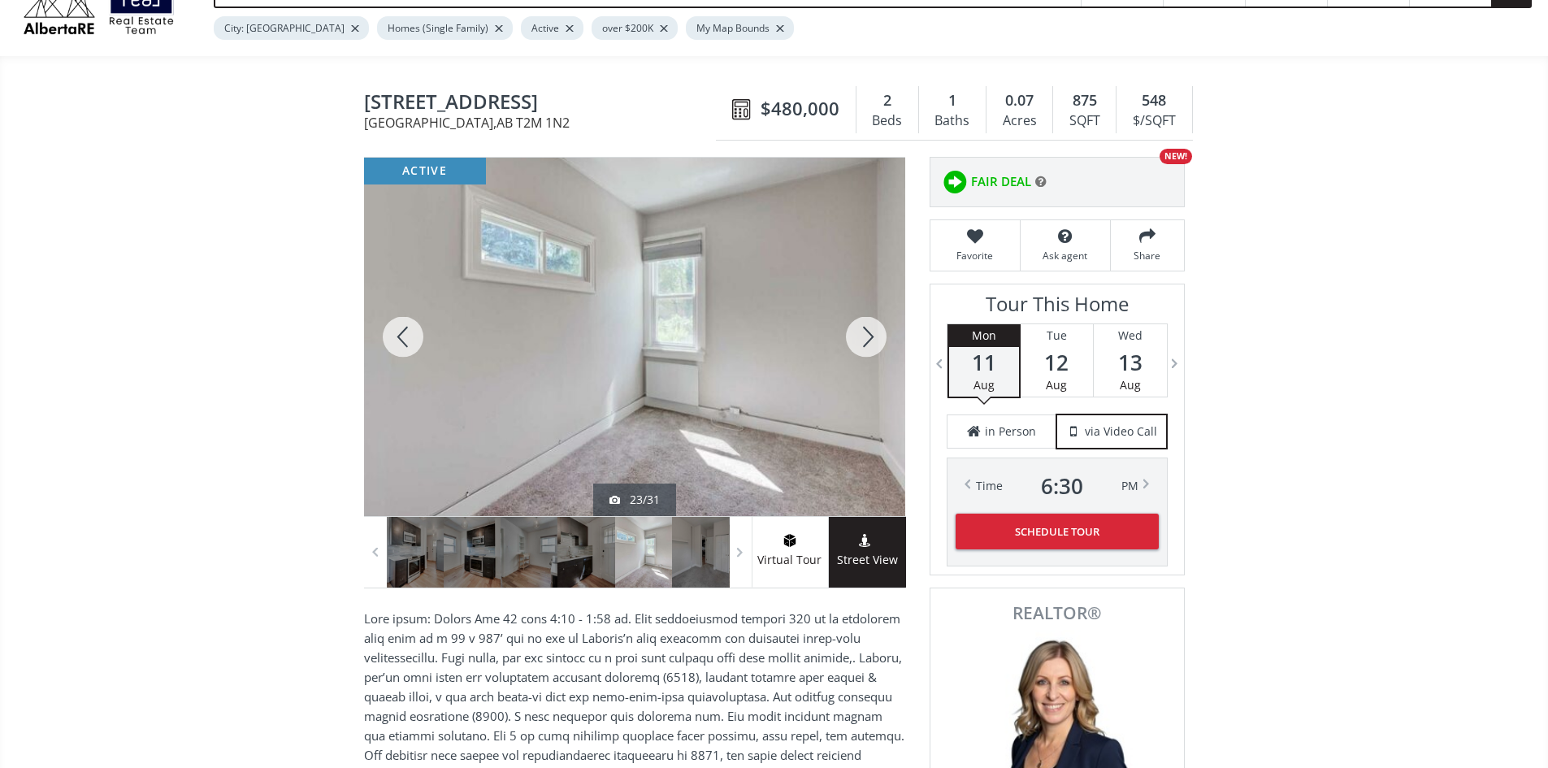
click at [874, 342] on div at bounding box center [866, 337] width 78 height 358
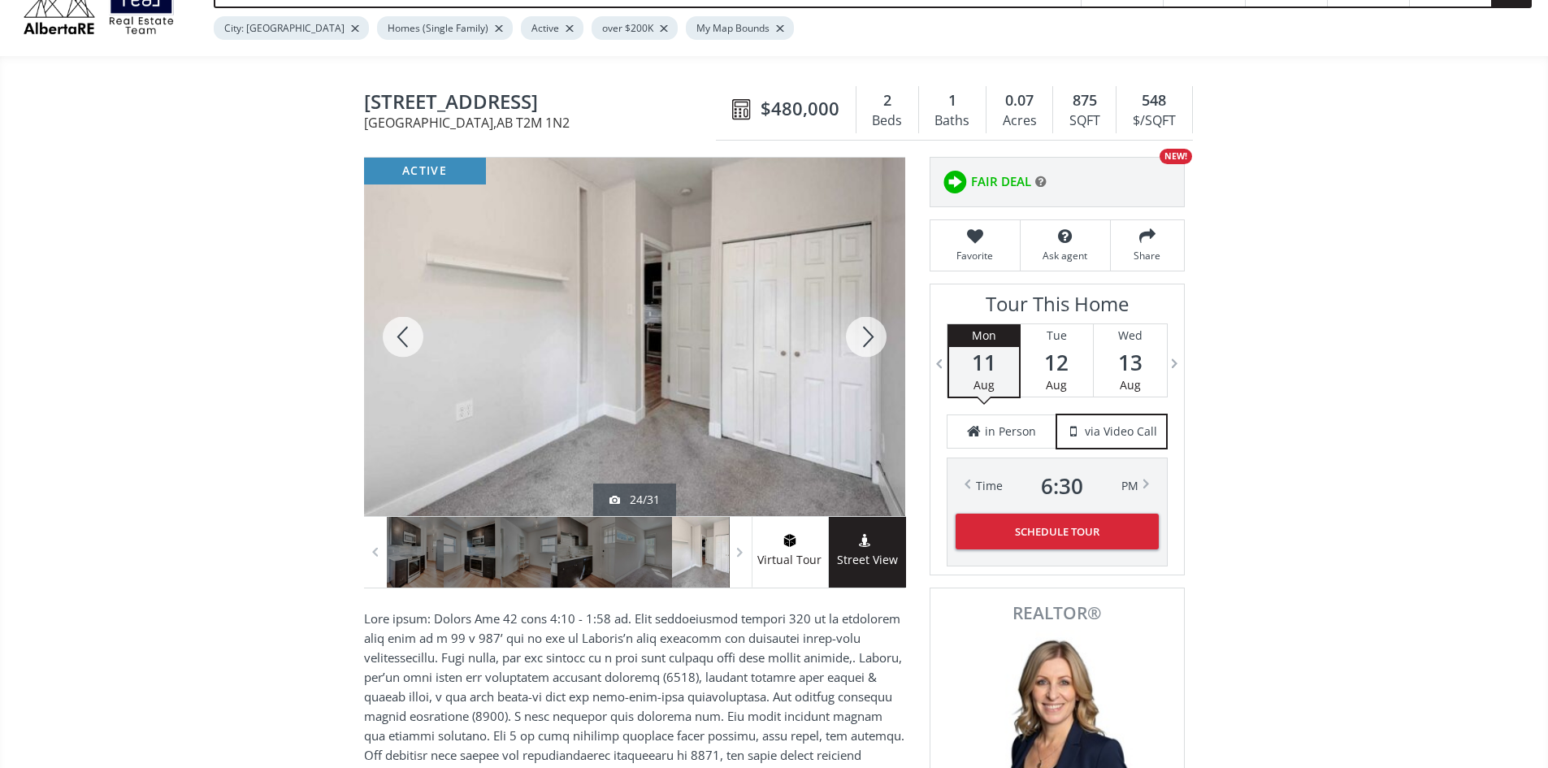
click at [874, 342] on div at bounding box center [866, 337] width 78 height 358
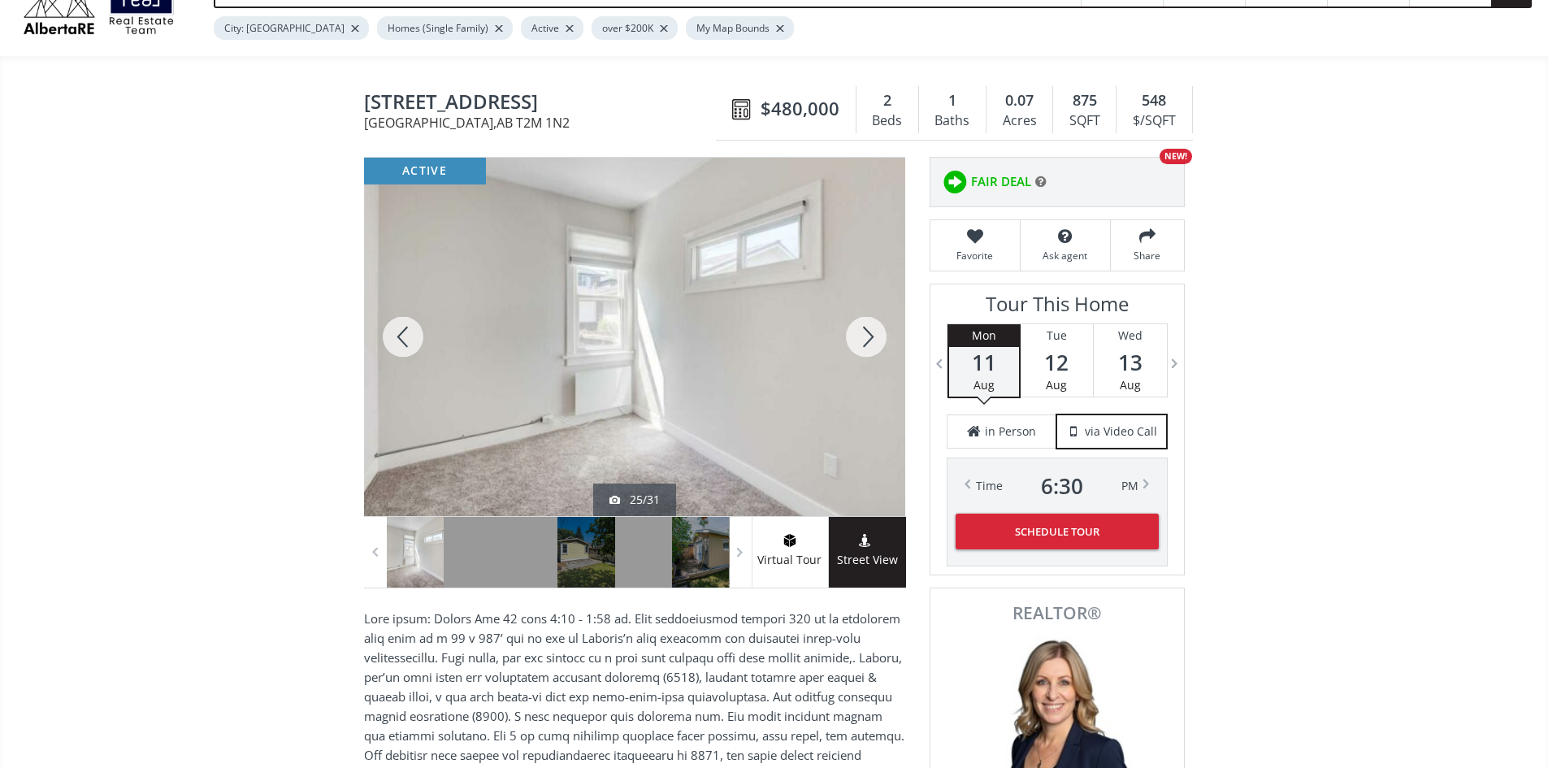
click at [874, 342] on div at bounding box center [866, 337] width 78 height 358
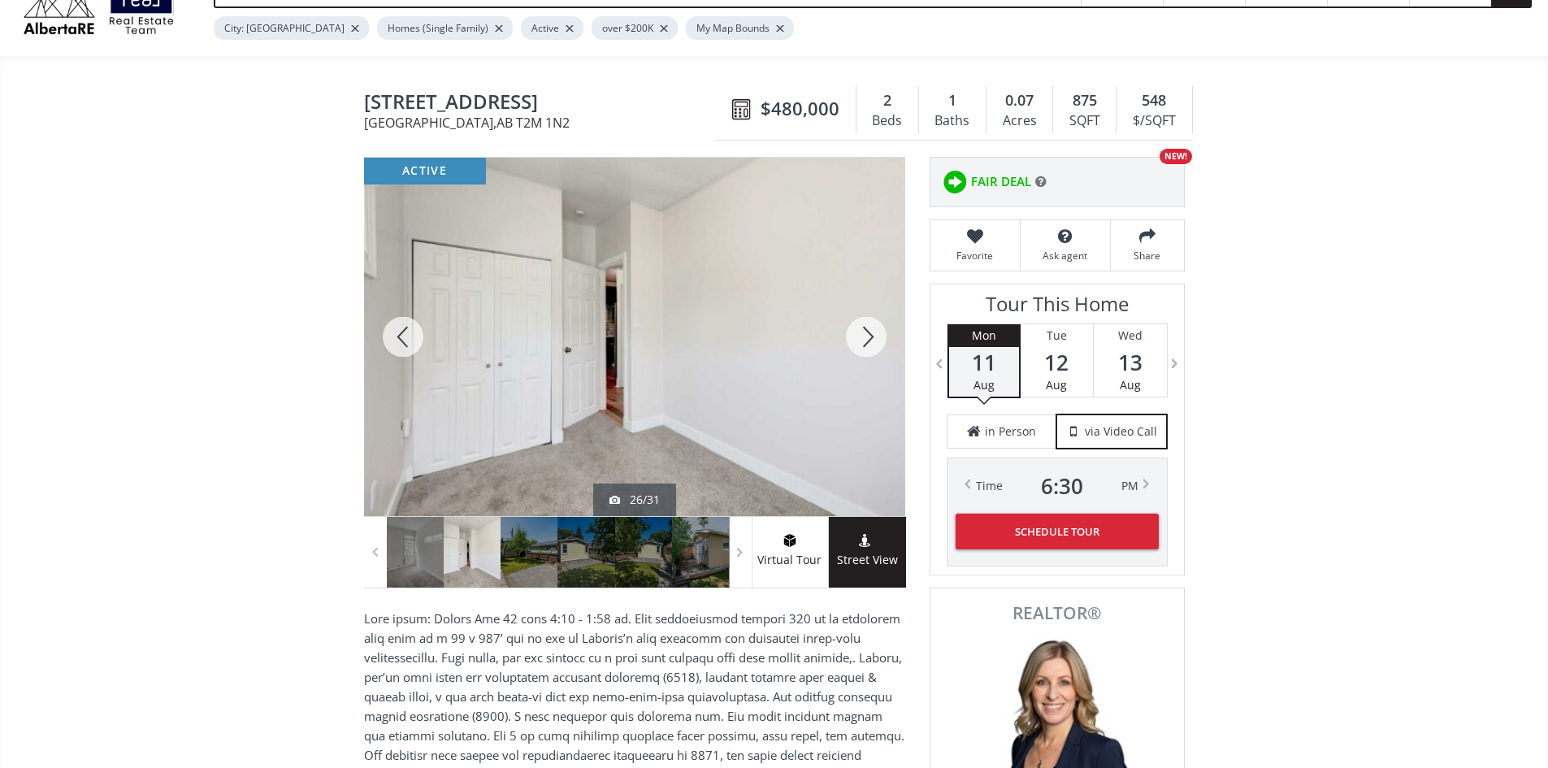
click at [874, 342] on div at bounding box center [866, 337] width 78 height 358
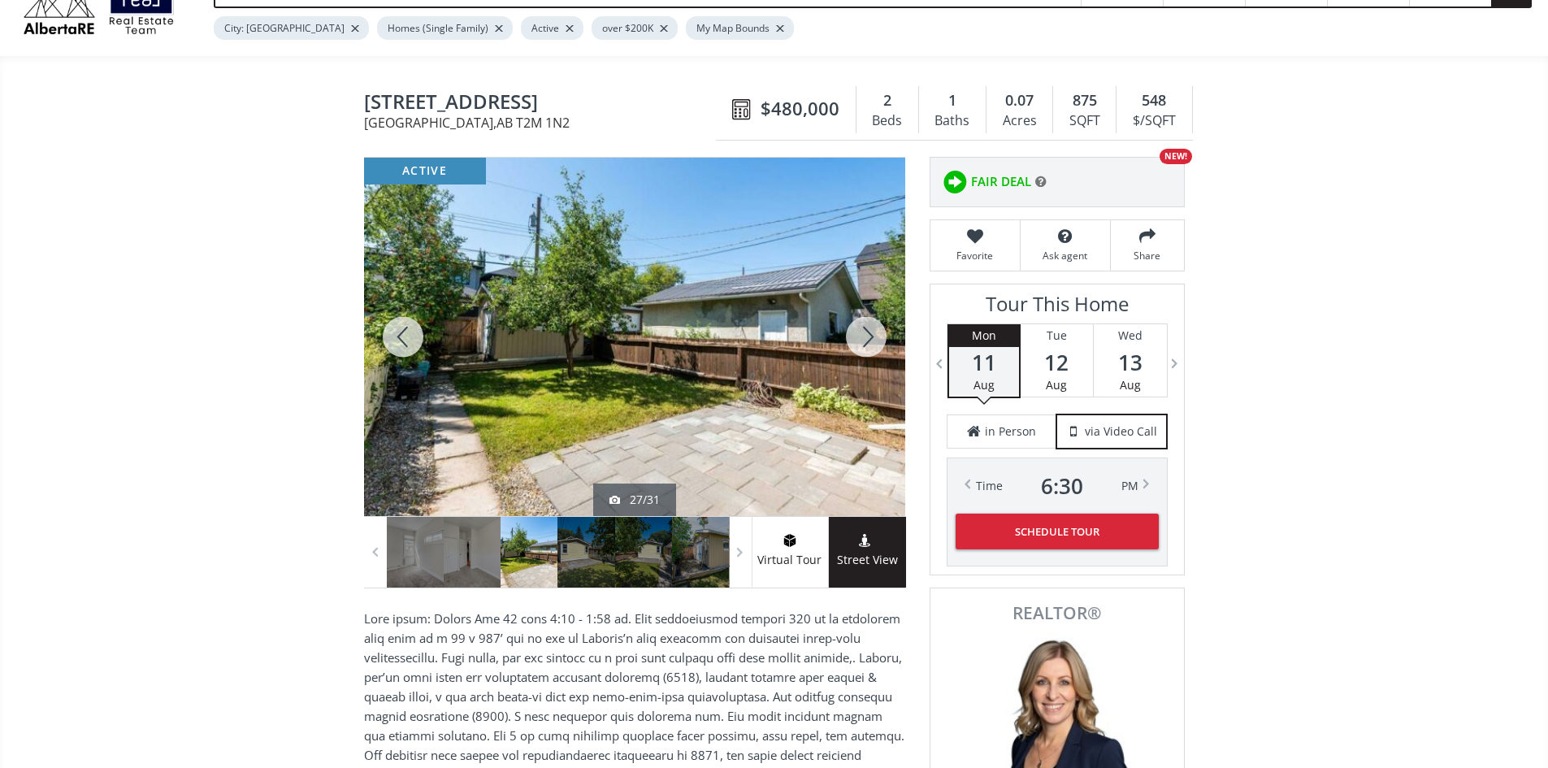
click at [873, 344] on div at bounding box center [866, 337] width 78 height 358
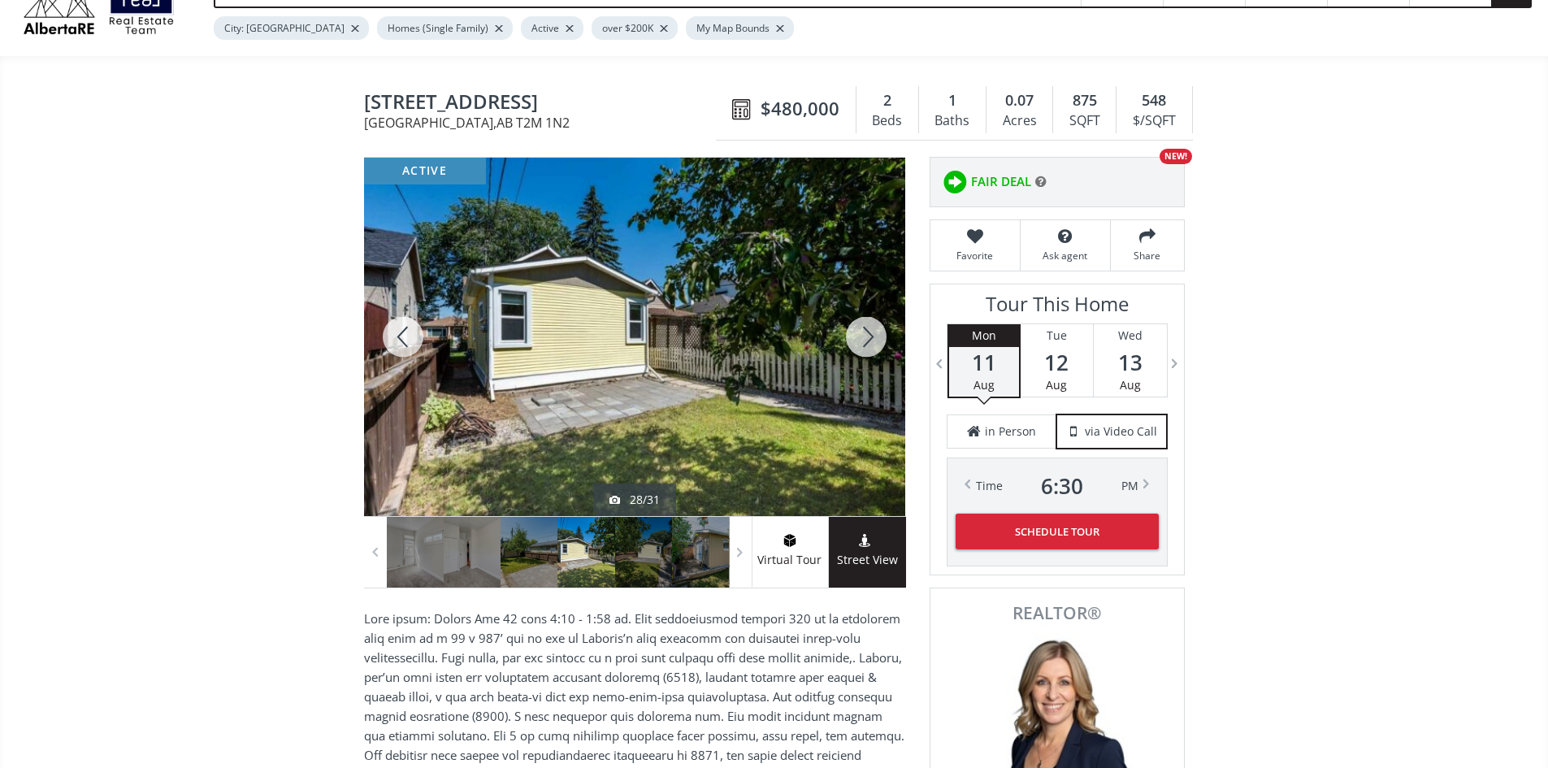
click at [873, 344] on div at bounding box center [866, 337] width 78 height 358
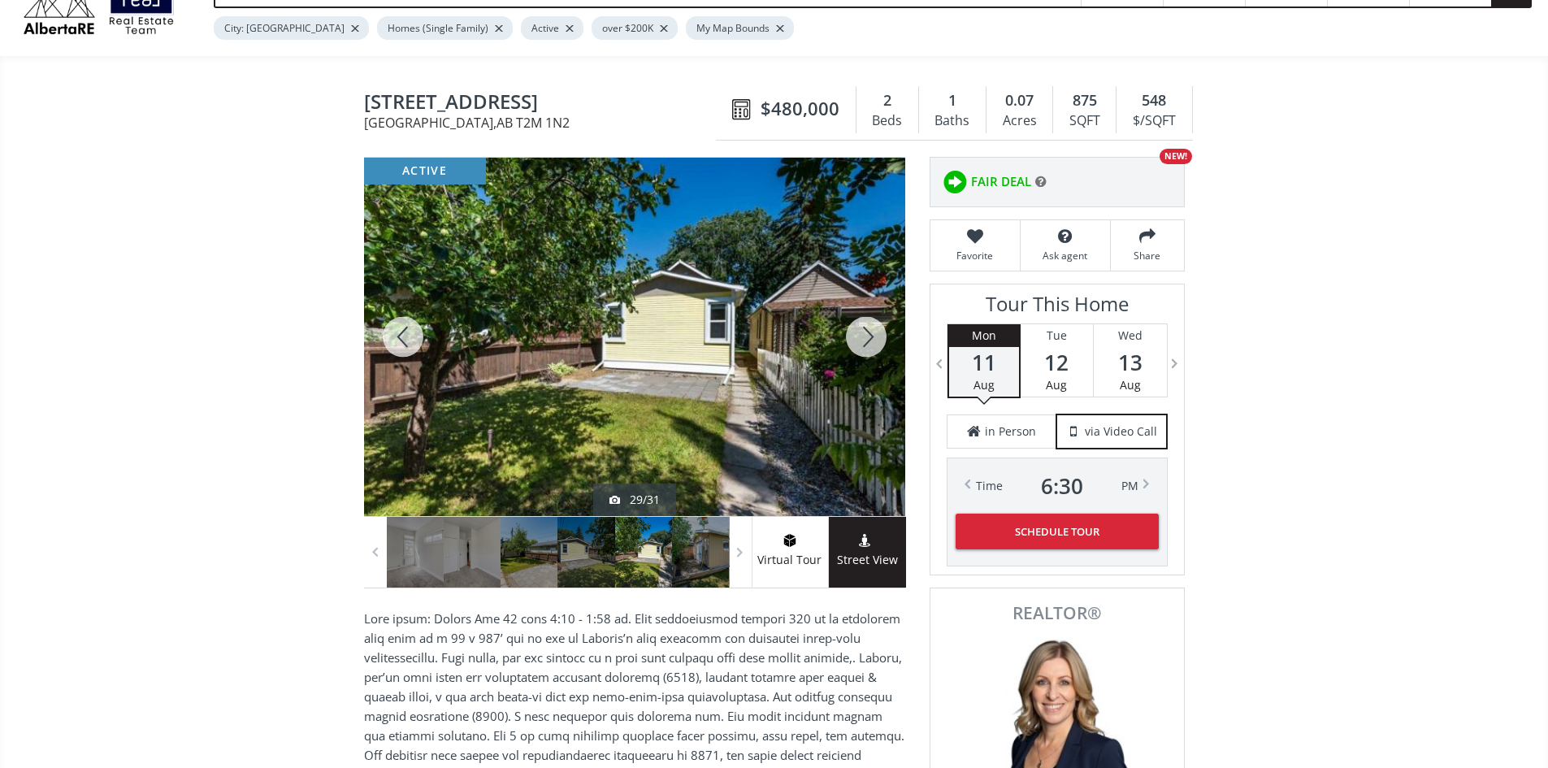
click at [873, 344] on div at bounding box center [866, 337] width 78 height 358
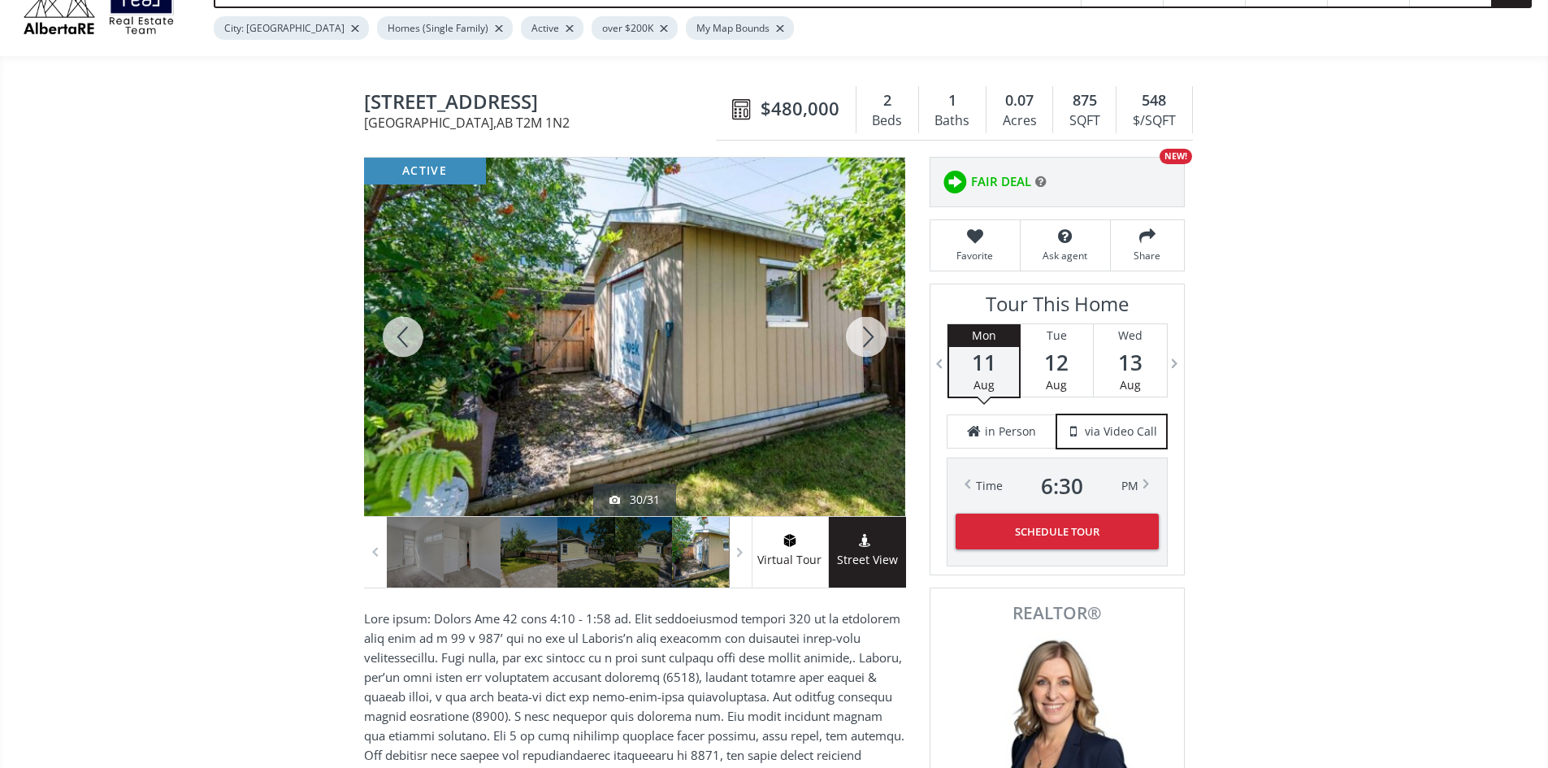
click at [873, 344] on div at bounding box center [866, 337] width 78 height 358
